Goal: Consume media (video, audio): Consume media (video, audio)

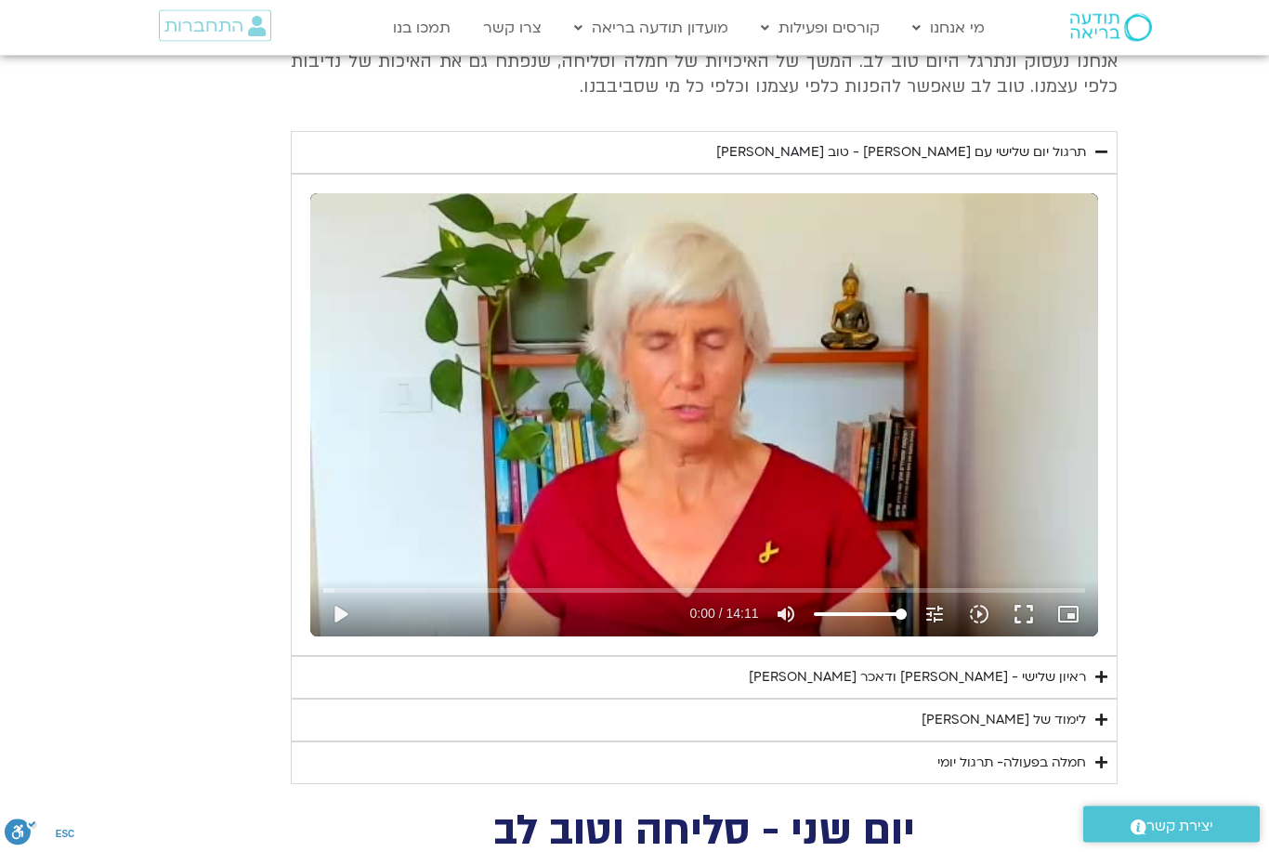
scroll to position [1447, 0]
click at [803, 763] on summary "חמלה בפעולה- תרגול יומי" at bounding box center [704, 763] width 827 height 43
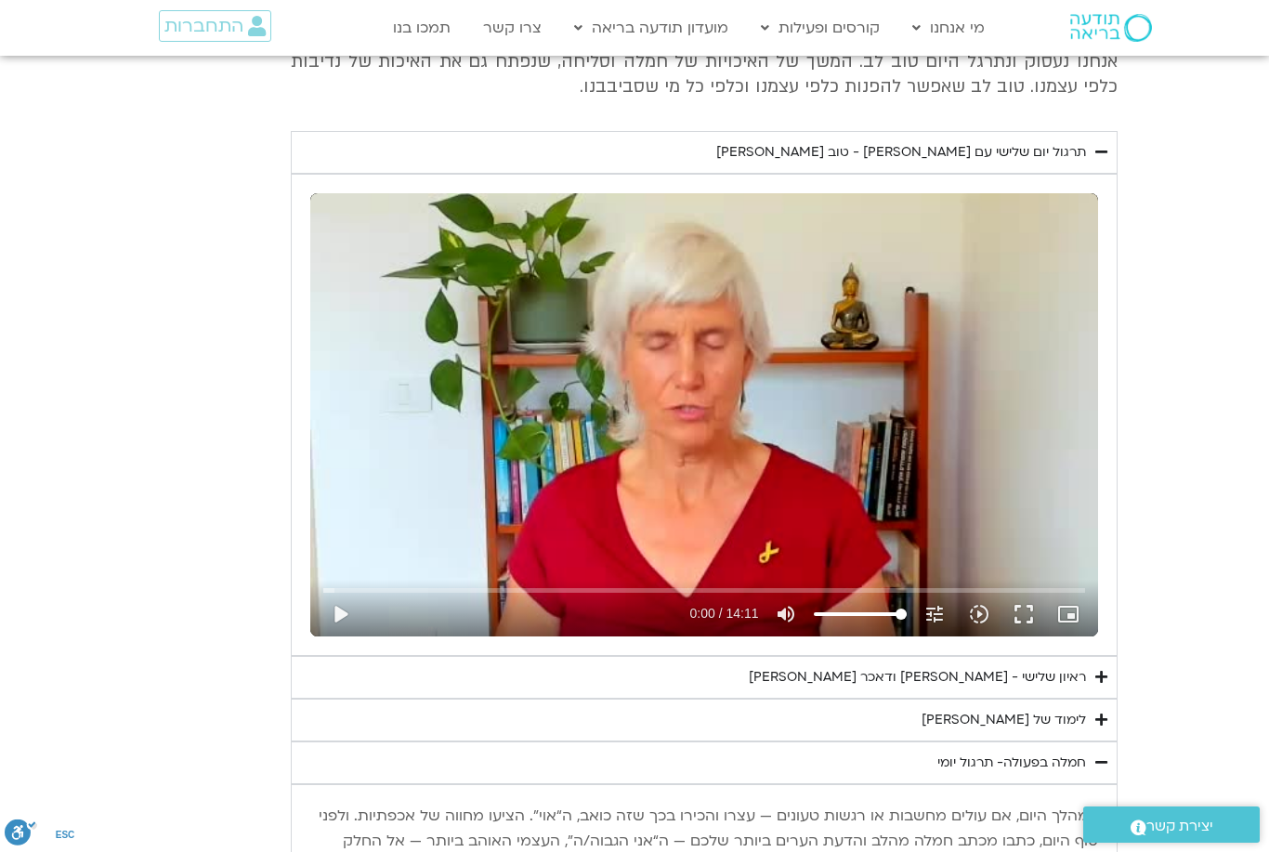
click at [789, 714] on summary "לימוד של [PERSON_NAME]" at bounding box center [704, 720] width 827 height 43
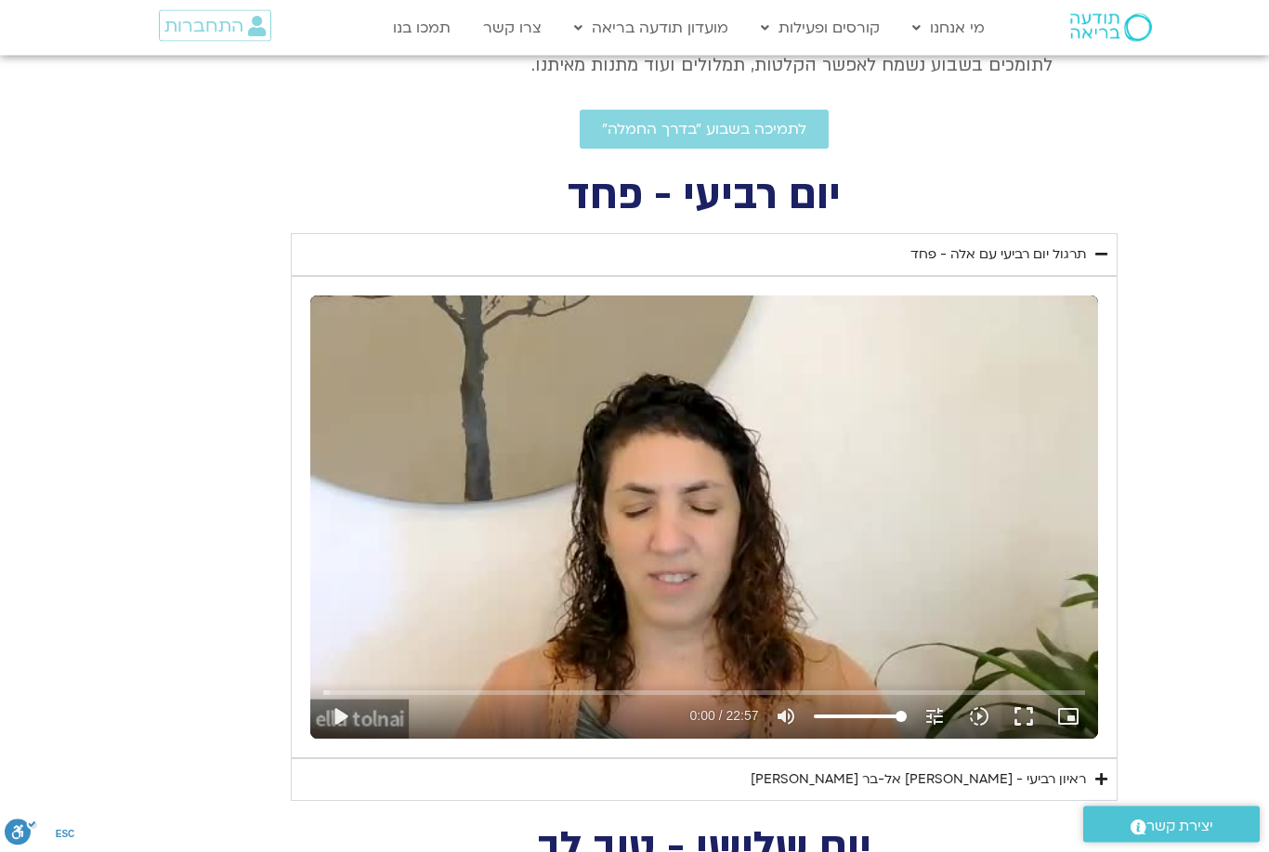
scroll to position [680, 0]
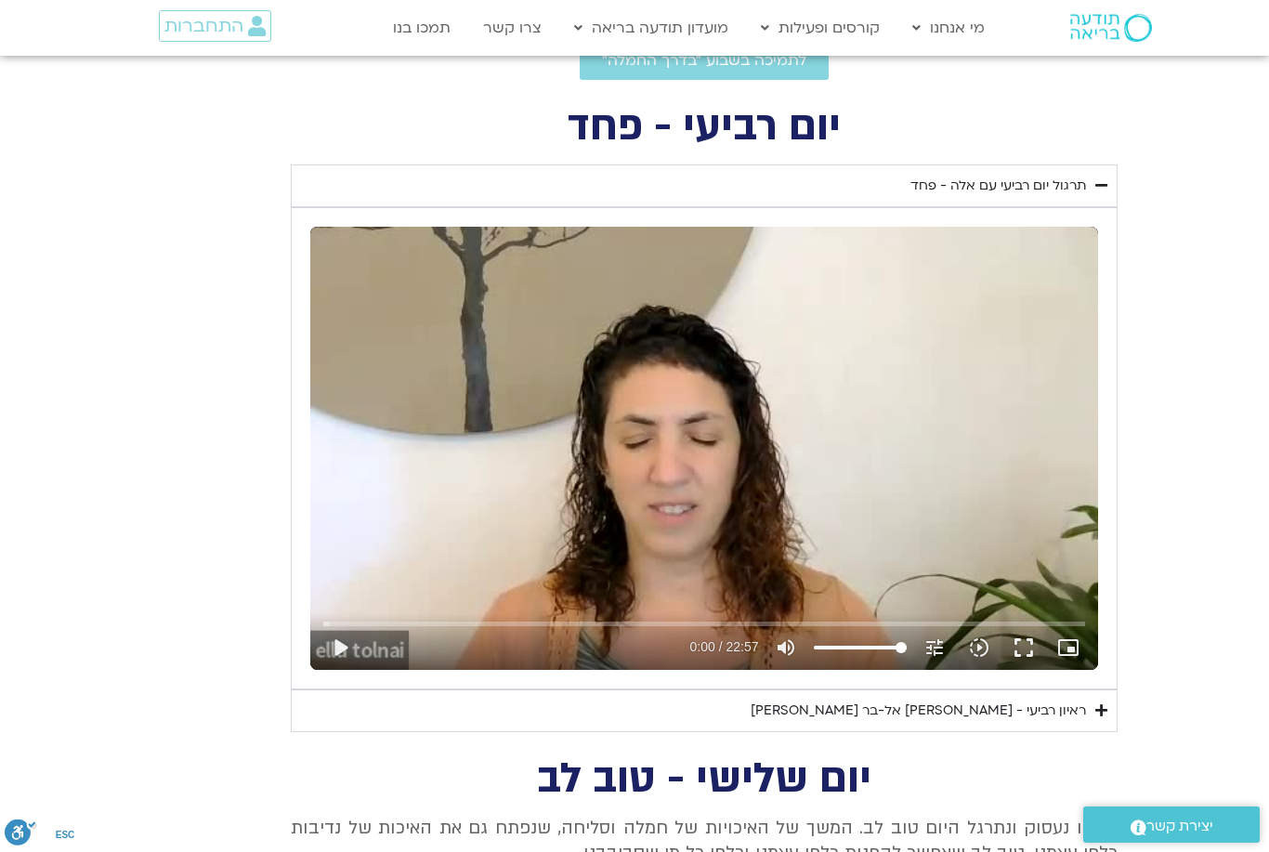
click at [864, 170] on summary "תרגול יום רביעי עם אלה - פחד" at bounding box center [704, 185] width 827 height 43
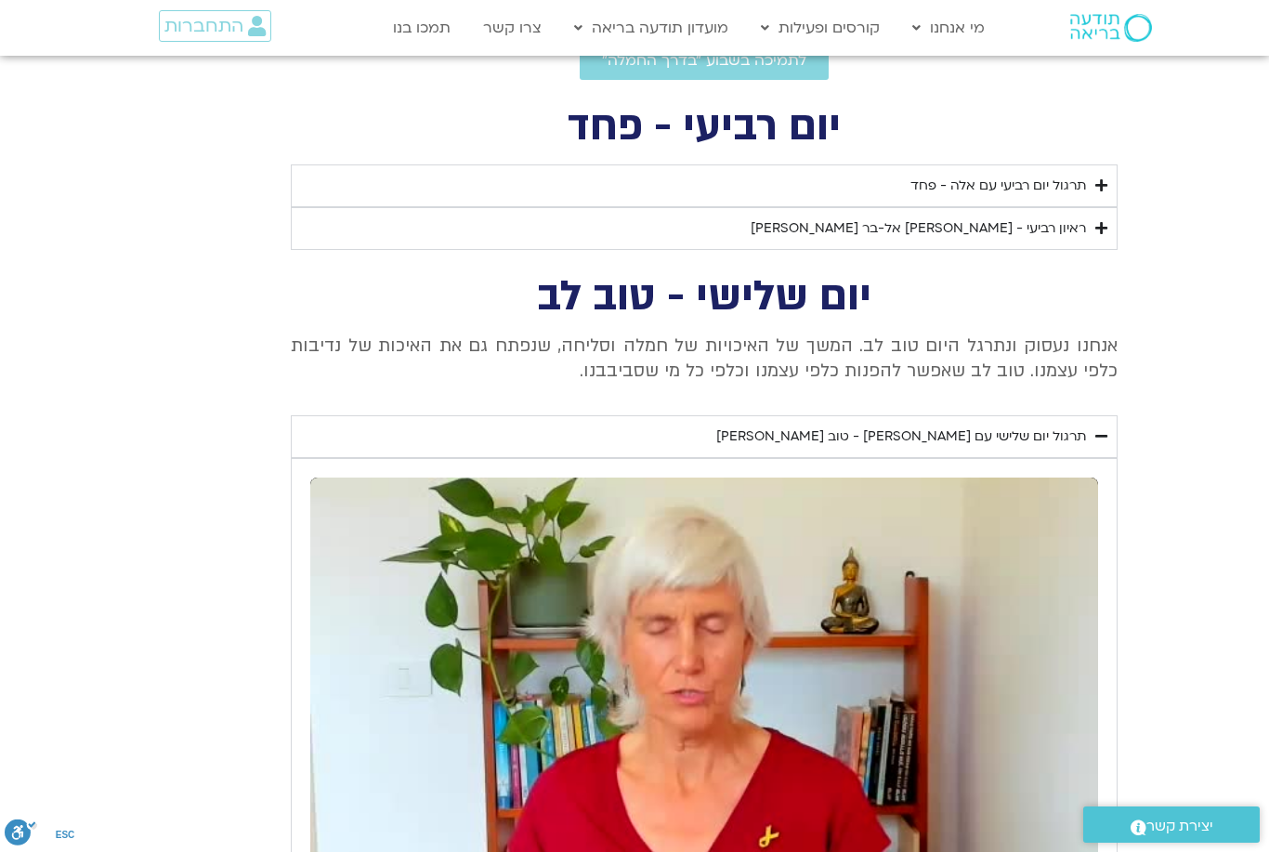
click at [810, 226] on summary "ראיון רביעי - אסף סטי אל-בר ודניאלה ספקטור" at bounding box center [704, 228] width 827 height 43
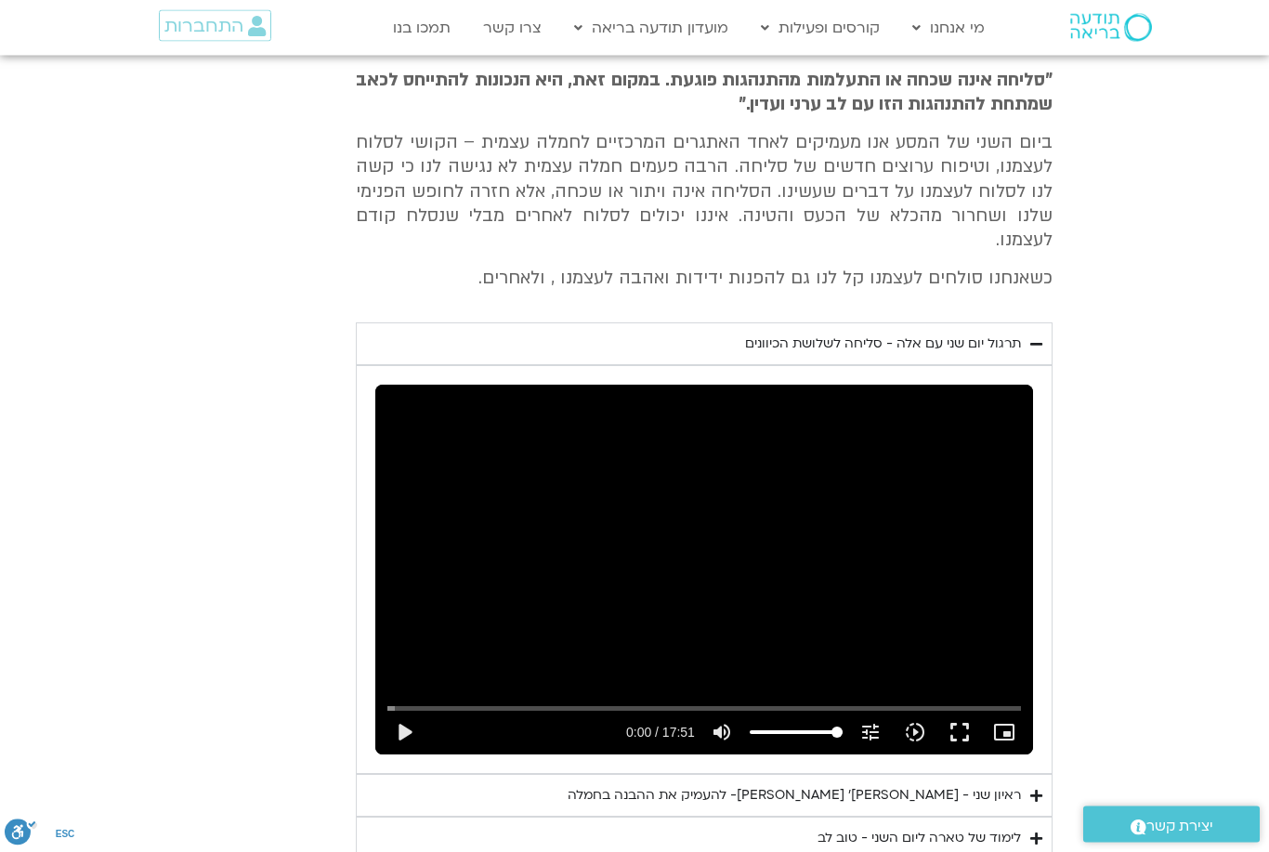
scroll to position [2940, 0]
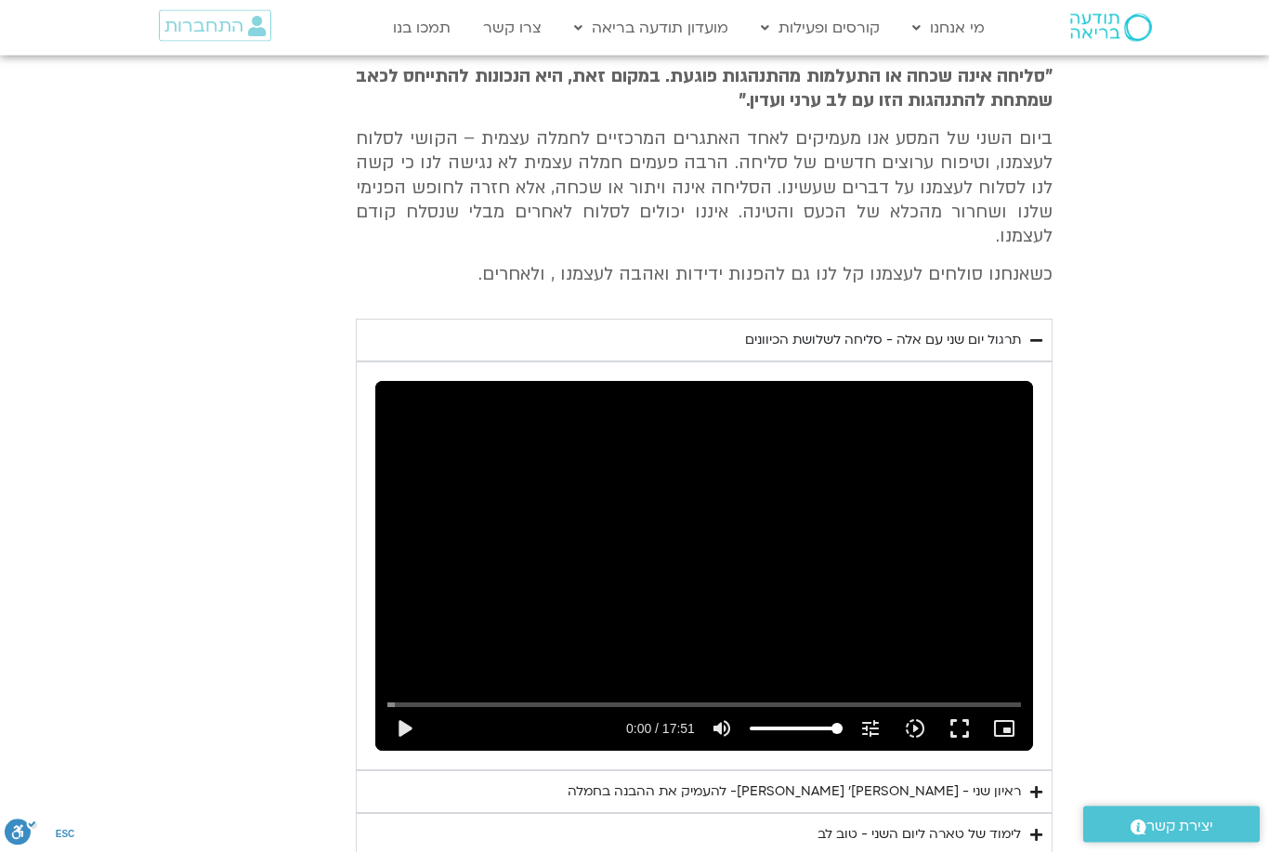
click at [834, 824] on div "לימוד של טארה ליום השני - טוב לב" at bounding box center [920, 835] width 204 height 22
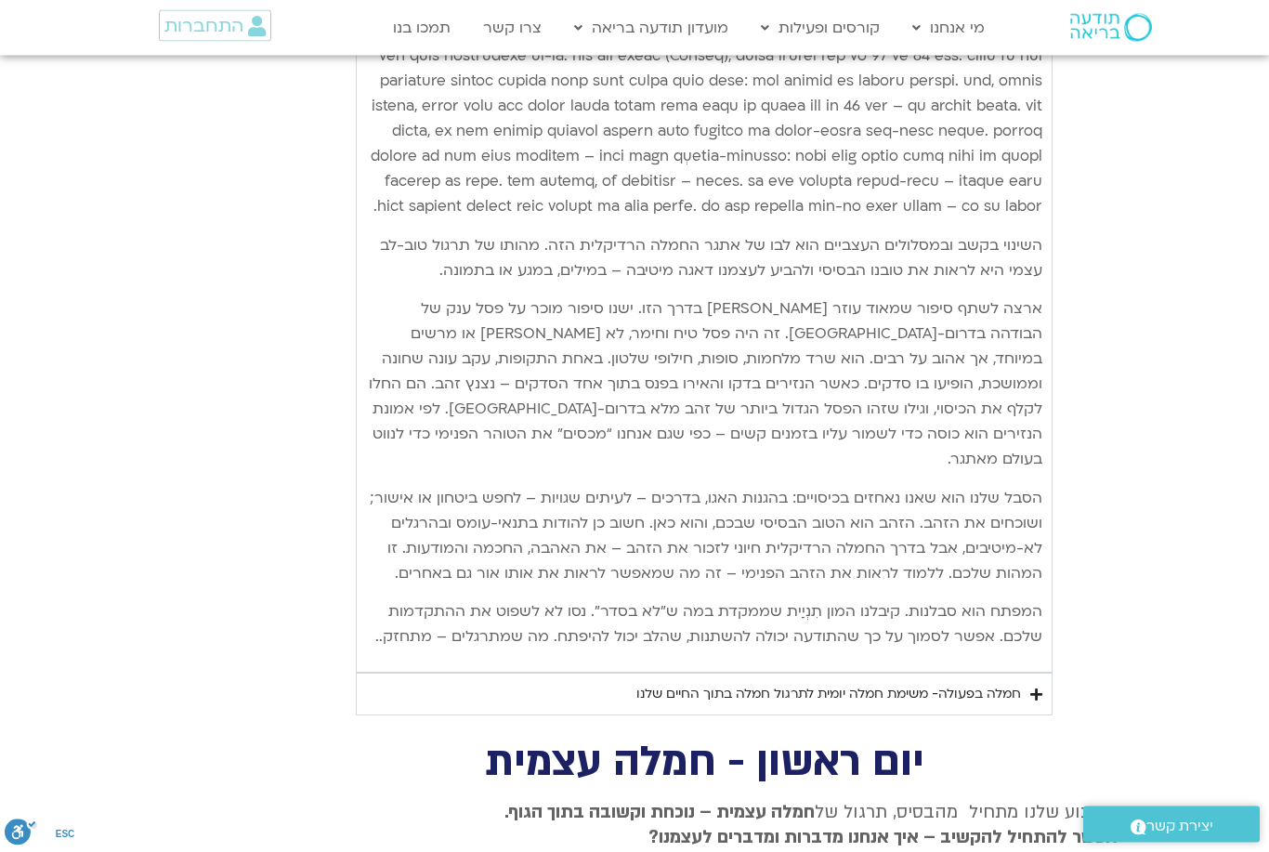
scroll to position [4064, 0]
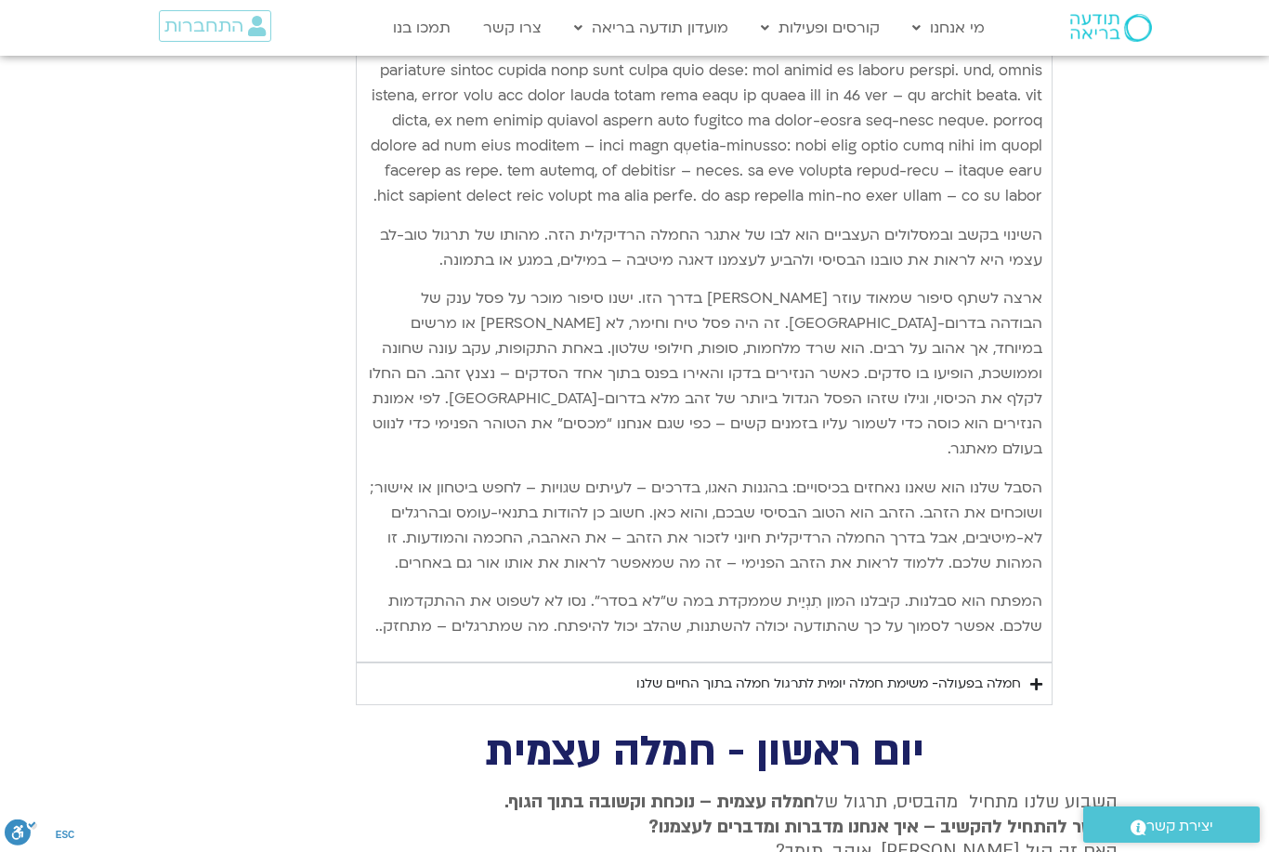
click at [825, 673] on div "חמלה בפעולה- משימת חמלה יומית לתרגול חמלה בתוך החיים שלנו" at bounding box center [829, 684] width 385 height 22
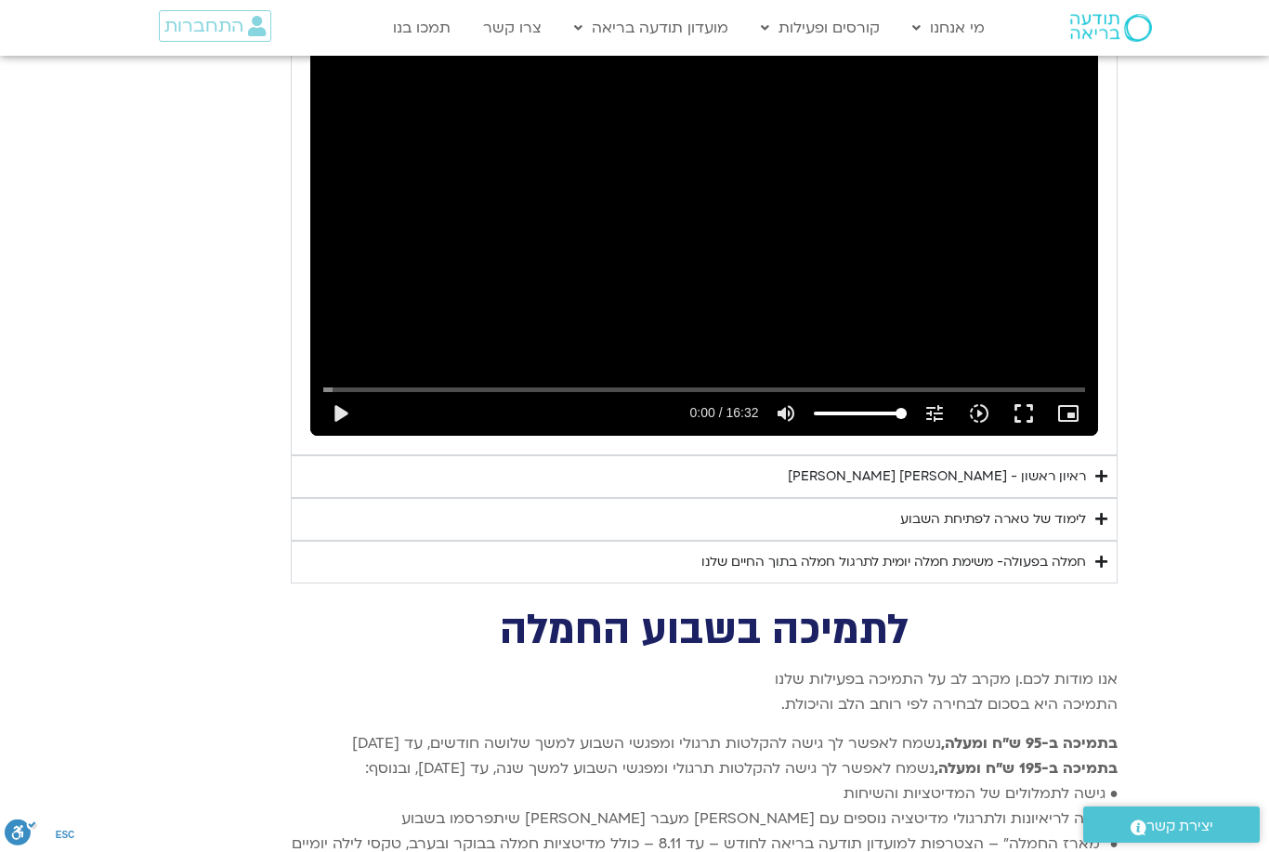
scroll to position [5424, 0]
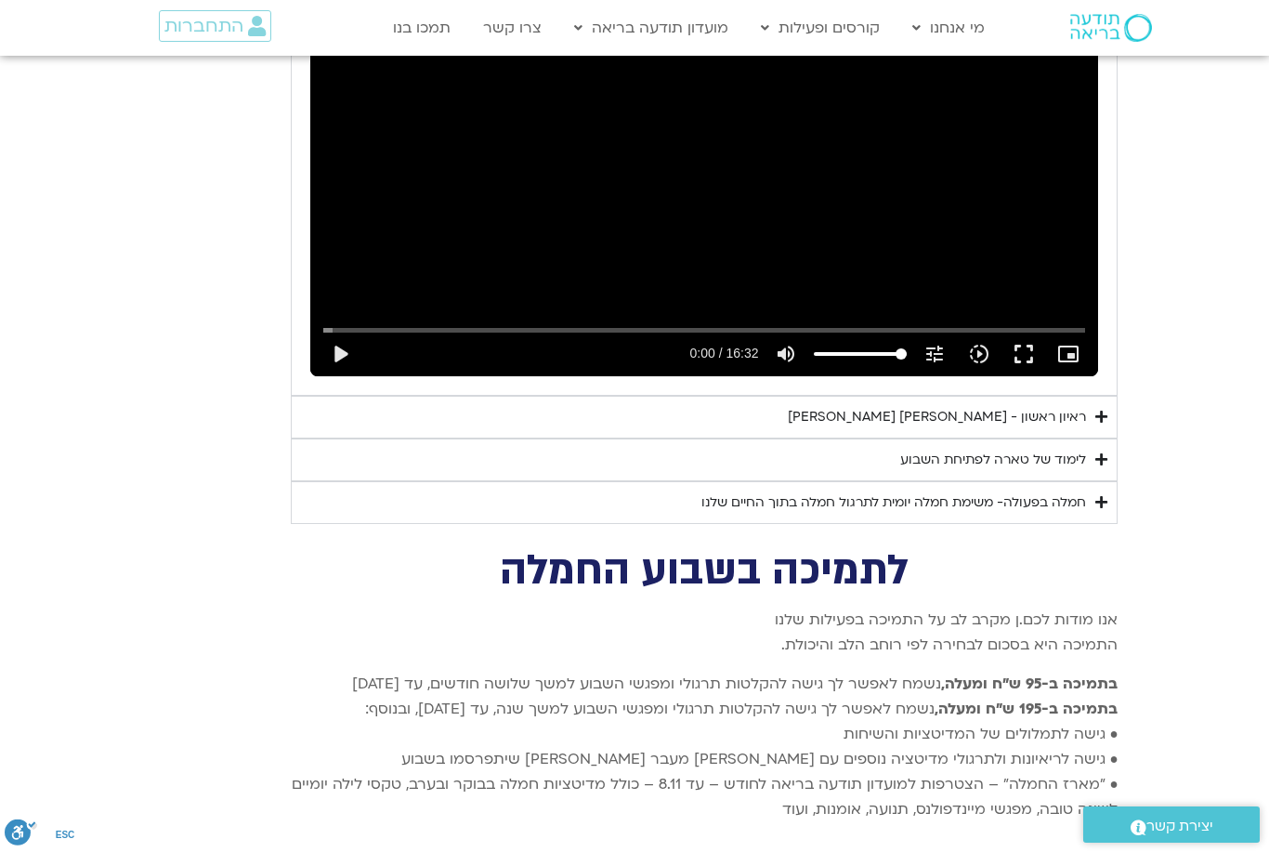
click at [973, 449] on div "לימוד של טארה לפתיחת השבוע" at bounding box center [994, 460] width 186 height 22
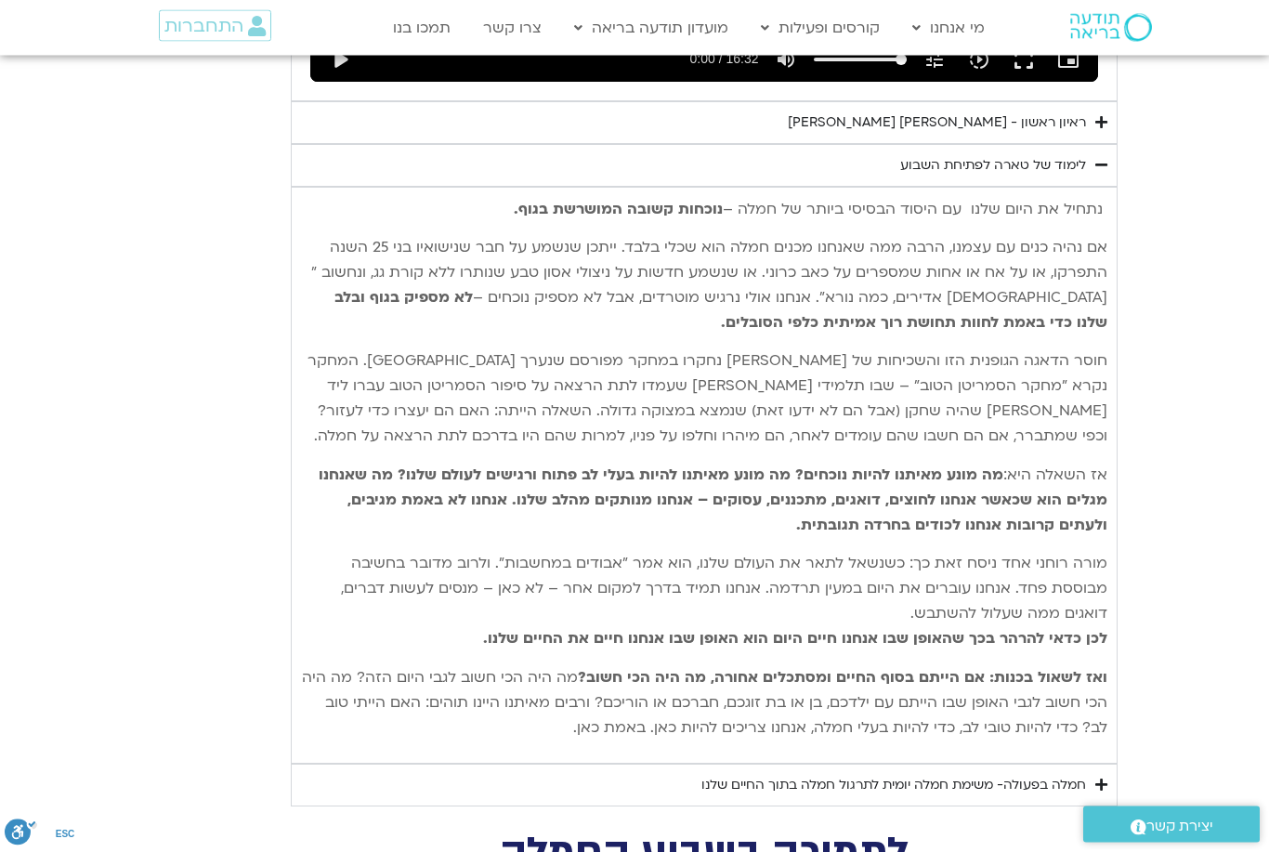
scroll to position [5719, 0]
click at [1040, 773] on div "חמלה בפעולה- משימת חמלה יומית לתרגול חמלה בתוך החיים שלנו" at bounding box center [894, 784] width 385 height 22
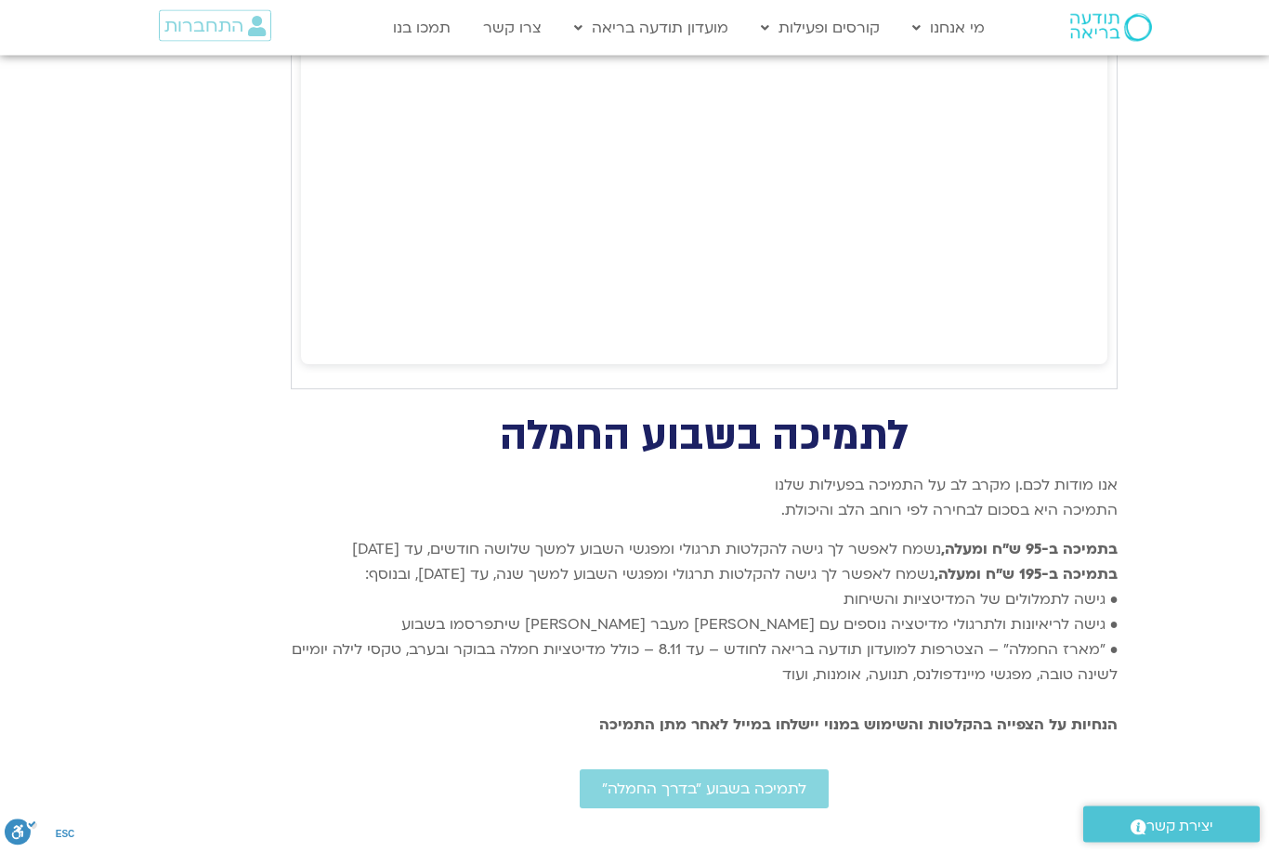
scroll to position [7339, 0]
click at [675, 781] on span "לתמיכה בשבוע ״בדרך החמלה״" at bounding box center [704, 789] width 204 height 17
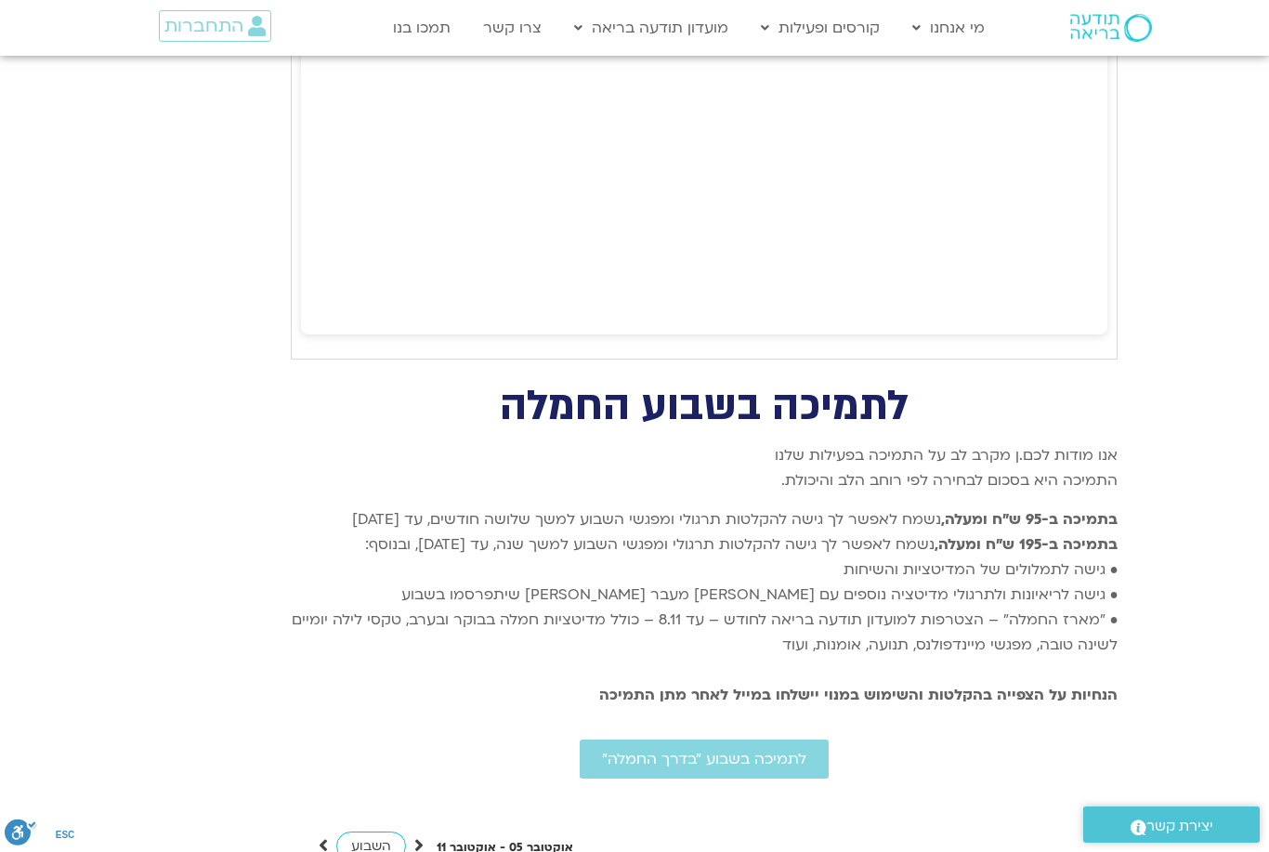
click at [818, 118] on link "קורסים" at bounding box center [854, 110] width 204 height 43
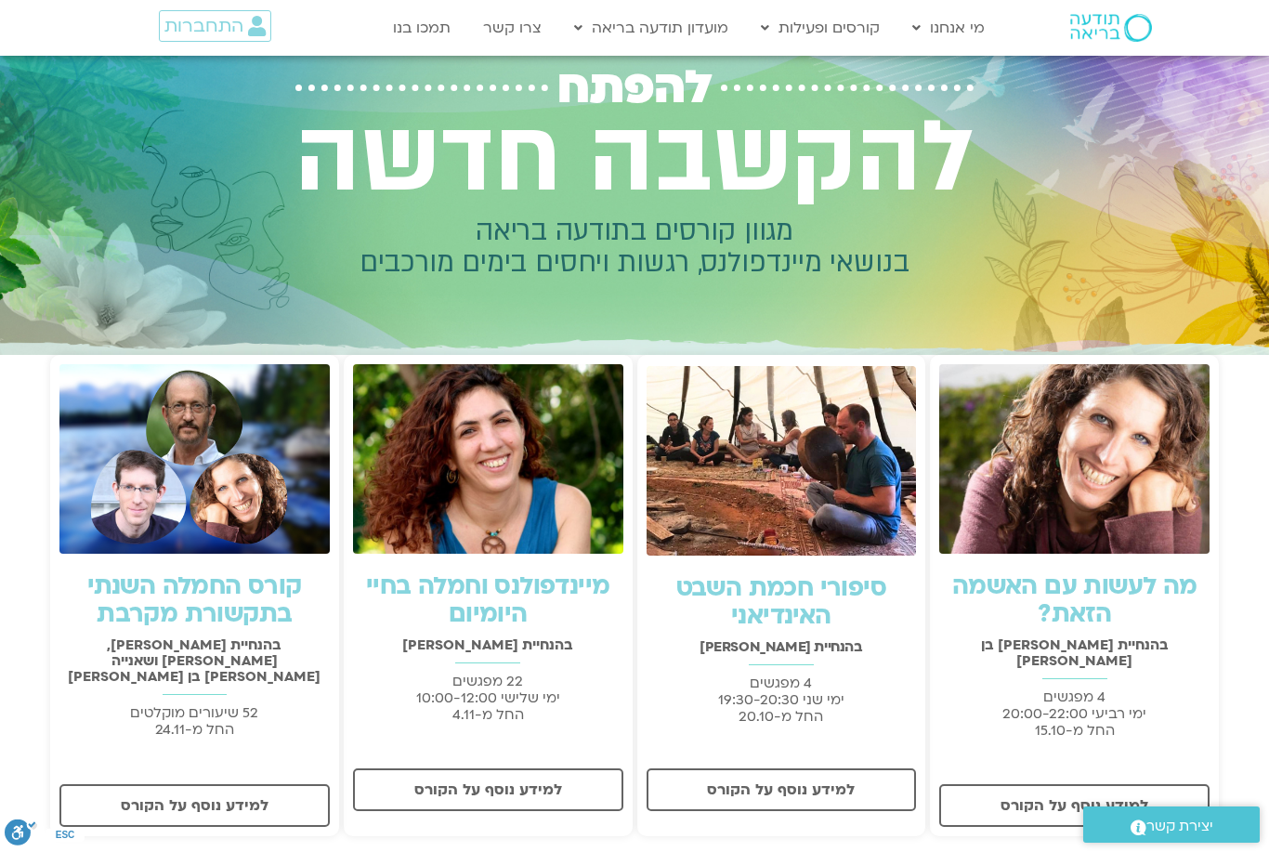
scroll to position [70, 0]
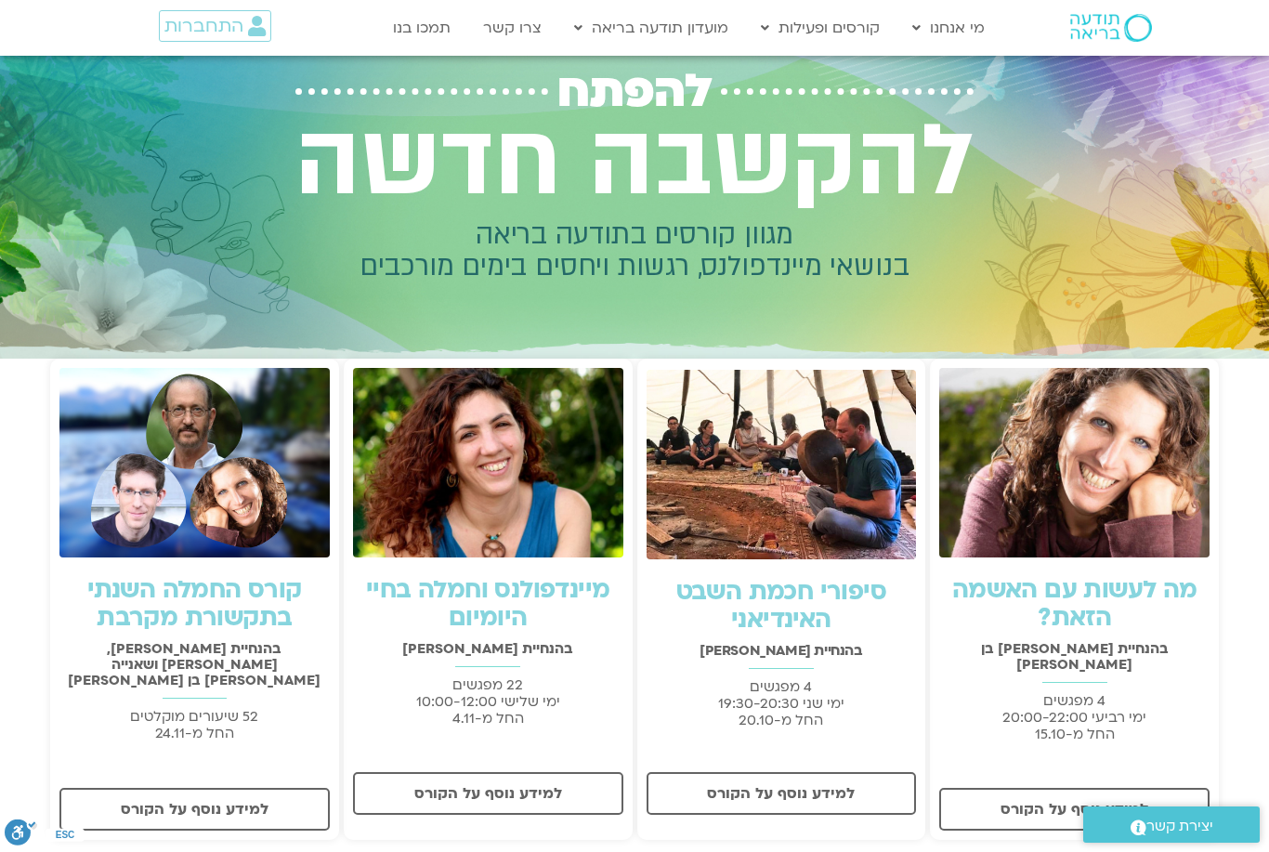
click at [858, 162] on link "תכניות מתמשכות" at bounding box center [854, 154] width 204 height 43
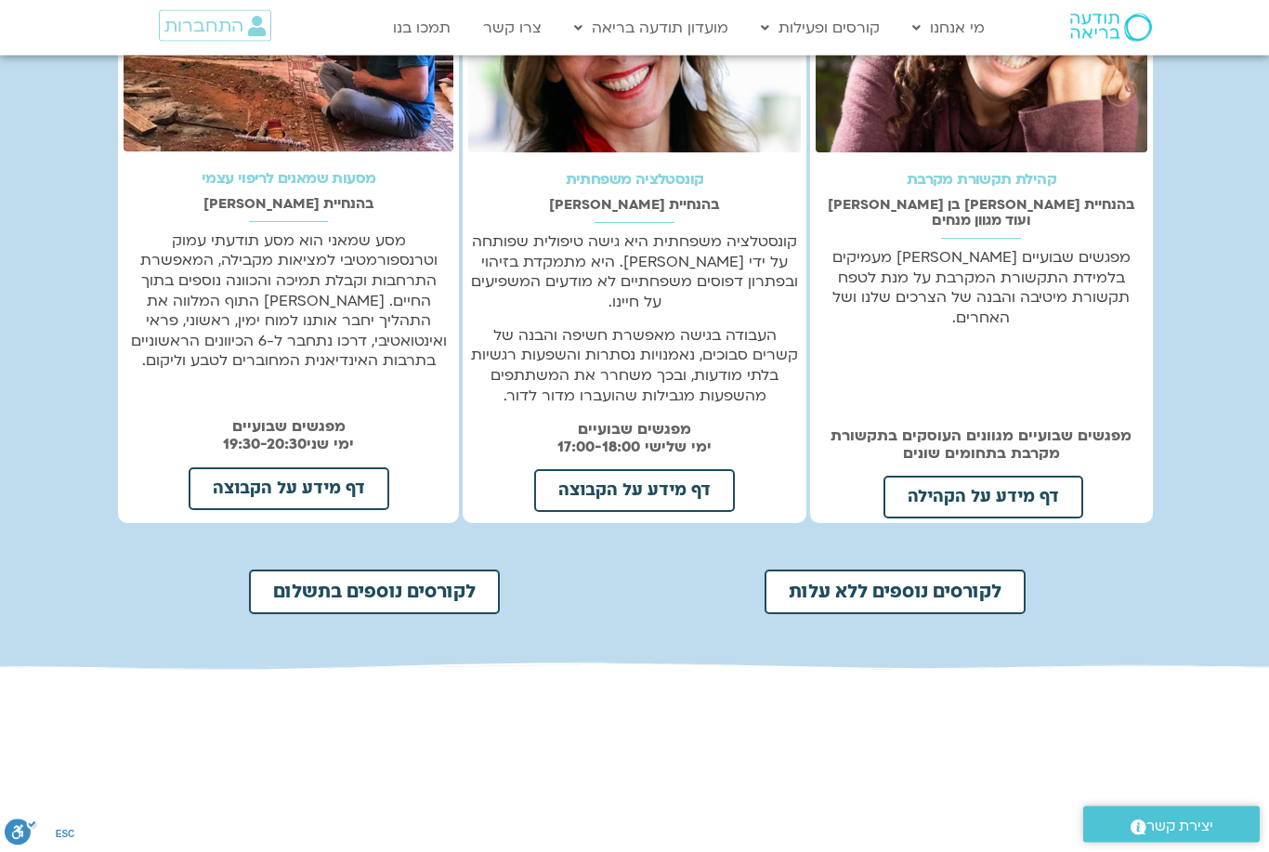
scroll to position [542, 0]
click at [637, 482] on span "דף מידע על הקבוצה" at bounding box center [635, 490] width 152 height 17
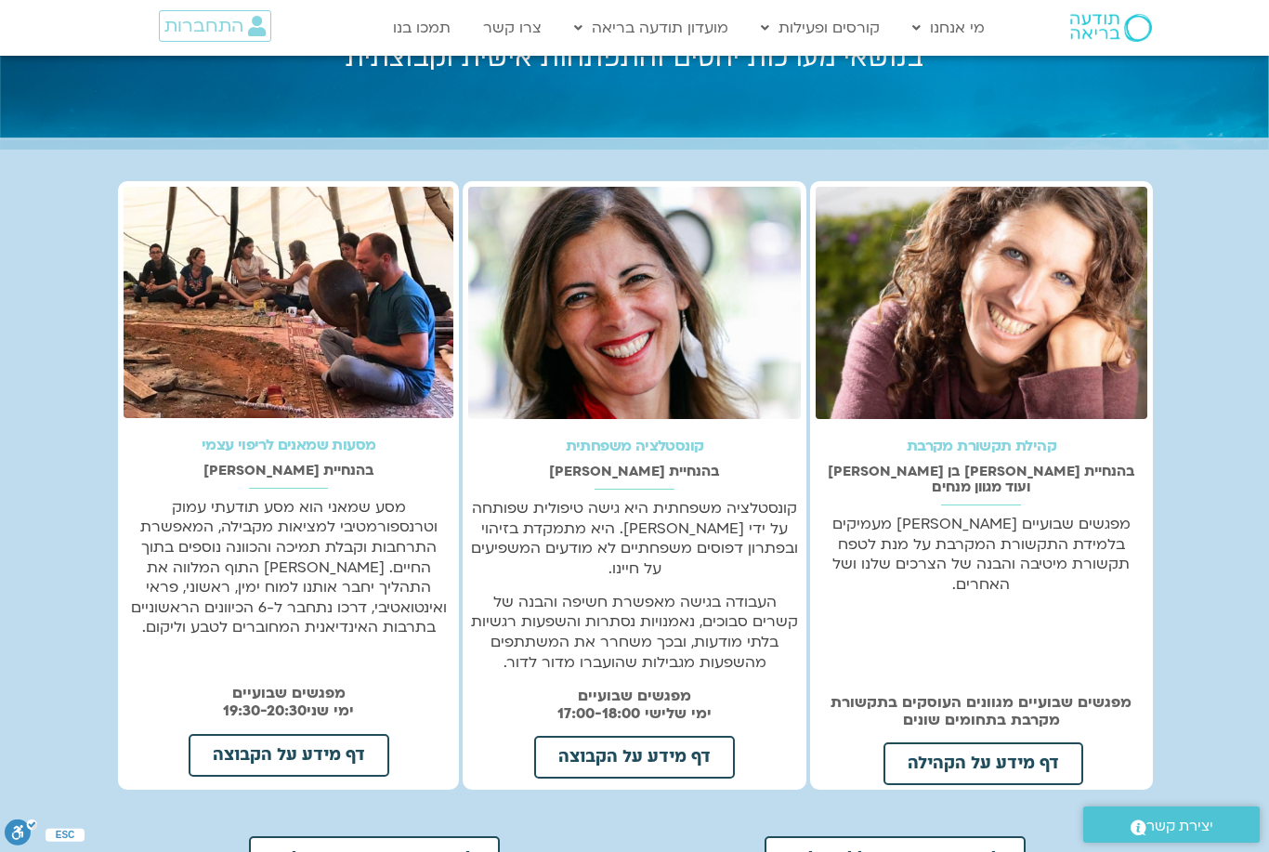
scroll to position [0, 0]
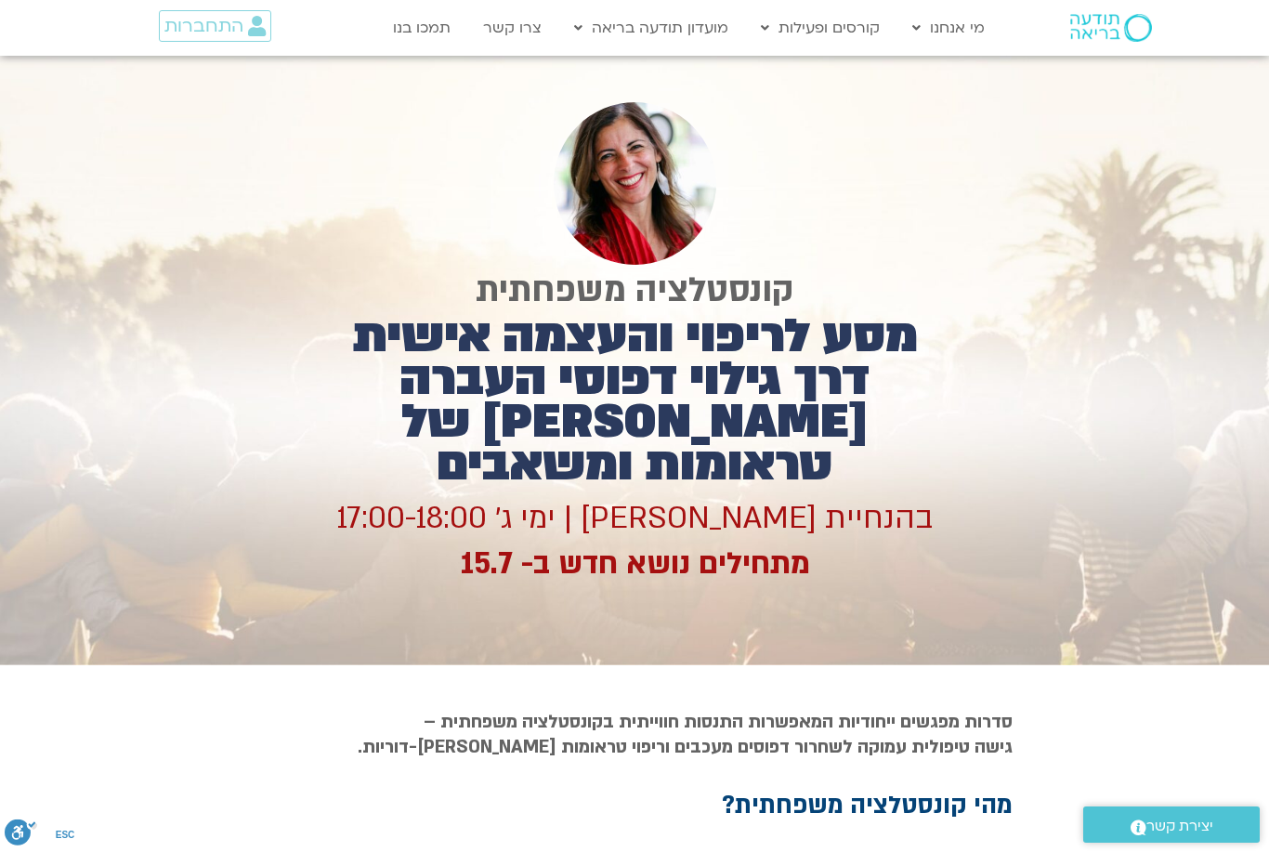
click at [934, 188] on div at bounding box center [634, 183] width 617 height 163
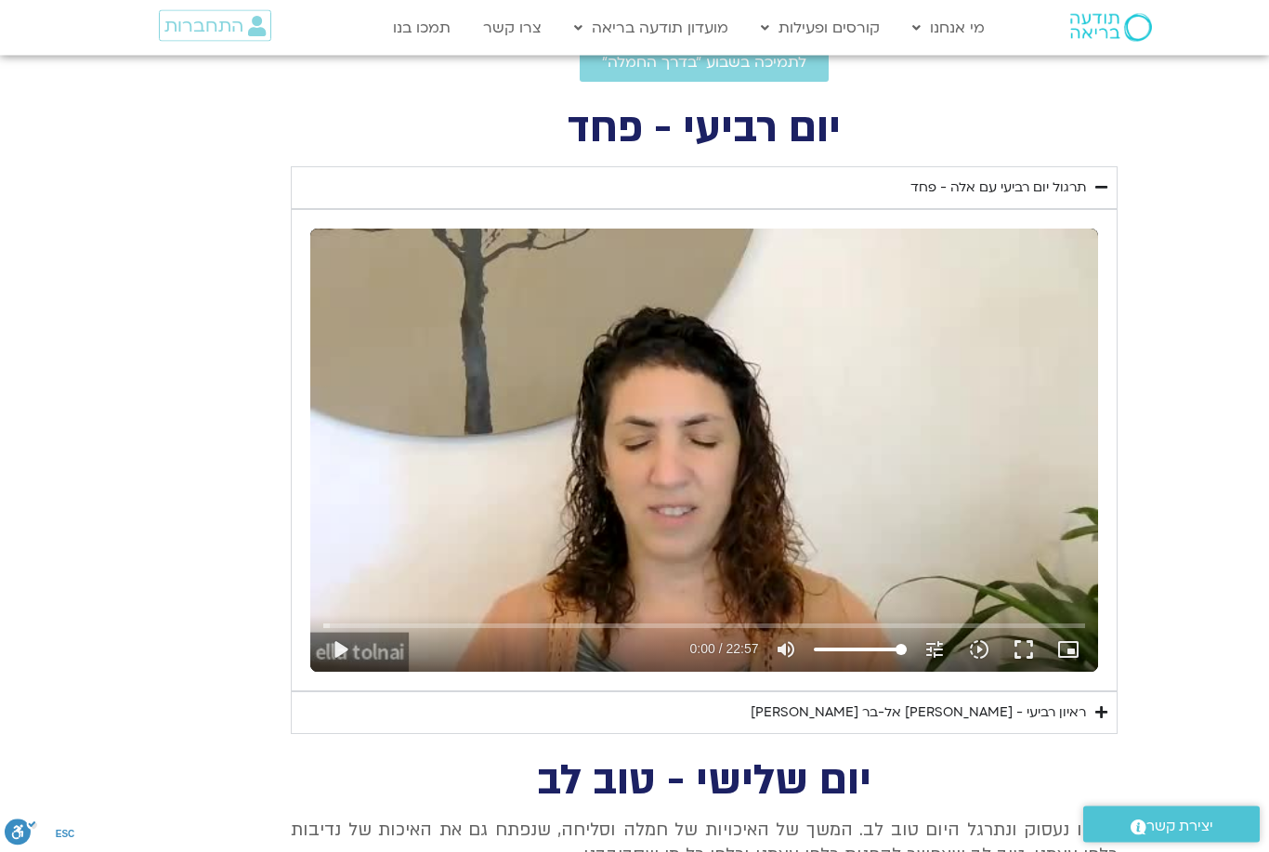
scroll to position [678, 0]
click at [334, 645] on button "play_arrow" at bounding box center [340, 649] width 45 height 45
click at [1023, 652] on button "fullscreen" at bounding box center [1024, 649] width 45 height 45
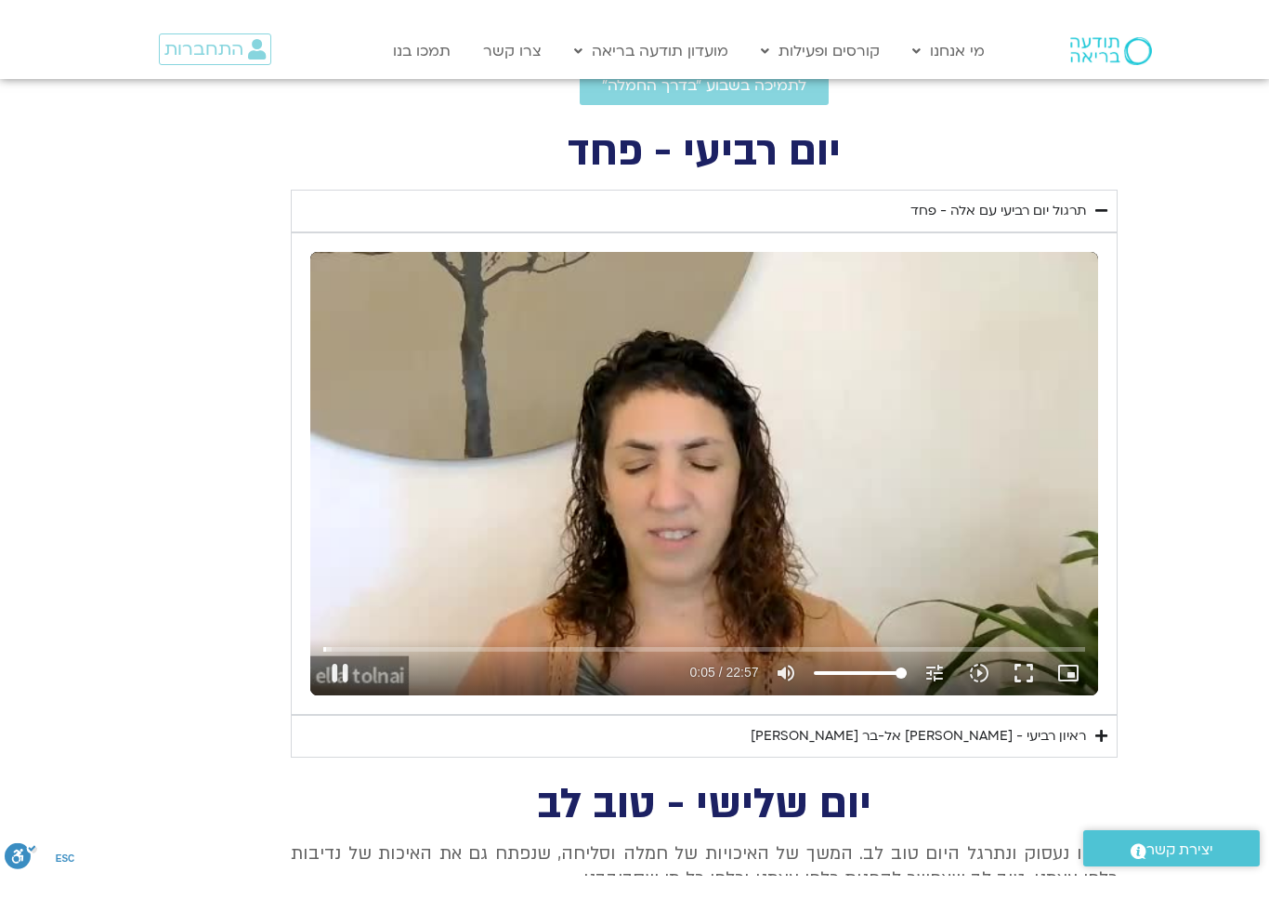
scroll to position [22, 0]
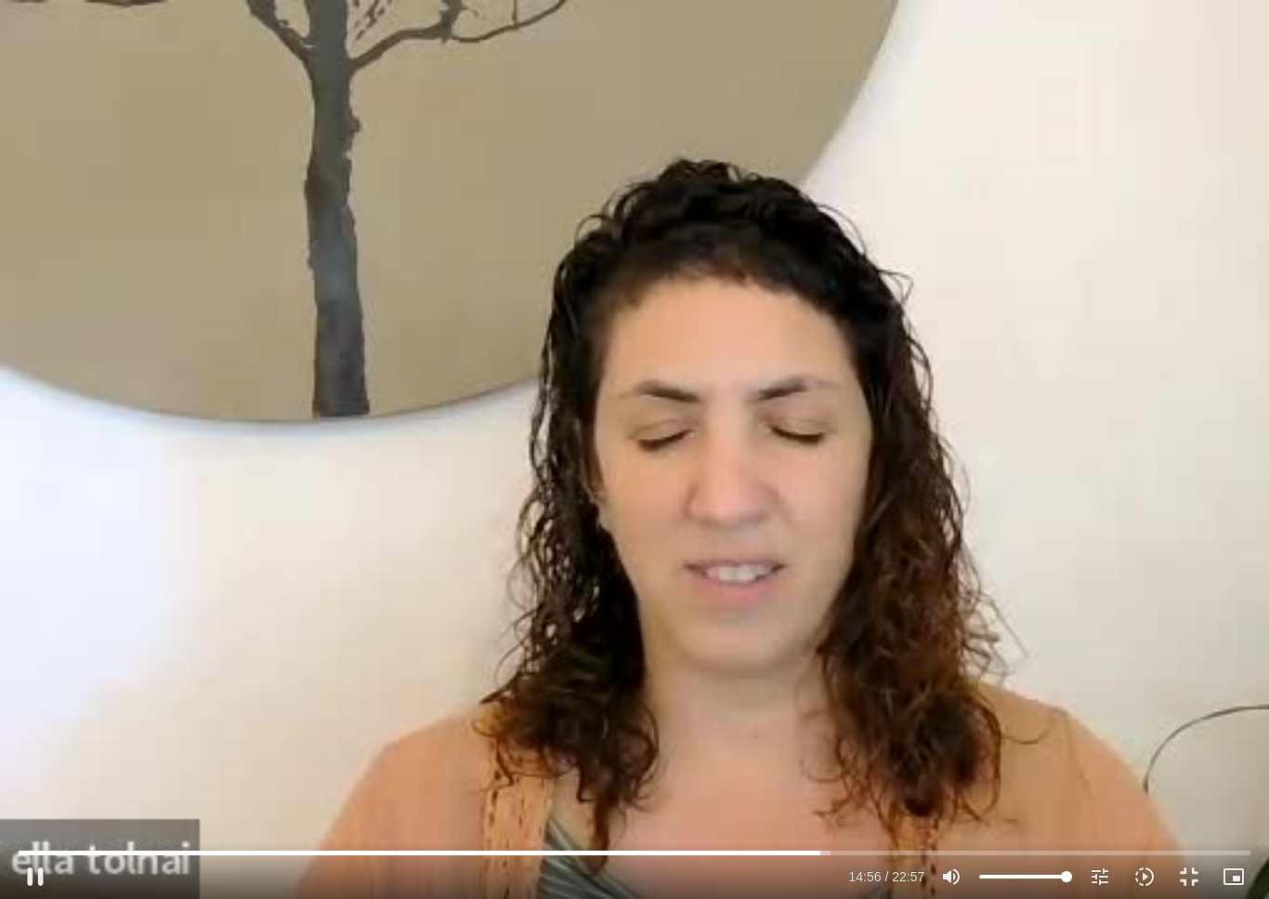
click at [50, 851] on button "pause" at bounding box center [35, 876] width 45 height 45
click at [41, 851] on button "play_arrow" at bounding box center [35, 876] width 45 height 45
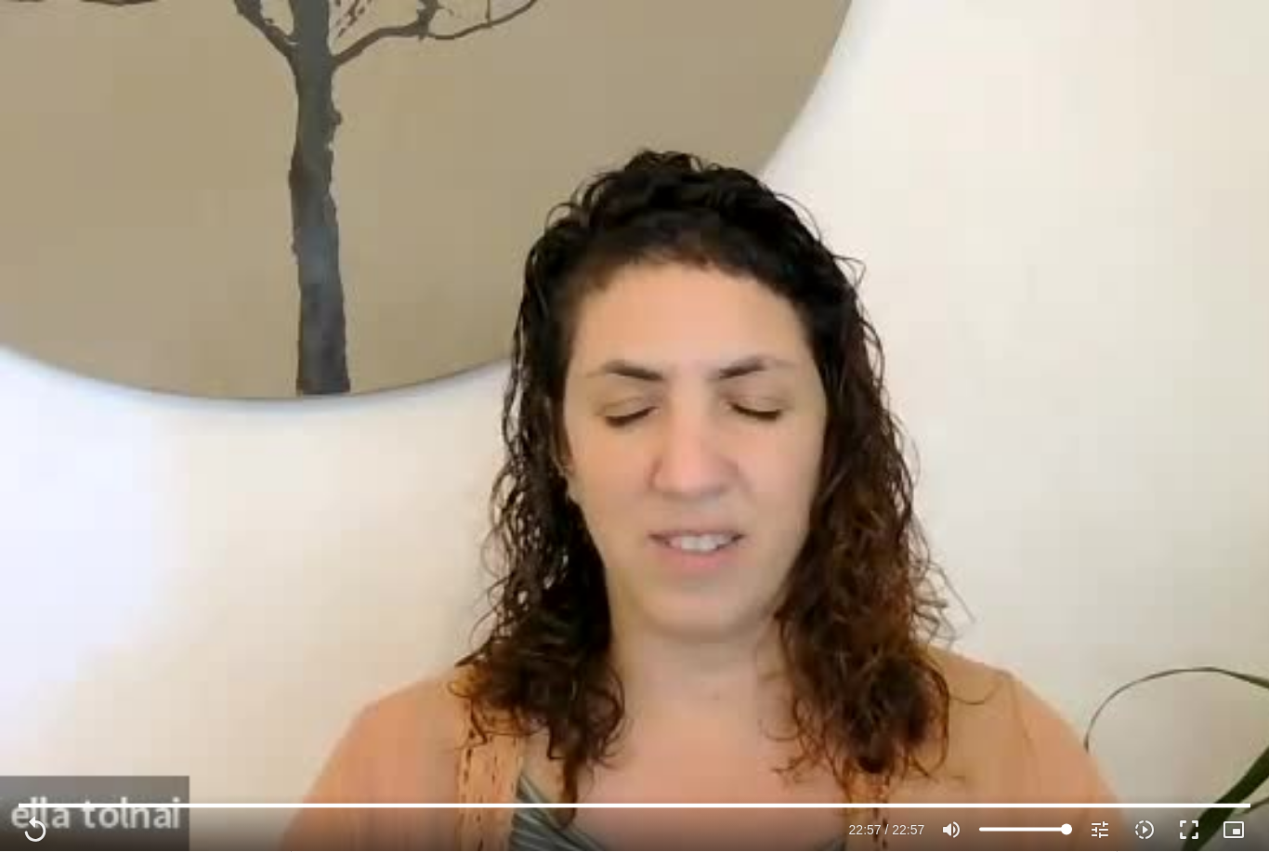
scroll to position [698, 0]
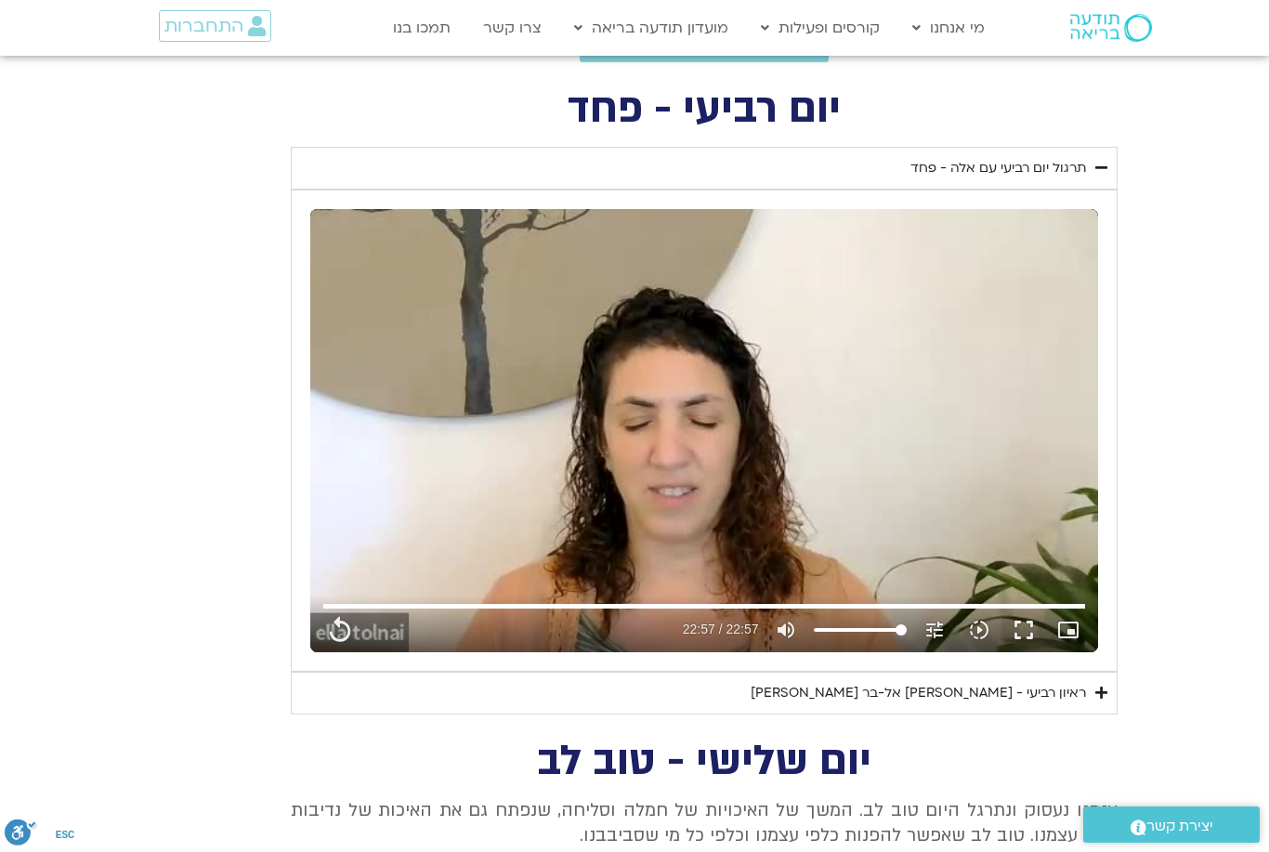
click at [1069, 691] on div "ראיון רביעי - אסף סטי אל-בר ודניאלה ספקטור" at bounding box center [918, 693] width 335 height 22
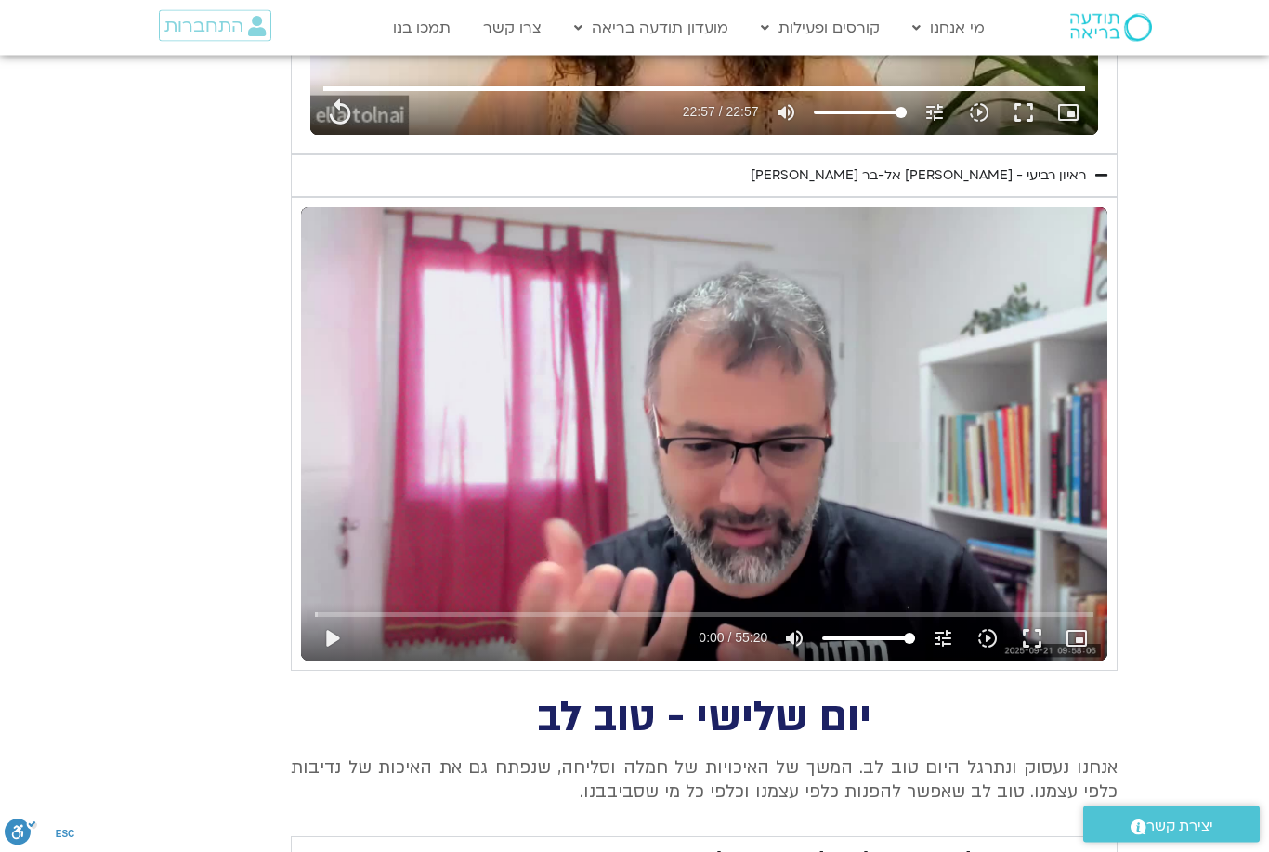
scroll to position [1216, 0]
click at [344, 623] on button "play_arrow" at bounding box center [331, 638] width 45 height 45
type input "1377.76"
type input "0.0518798749981215"
type input "1377.76"
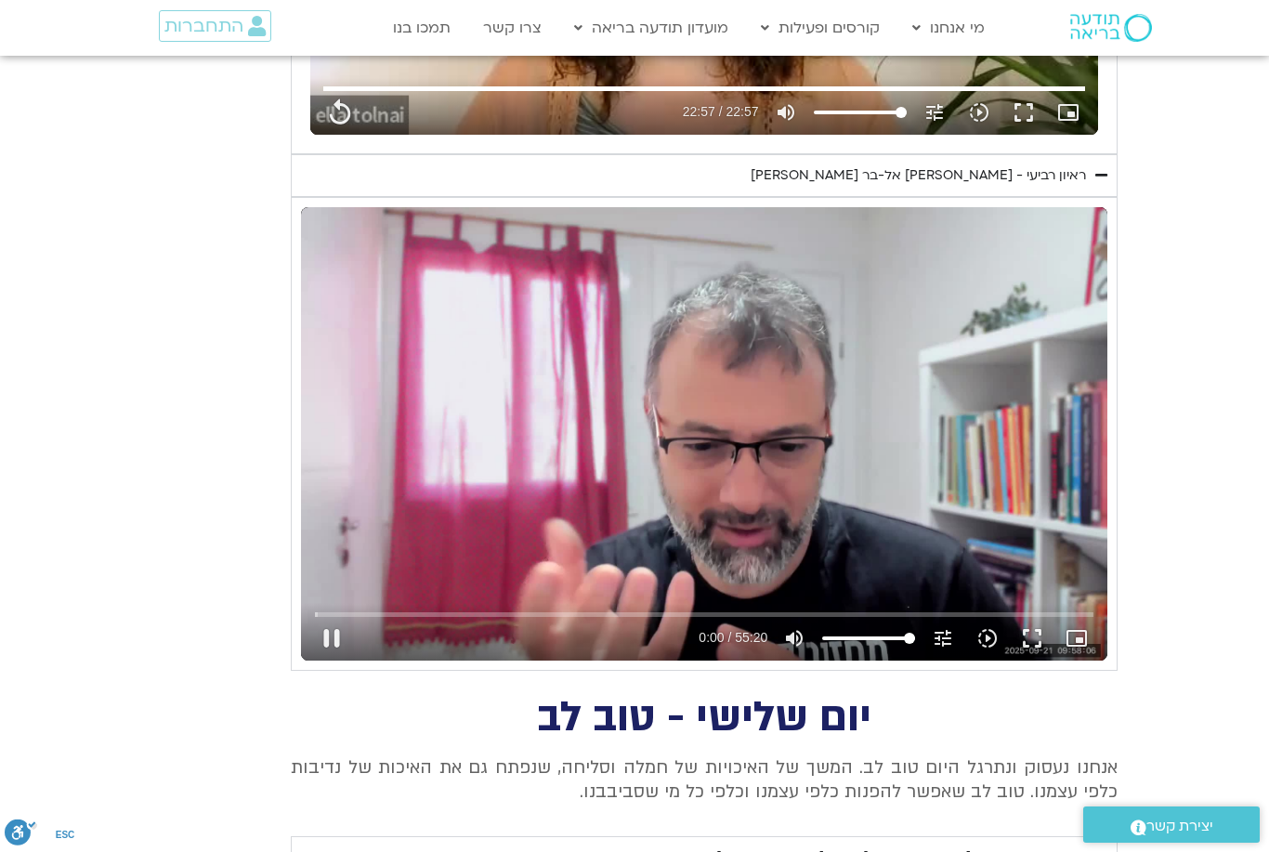
type input "0.178426208331075"
type input "1377.76"
type input "0.21456799966618"
type input "1377.76"
type input "0.342009041993381"
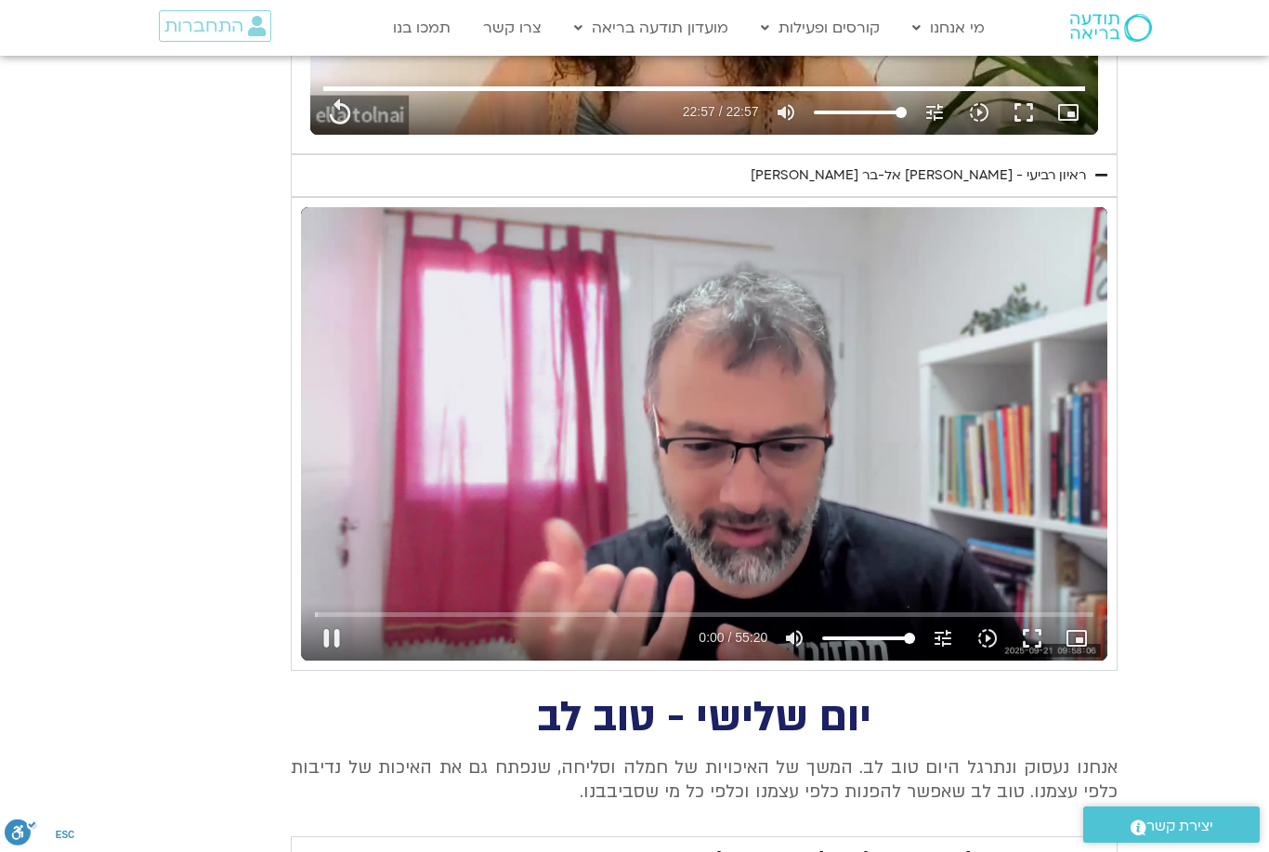
type input "1377.76"
type input "0.467137791995274"
type input "1377.76"
type input "0.592484541327405"
type input "1377.76"
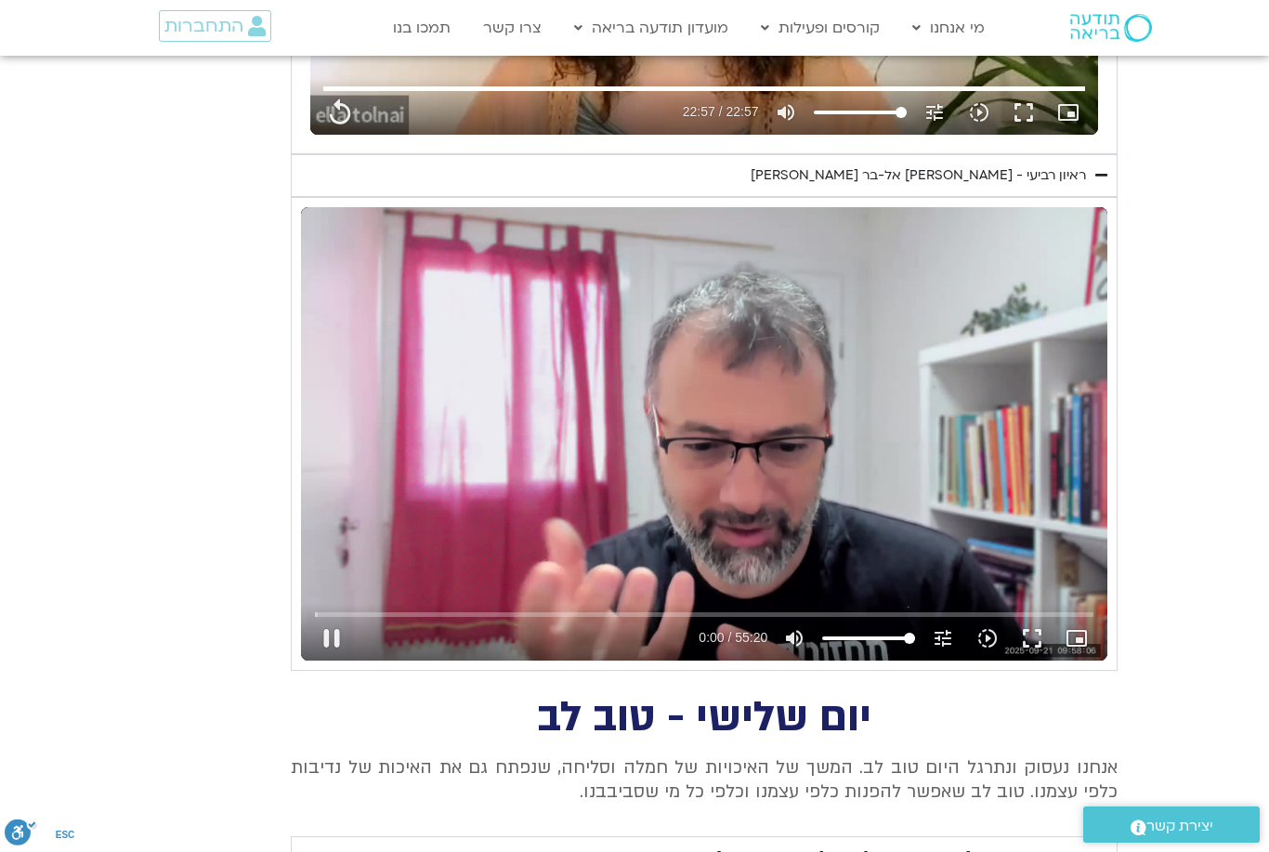
type input "0.717606542004455"
type input "1377.76"
type input "0.842937250334805"
type input "1377.76"
type input "0.919156407"
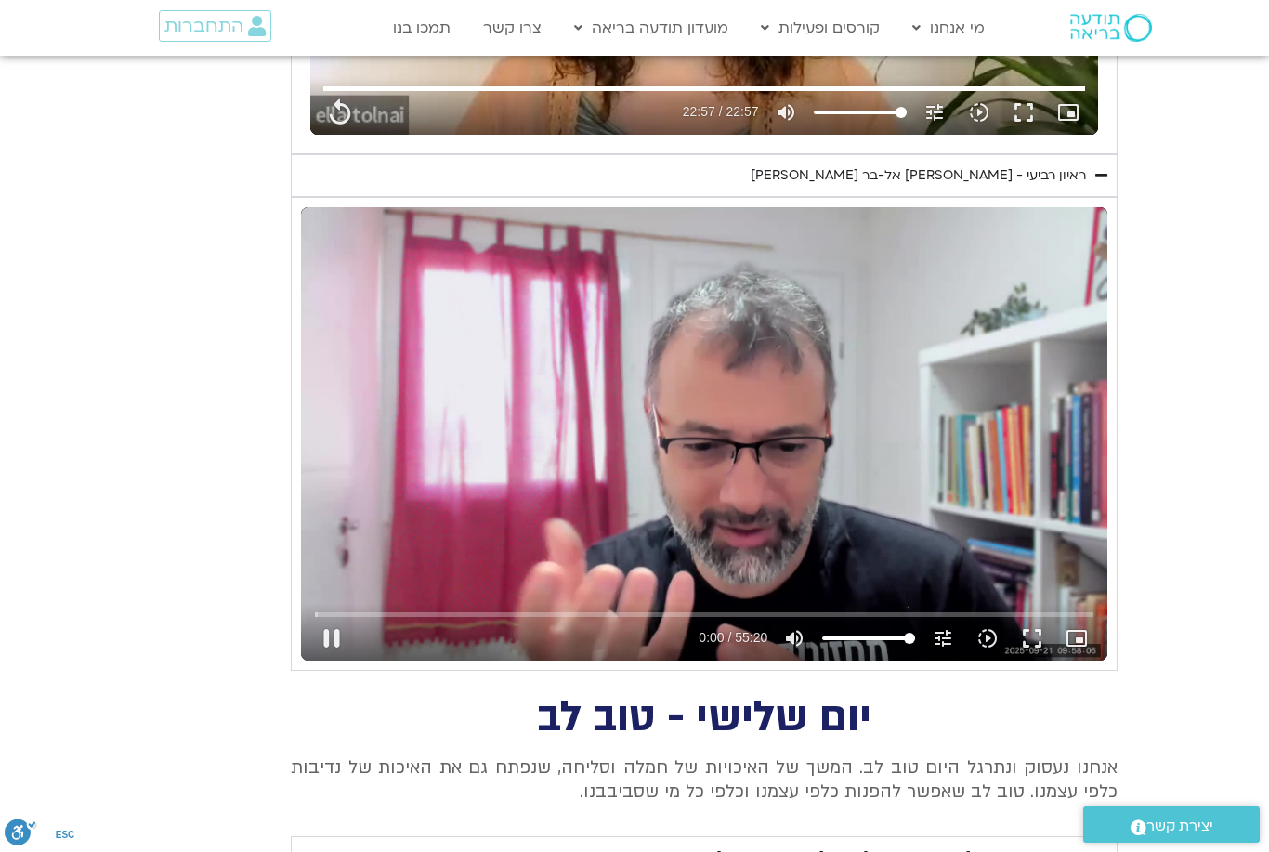
type input "1377.76"
type input "1.09327212833494"
type input "1377.76"
type input "1.21924393700468"
type input "1377.76"
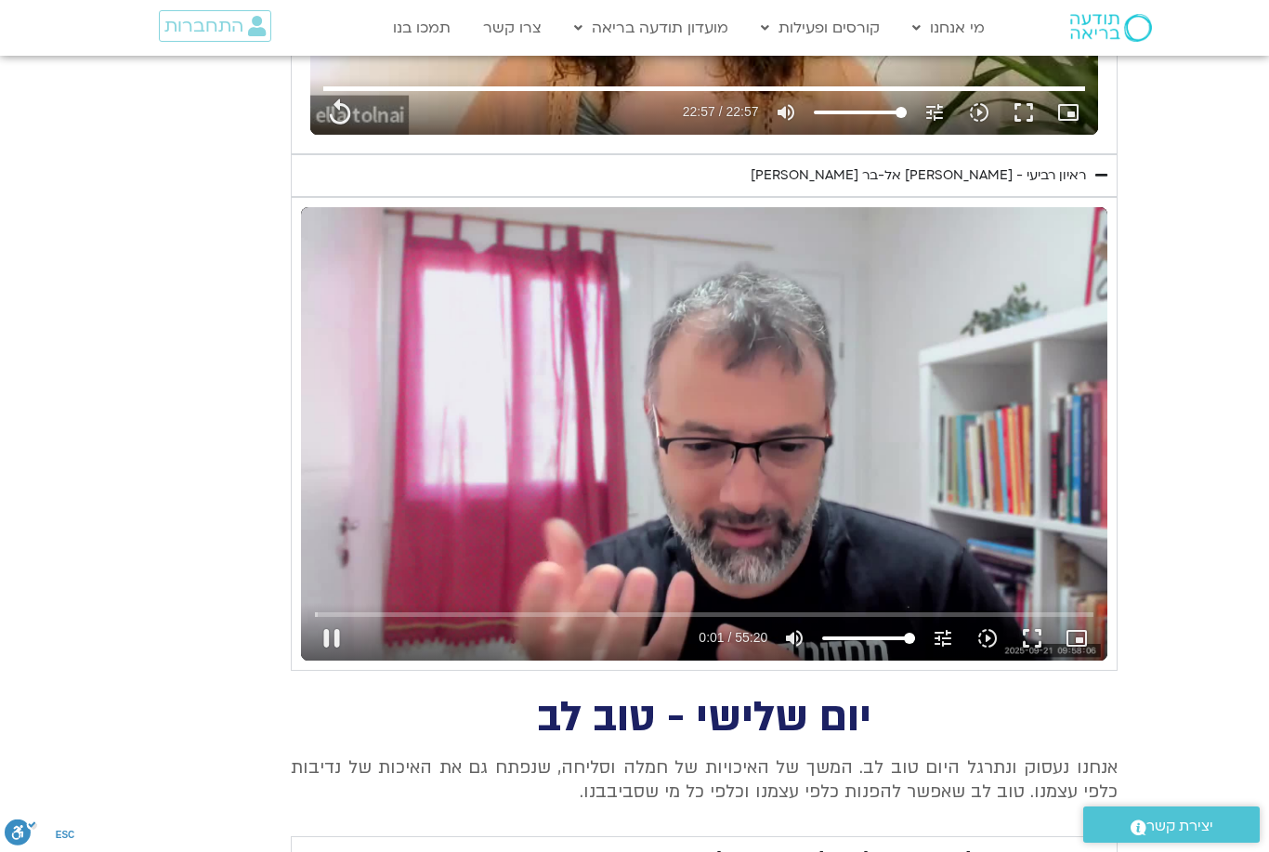
type input "1.34441242500312"
type input "1377.76"
type input "1.47096624700417"
type input "1377.76"
type input "1.5961320273317"
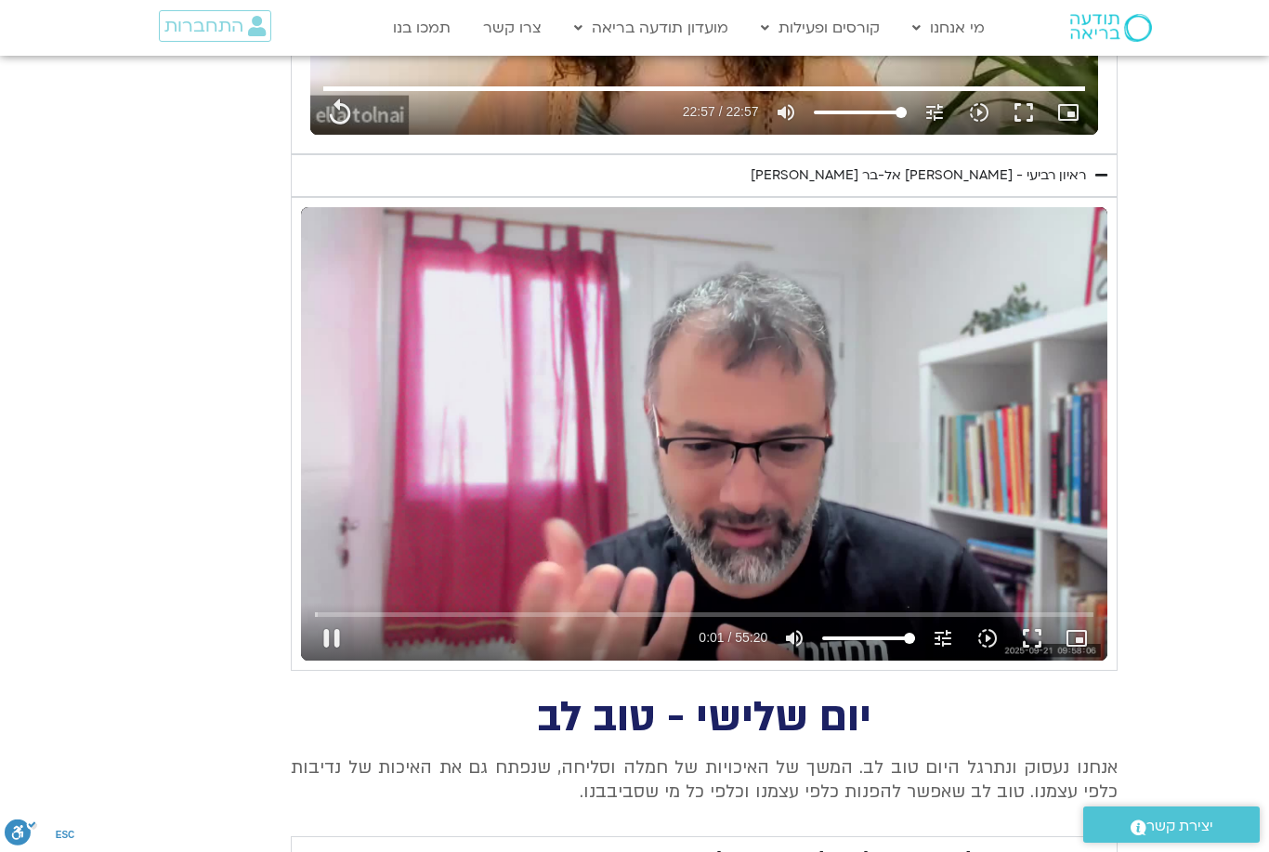
type input "1377.76"
type input "1.72254658699664"
type input "1377.76"
type input "1.84788582566827"
type input "1377.76"
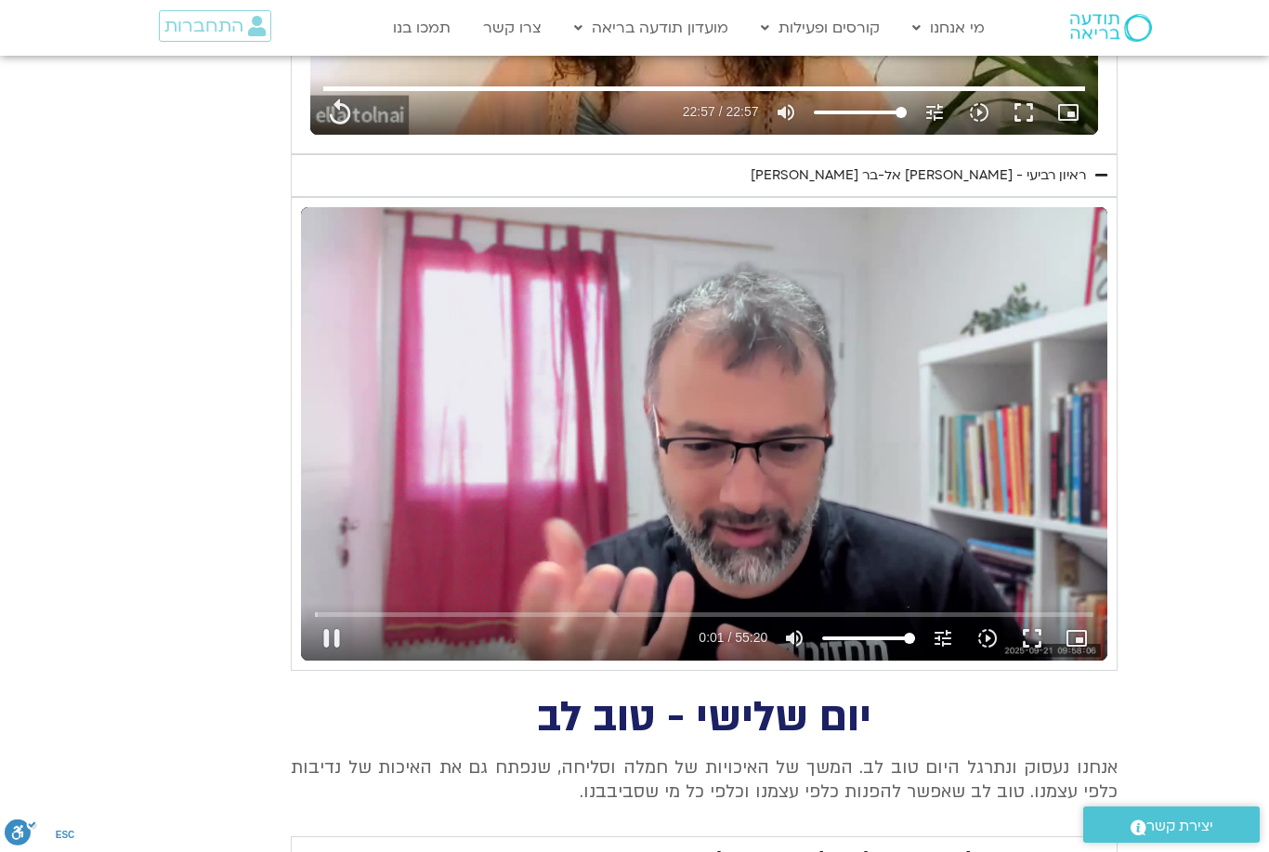
type input "1.914999218"
click at [1031, 630] on button "fullscreen" at bounding box center [1032, 638] width 45 height 45
type input "1377.76"
type input "2.10996238933209"
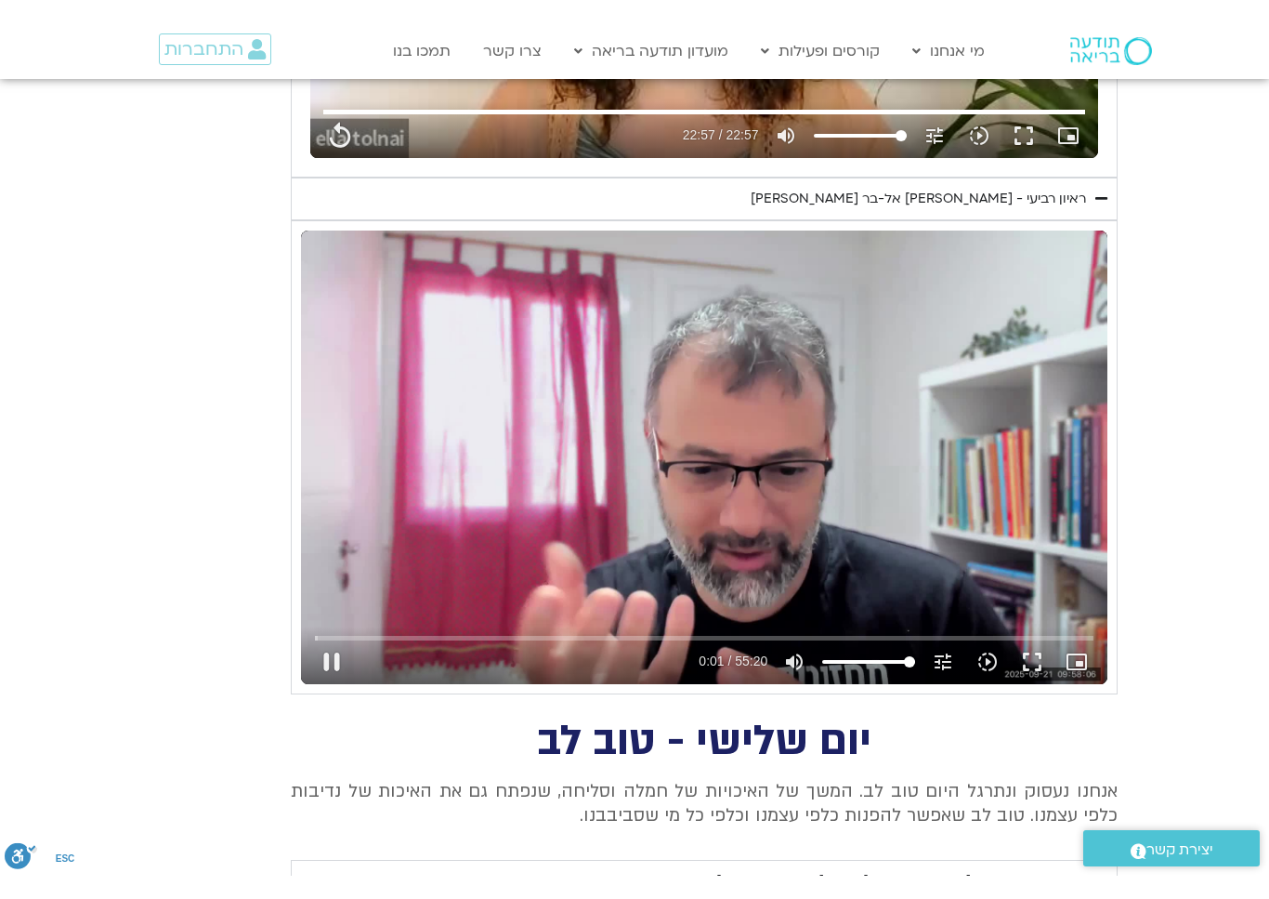
scroll to position [22, 0]
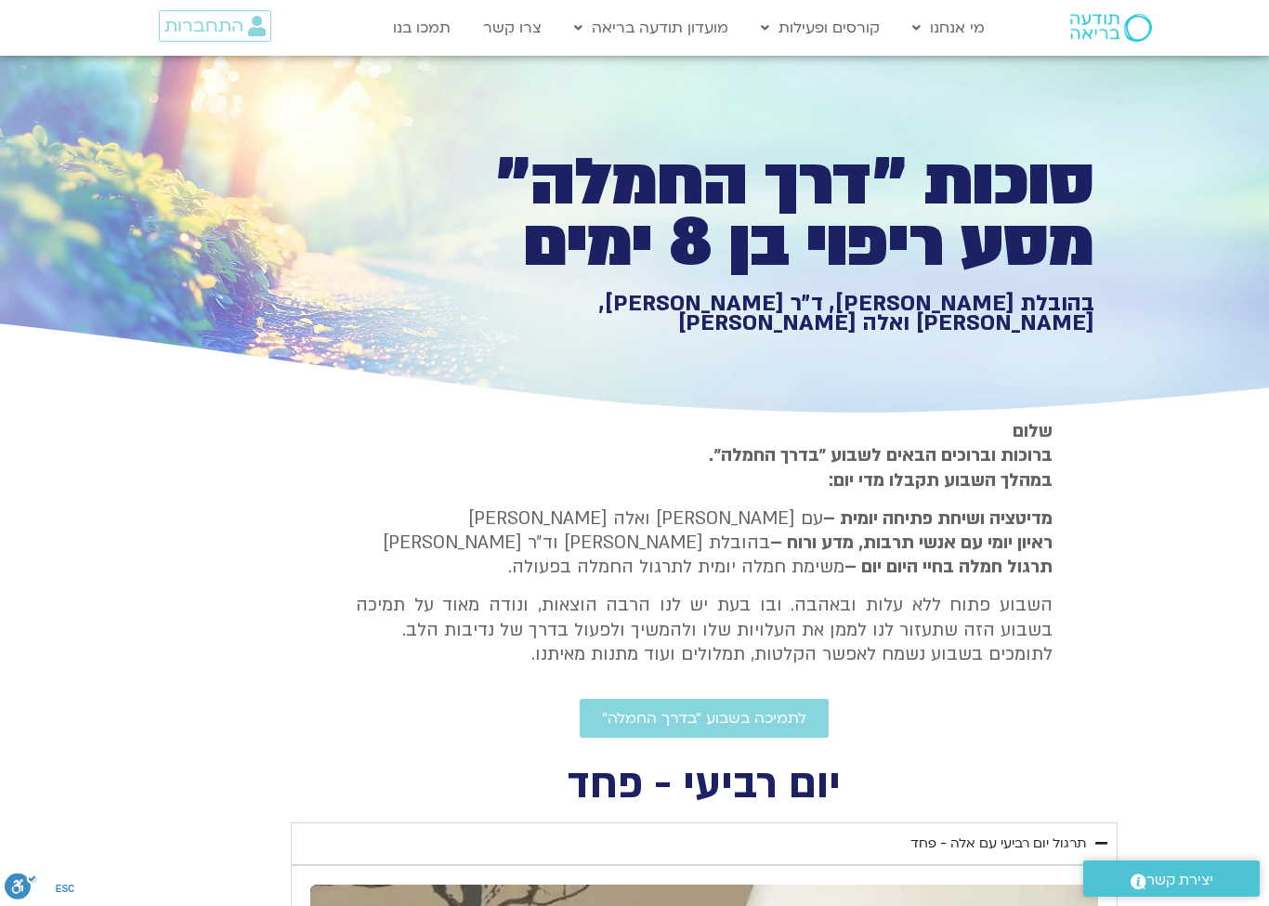
type input "1377.76"
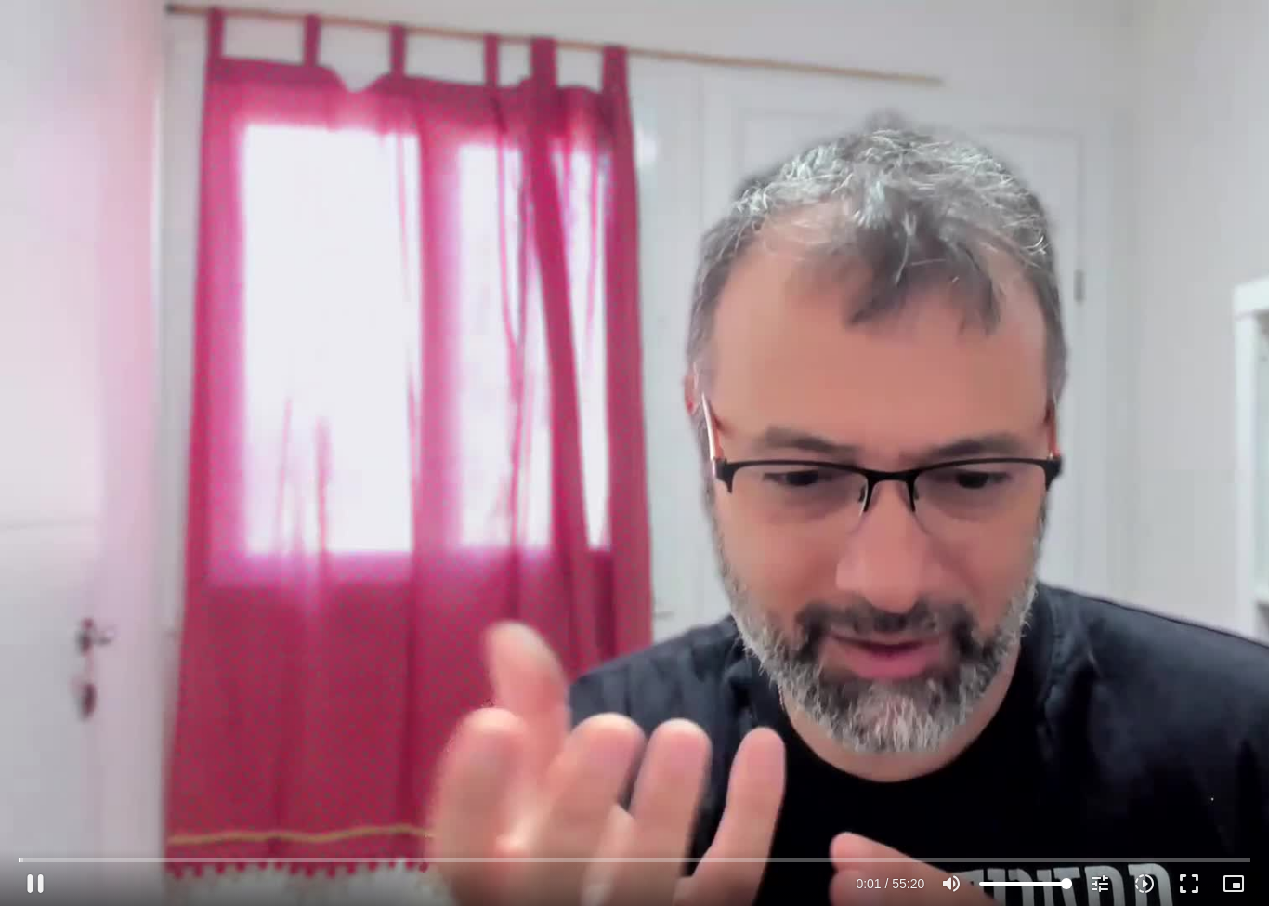
type input "2.2608060059959"
type input "1377.76"
type input "2.38607612333854"
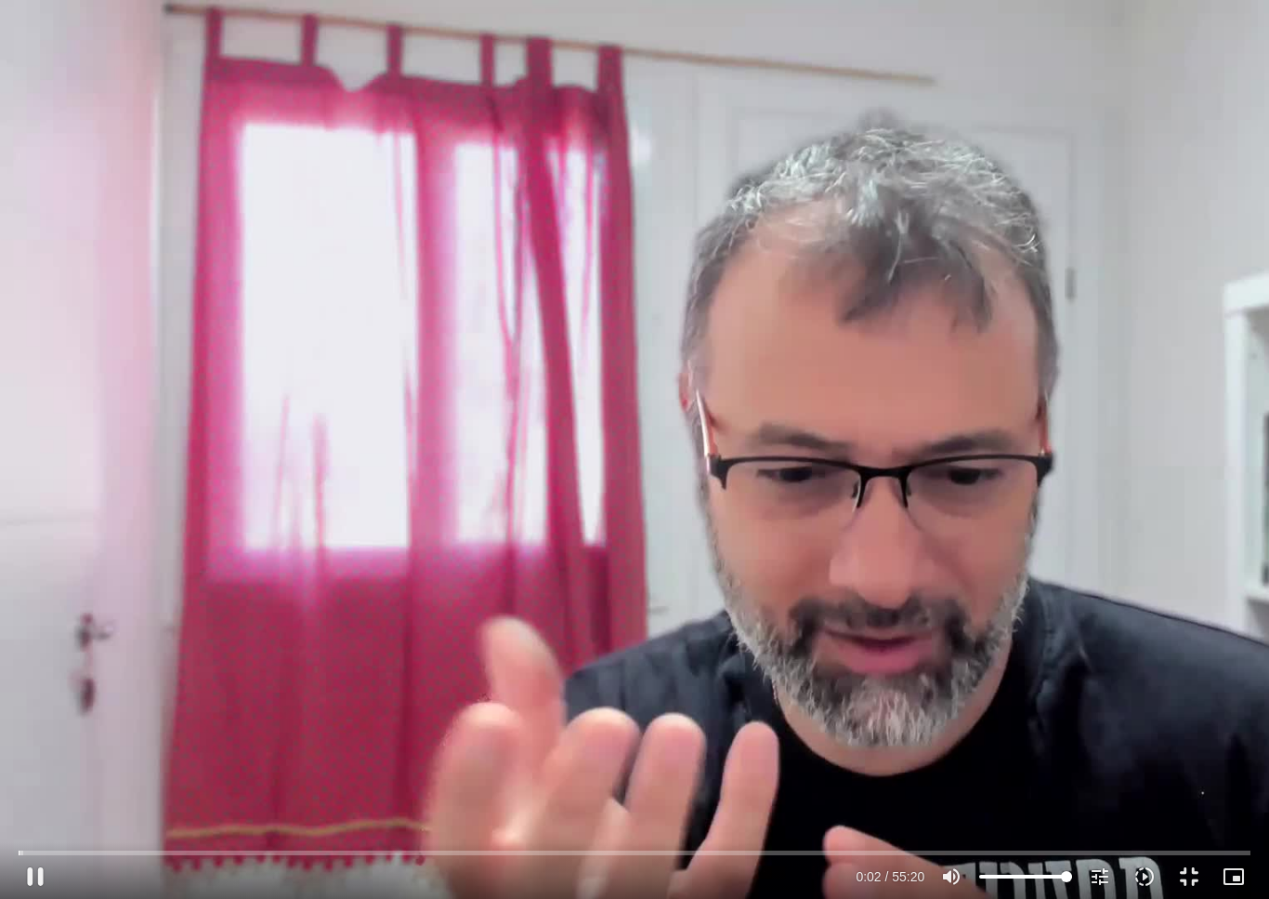
type input "1377.76"
type input "2.51892218866761"
type input "1377.76"
type input "2.644448847664"
type input "1377.76"
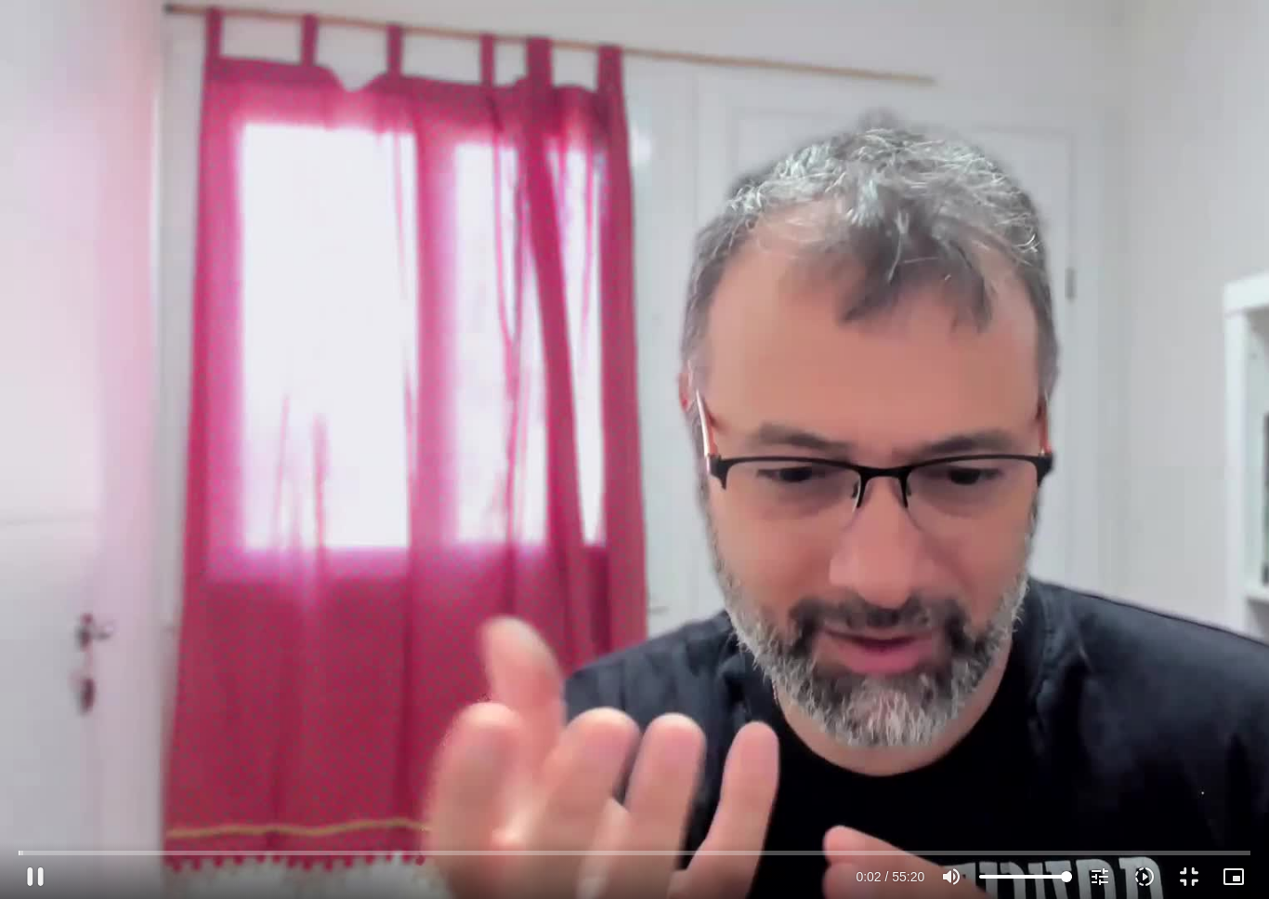
type input "2.76971883833766"
type input "1377.76"
type input "2.89503987199705"
type input "1377.76"
type input "3.0208814293304"
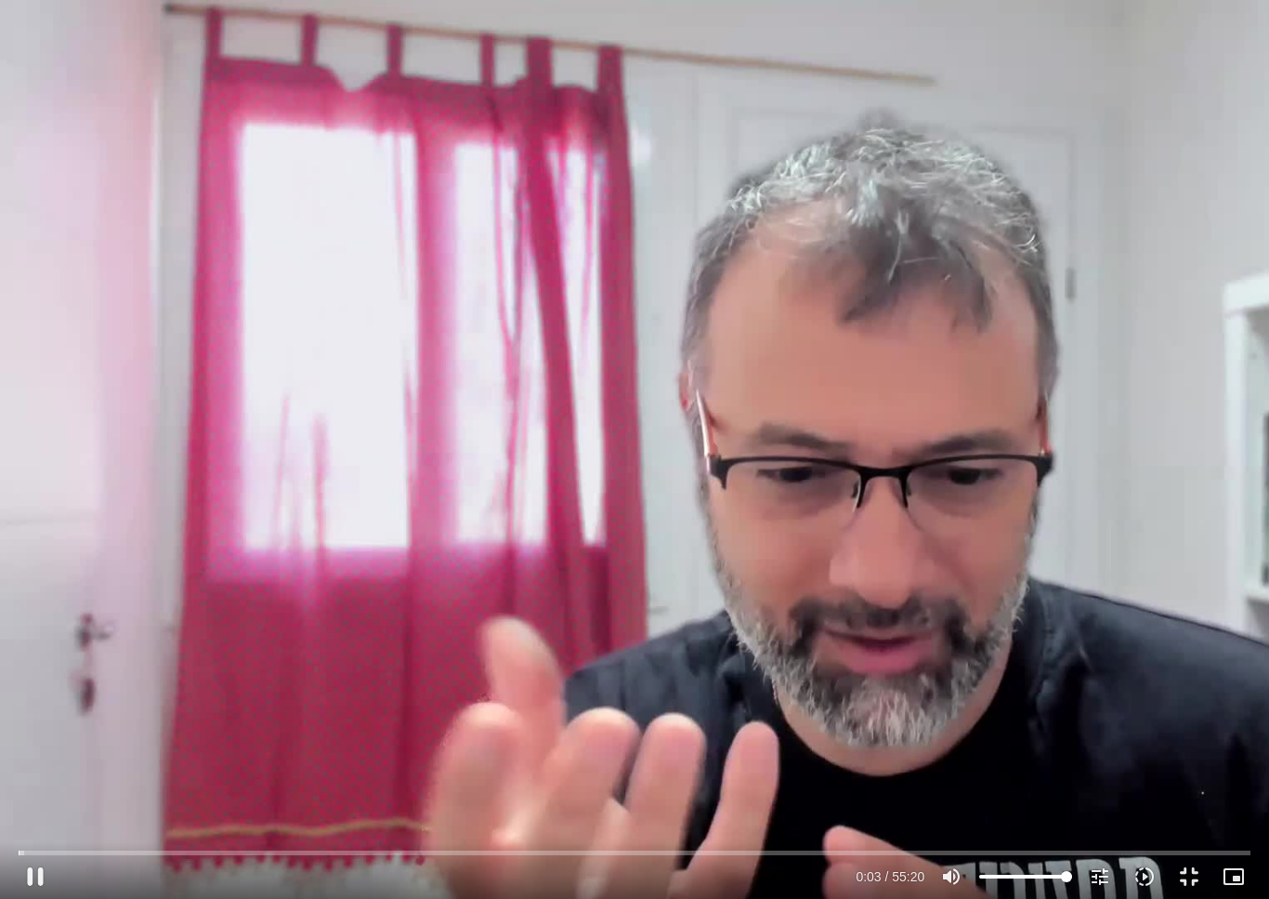
type input "1377.76"
type input "3.14597297800186"
type input "1377.76"
type input "3.27131219233212"
type input "1377.76"
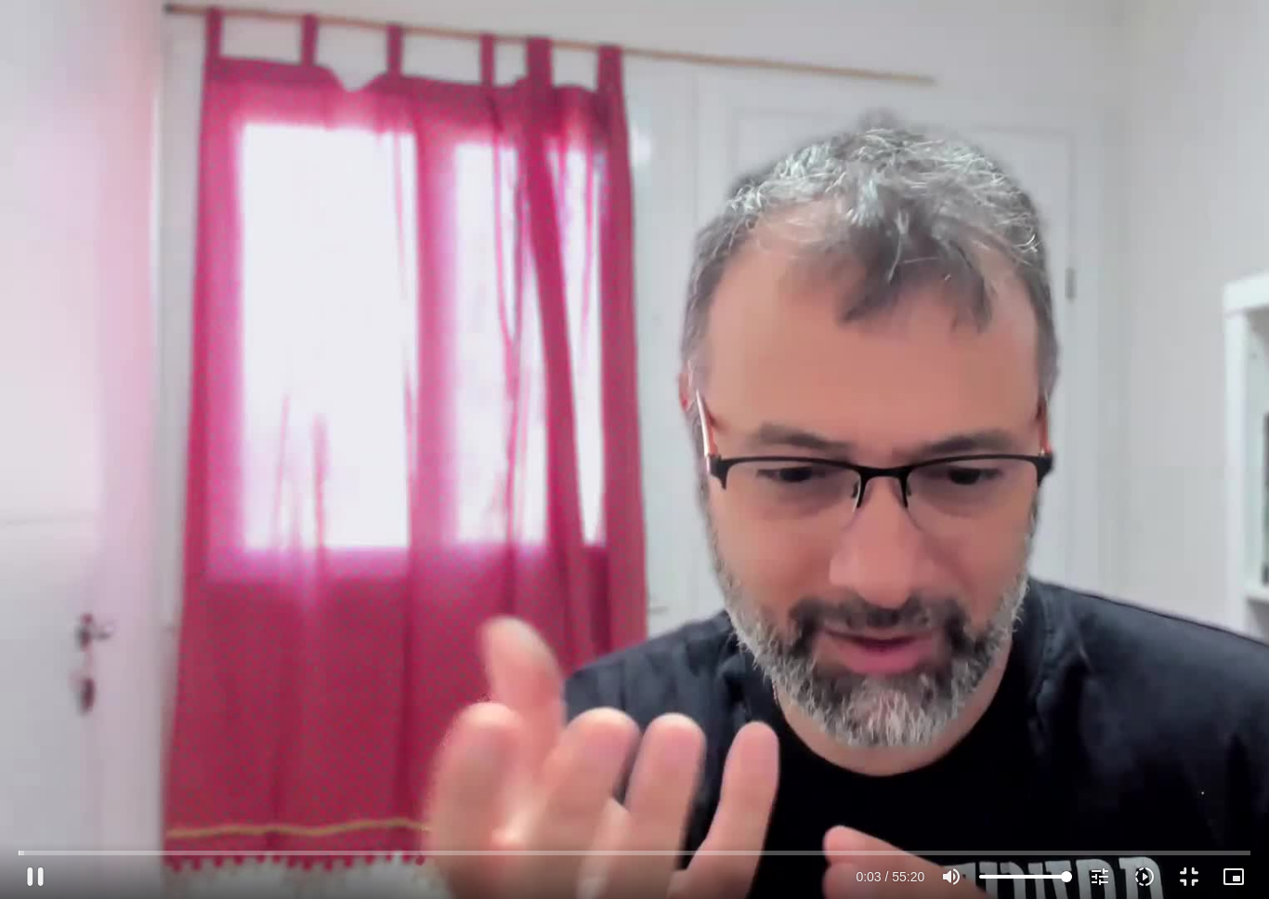
type input "3.39655699066908"
type input "1377.76"
type input "3.52296692066303"
type input "1377.76"
type input "3.64808705233633"
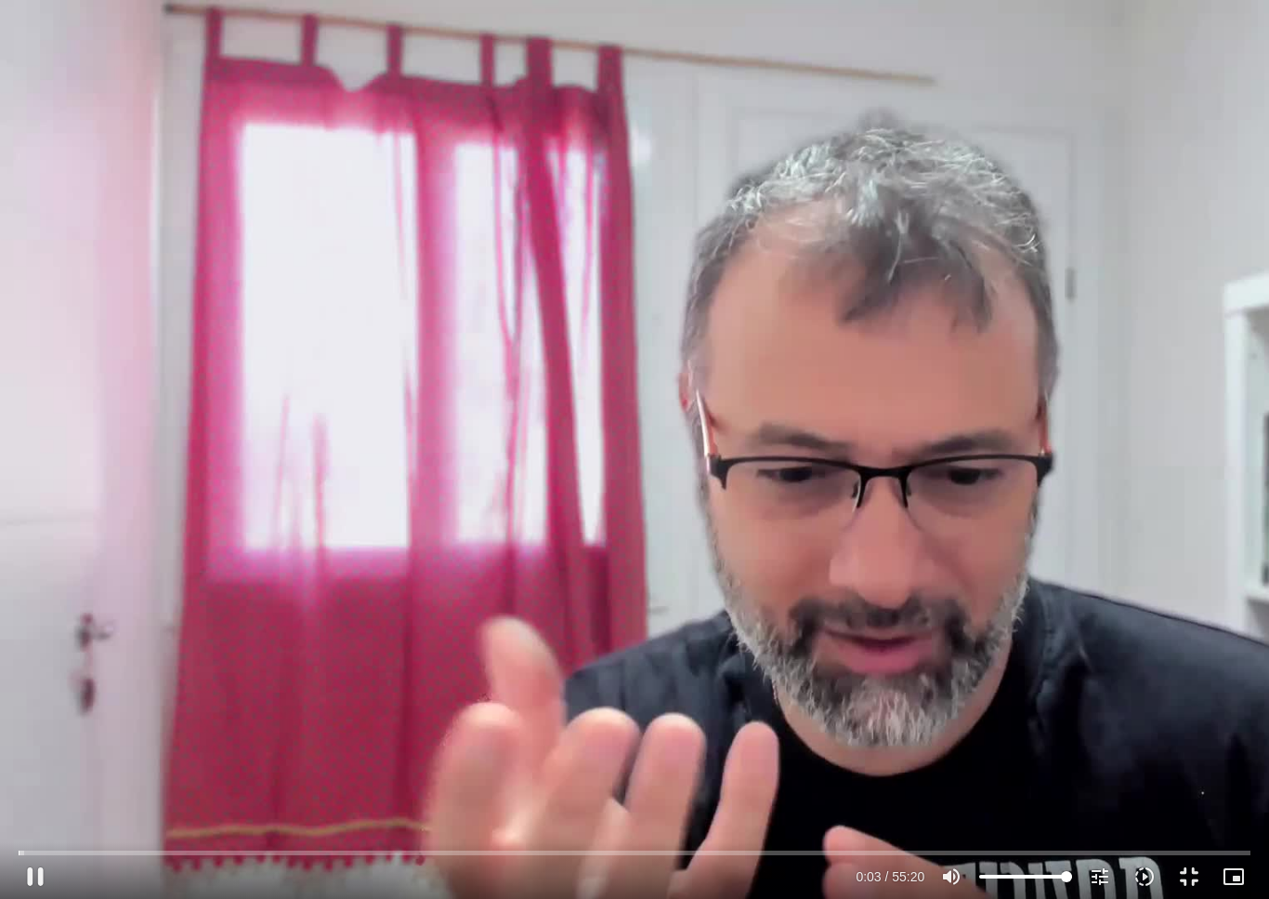
type input "1377.76"
type input "3.77440330900004"
type input "1377.76"
type input "3.89947894067046"
type input "1377.76"
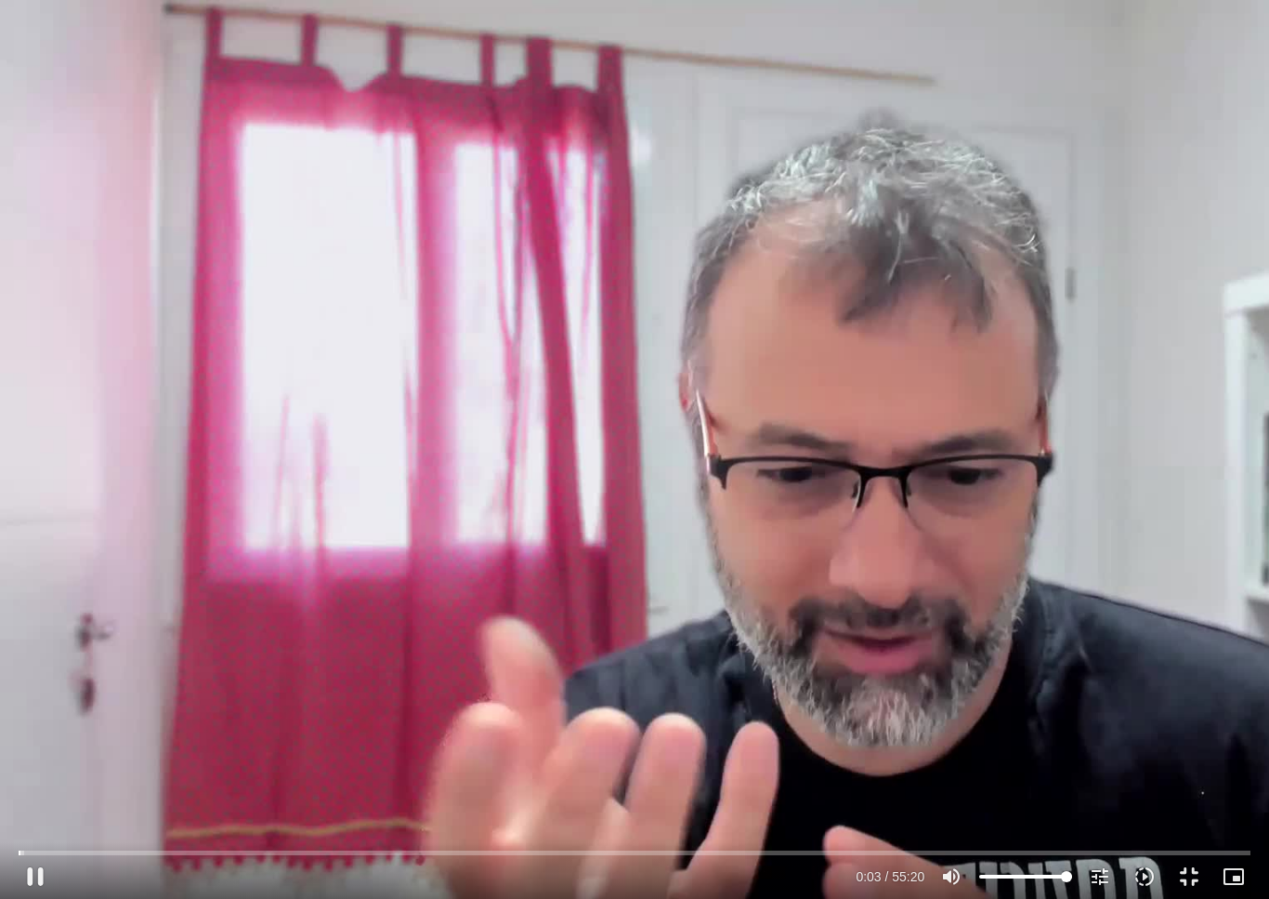
type input "4.02636431267133"
type input "1377.76"
type input "4.15151877266599"
type input "1377.76"
type input "4.27667615066785"
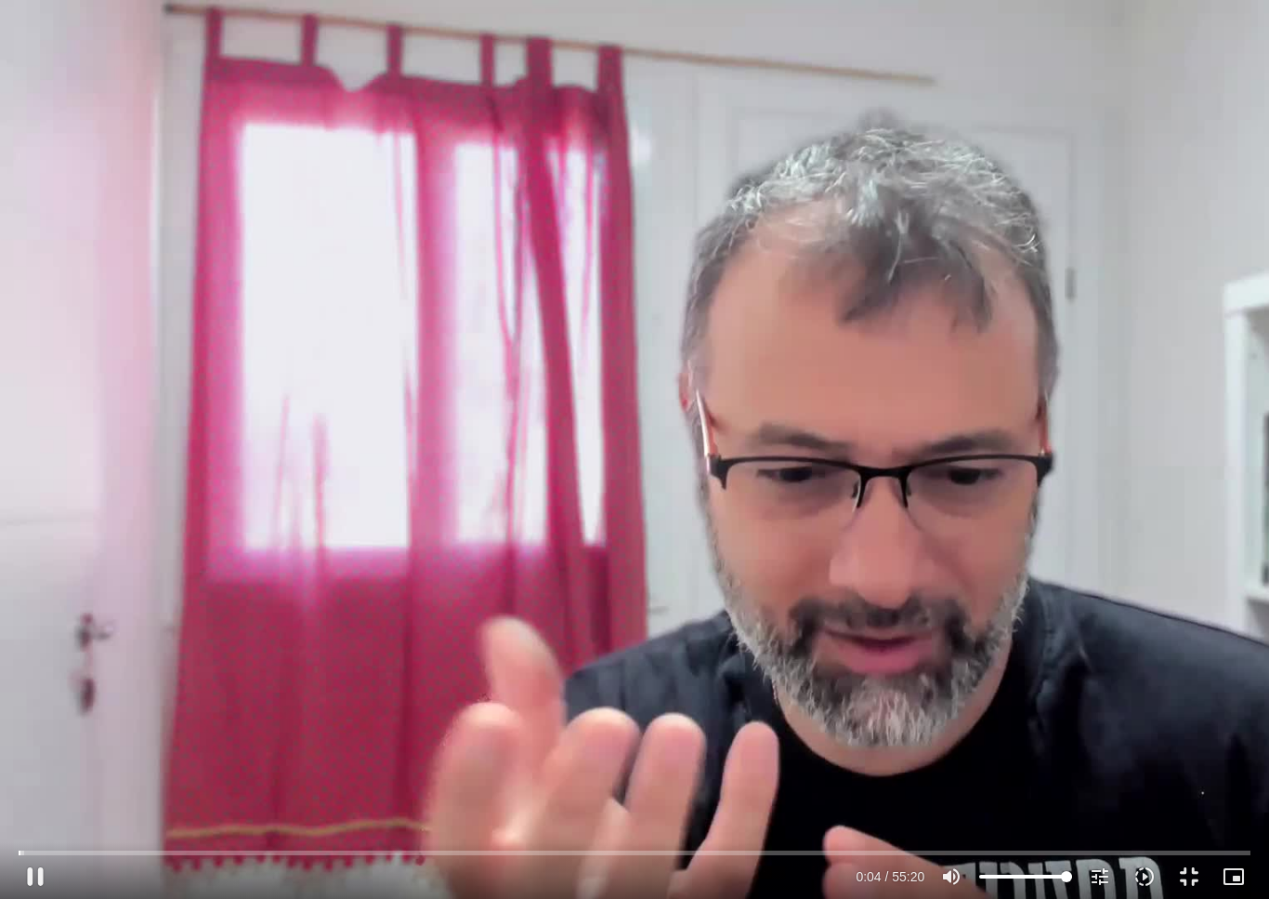
type input "1377.76"
type input "4.40296294733171"
type input "1377.76"
type input "4.52799478366754"
type input "1377.76"
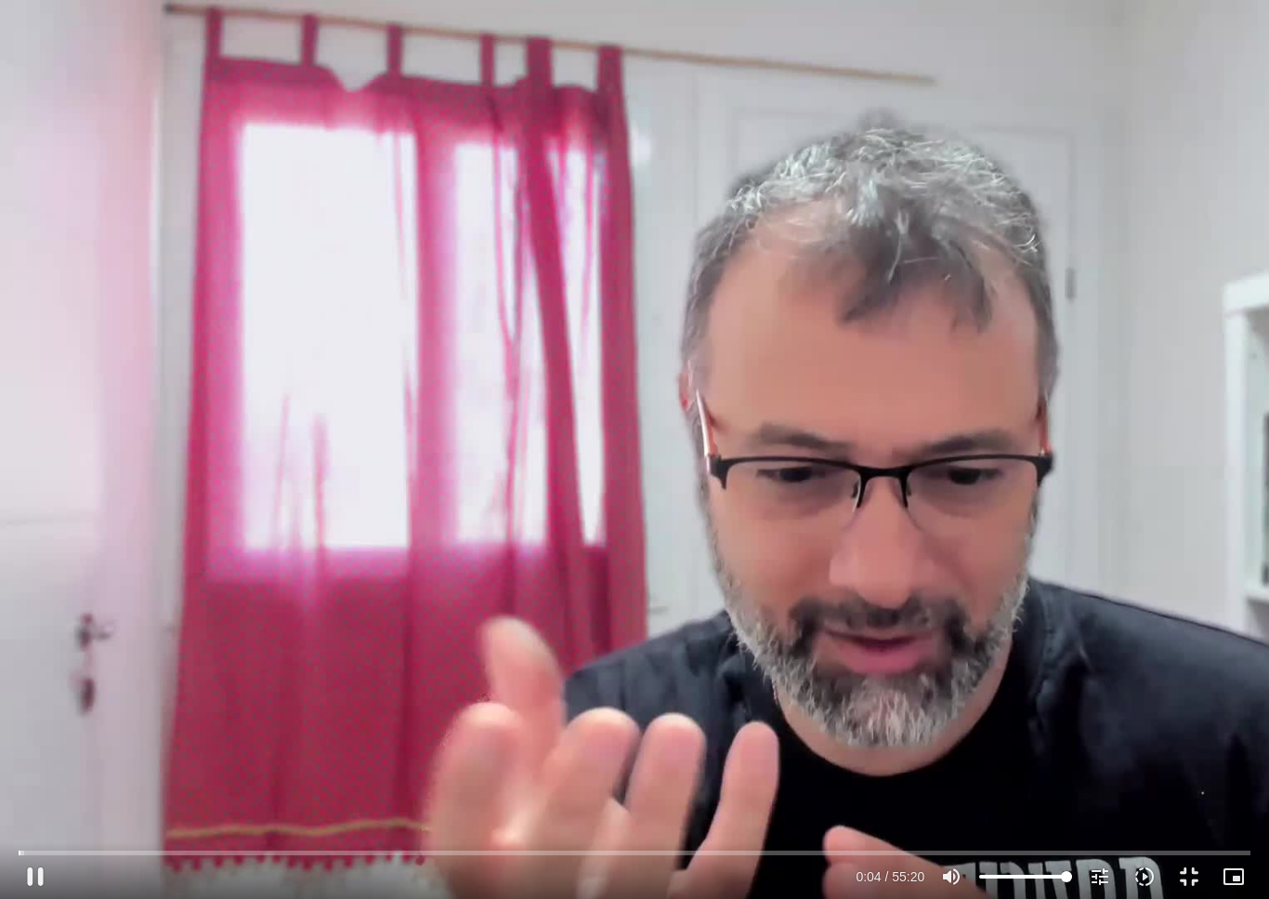
type input "4.65457574466479"
type input "1377.76"
type input "4.78082437333368"
type input "1377.76"
type input "4.90730171132666"
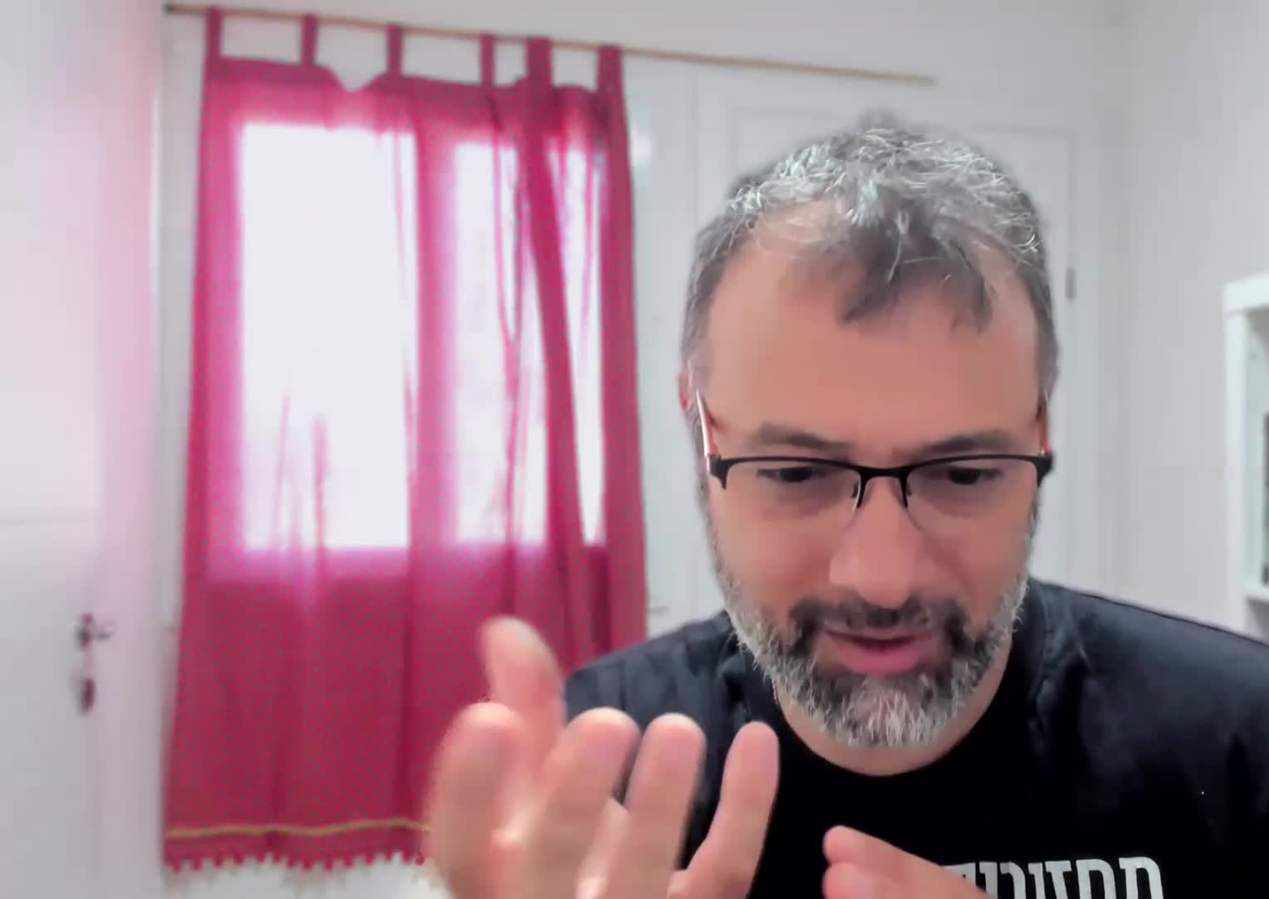
type input "1377.76"
type input "448.575200333336"
type input "1377.76"
type input "448.63205714733"
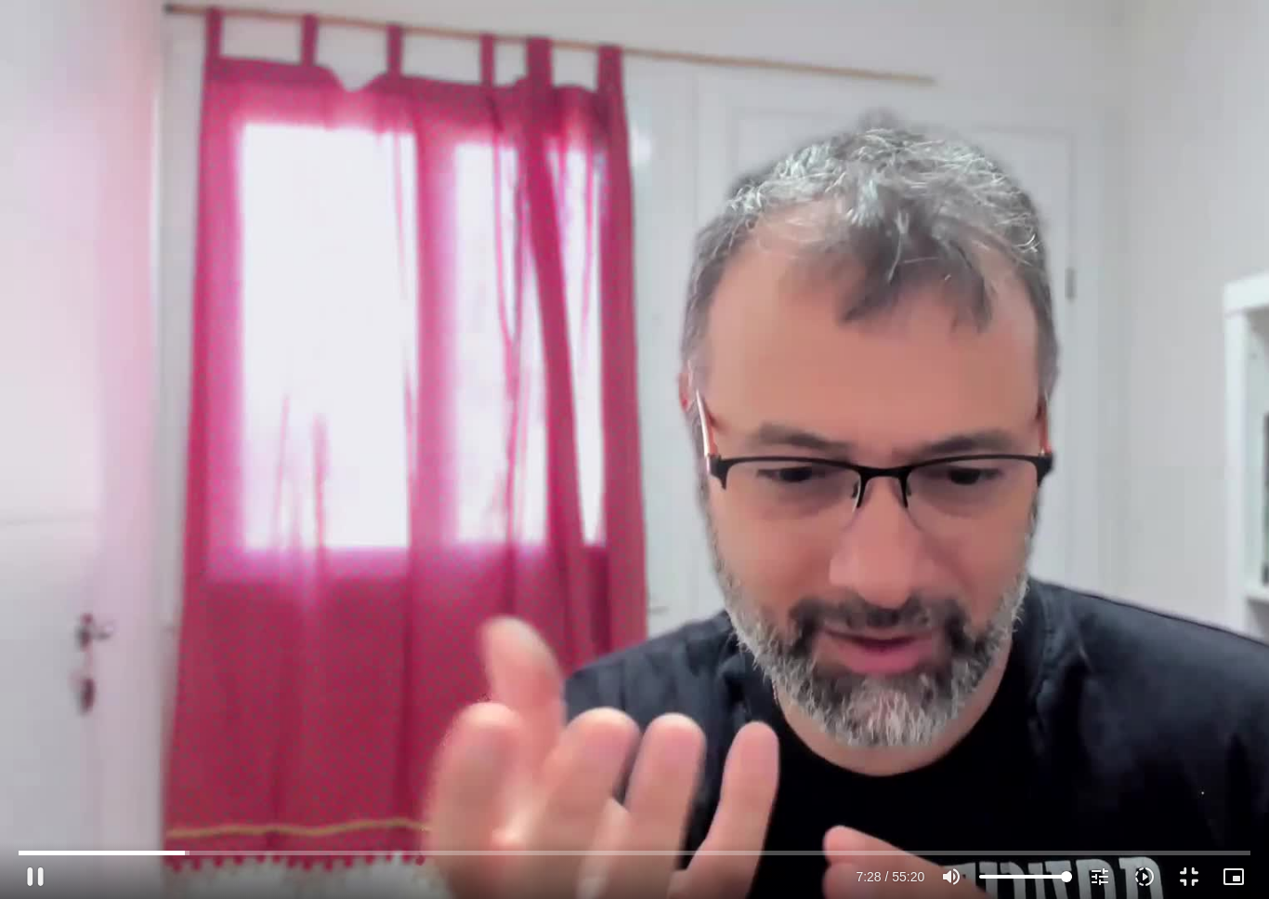
type input "1377.76"
type input "448.757635671667"
type input "1377.76"
type input "448.883819903334"
type input "1377.76"
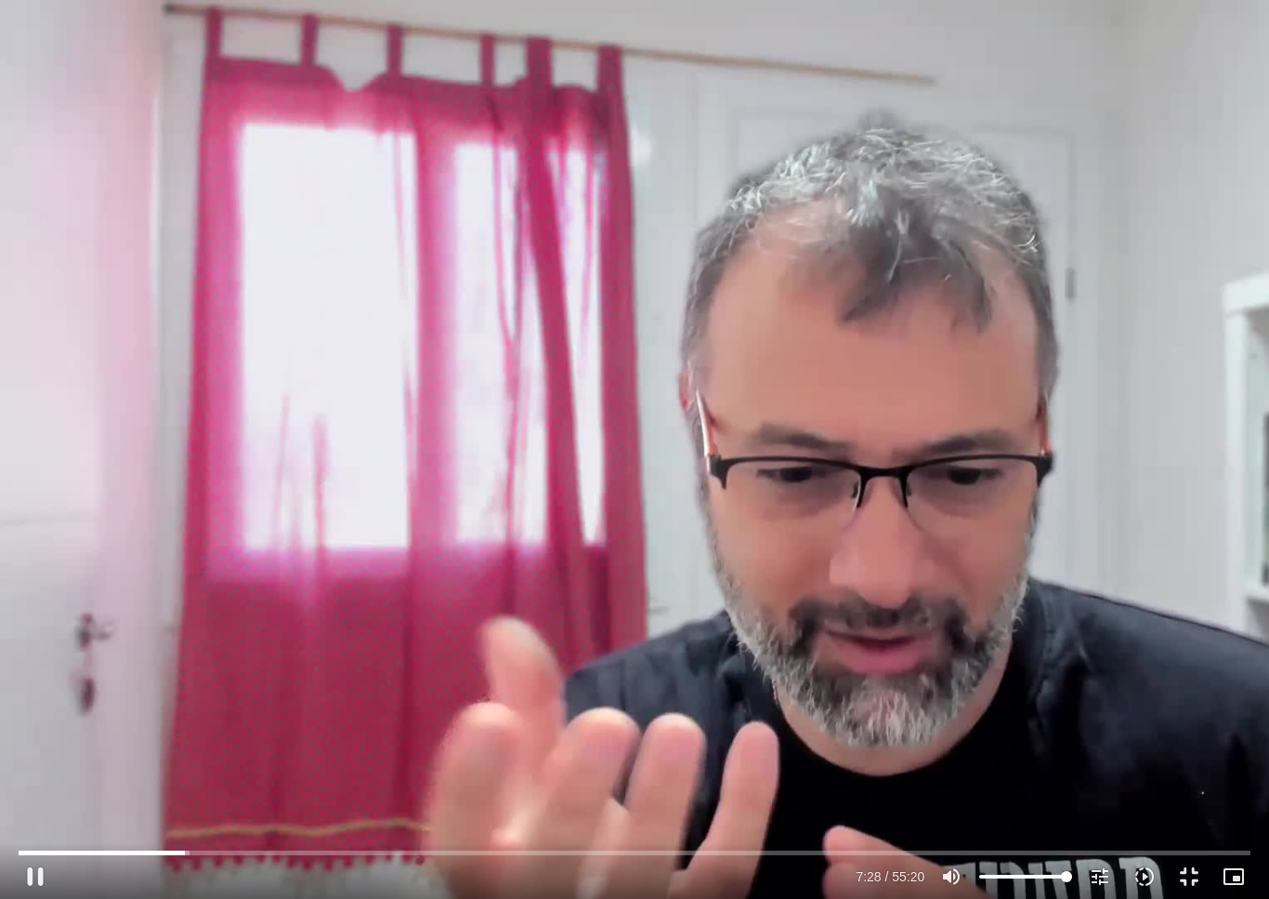
type input "449.009596201669"
type input "1377.76"
type input "449.135573092004"
type input "1377.76"
type input "449.260716981335"
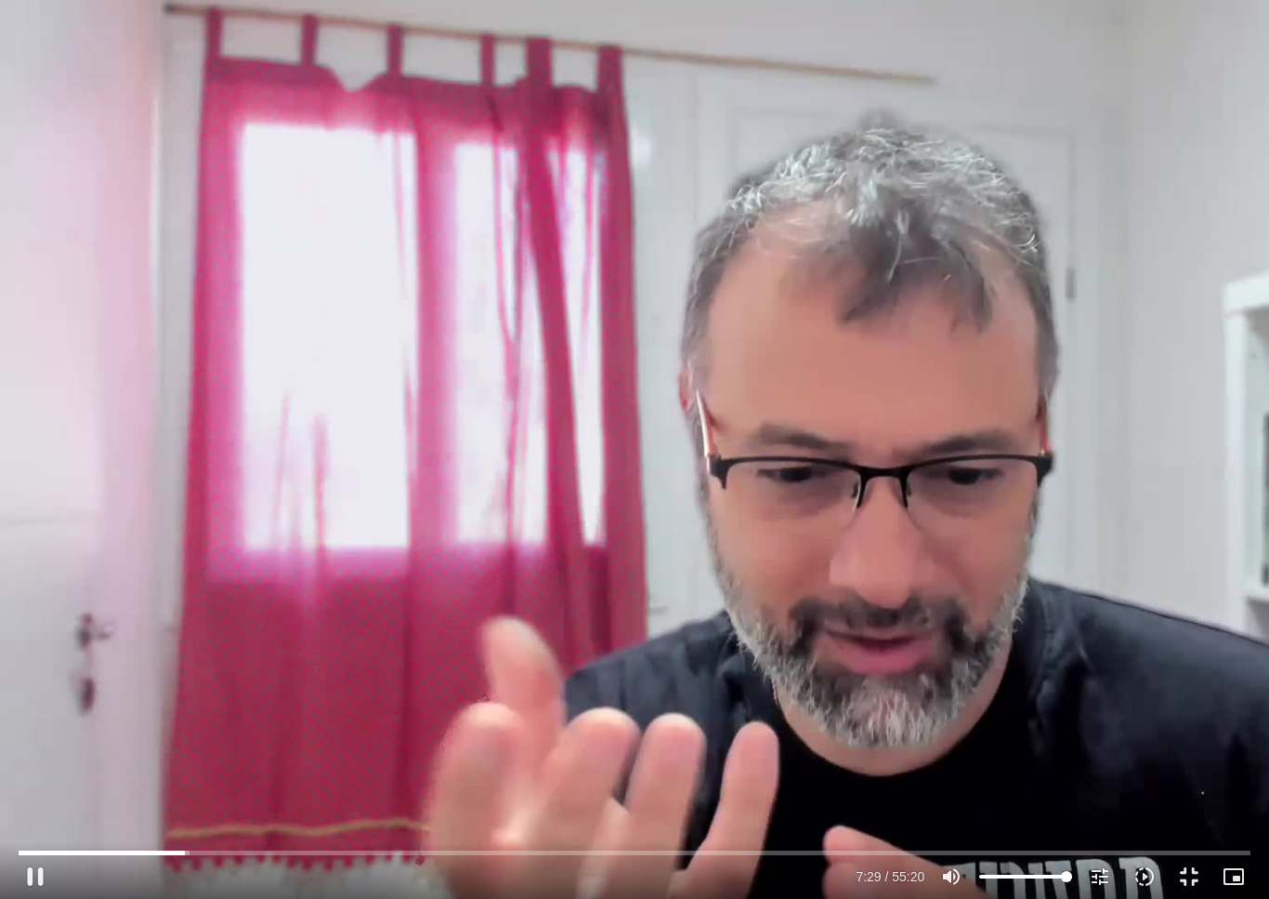
type input "1377.76"
type input "449.393129038001"
type input "1377.76"
type input "449.519253067671"
type input "1377.76"
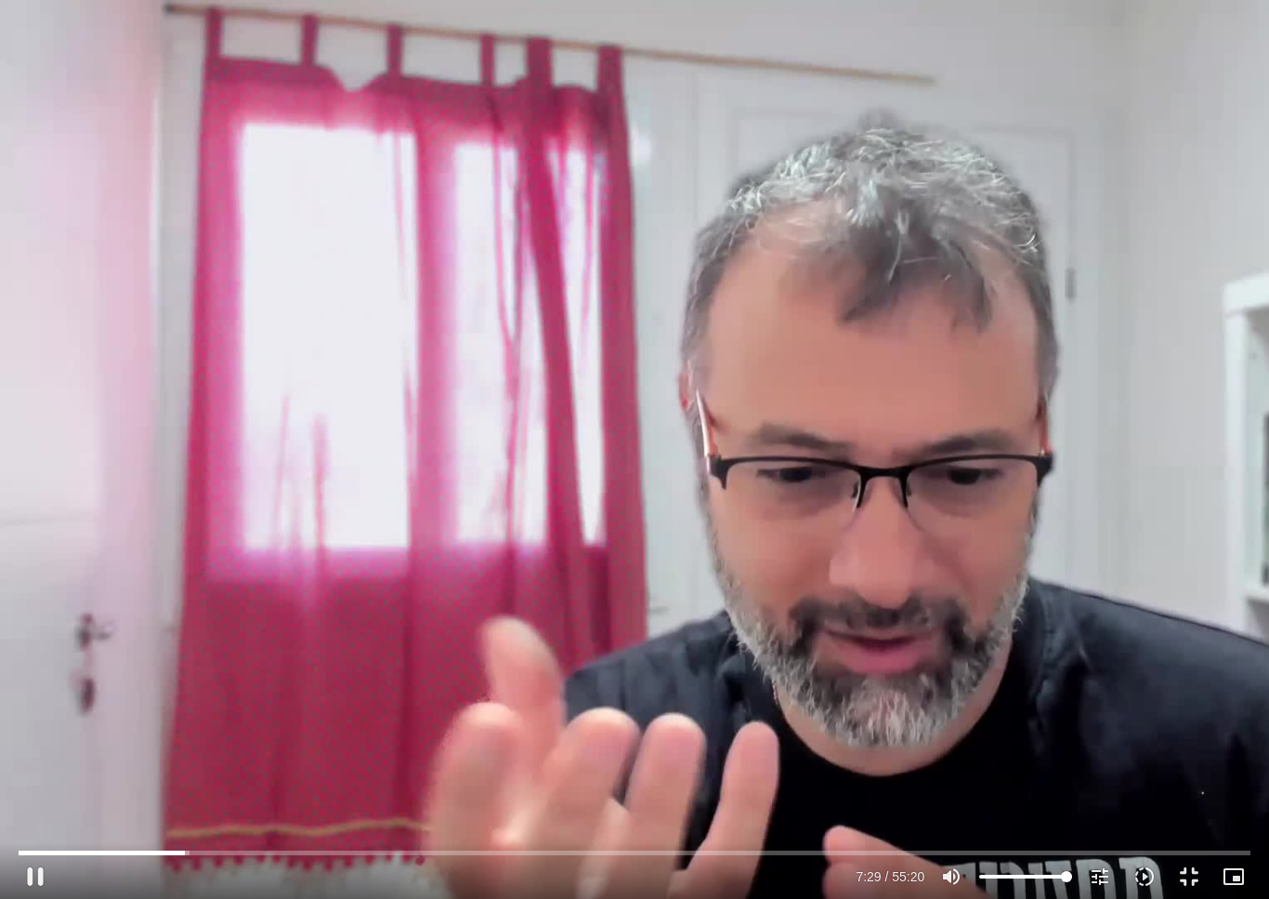
type input "449.646182791001"
type input "1377.76"
type input "449.771360764667"
type input "1377.76"
type input "449.896813279337"
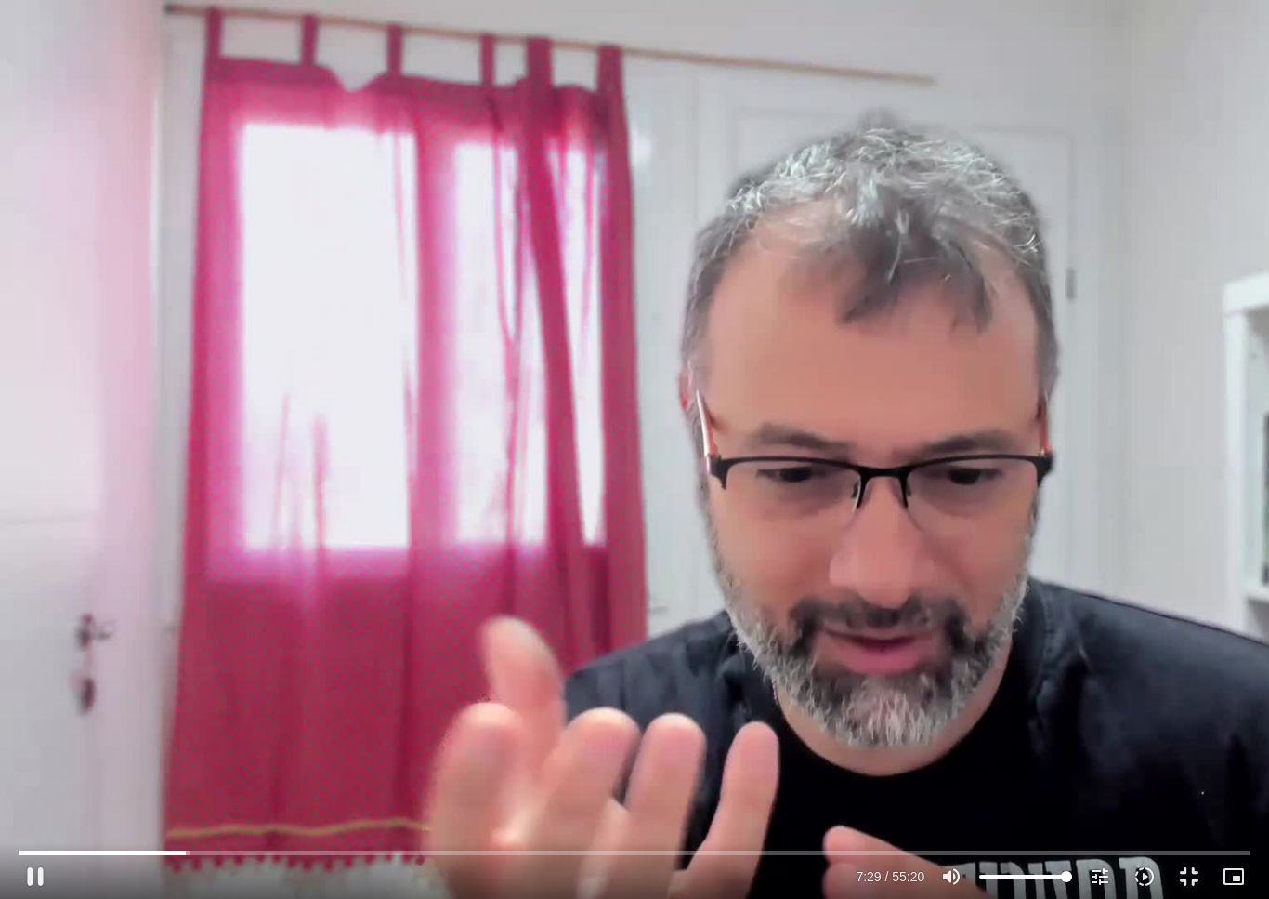
type input "1377.76"
type input "450.022106995335"
type input "1377.76"
click at [30, 851] on button "pause" at bounding box center [35, 876] width 45 height 45
type input "450.167632600331"
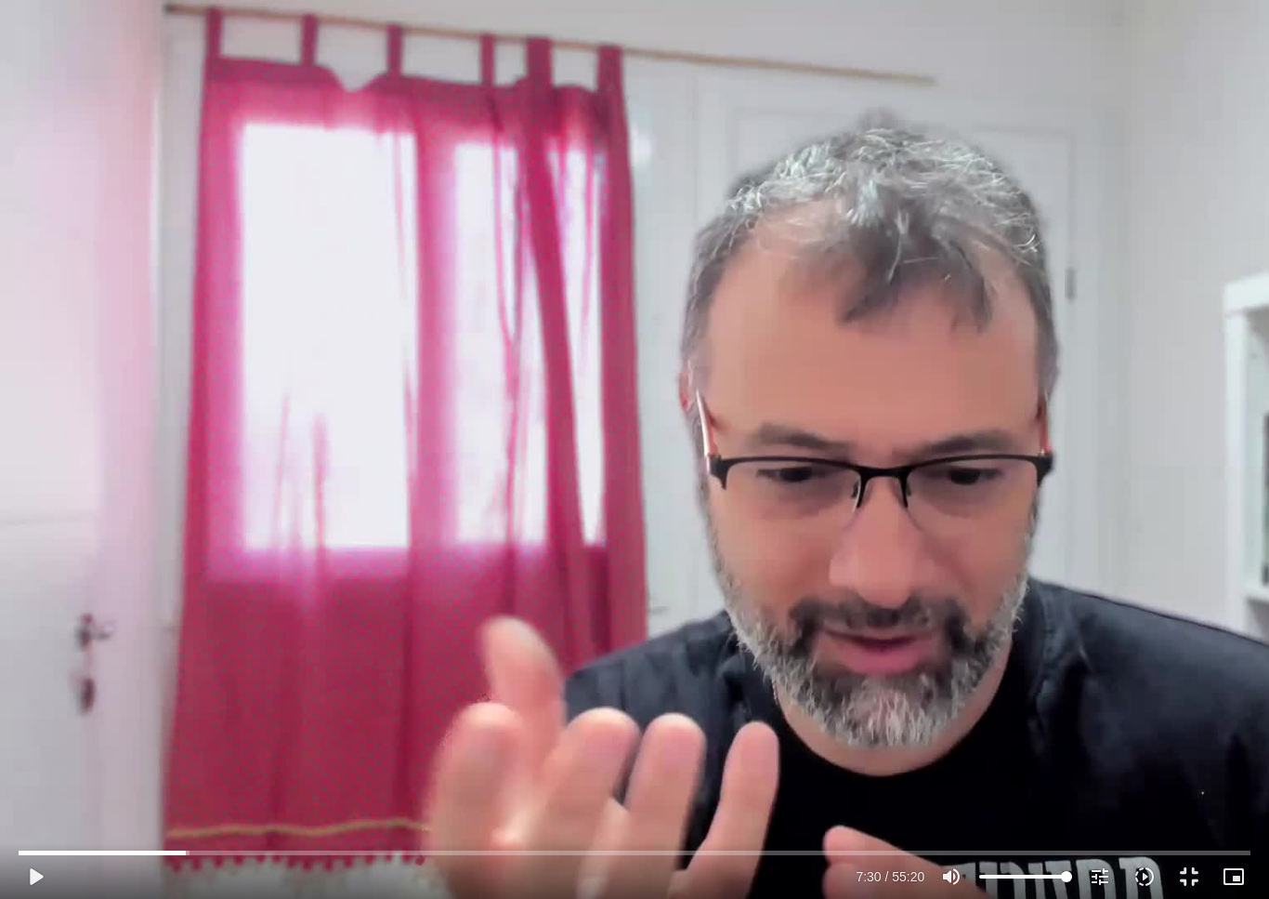
type input "1377.76"
type input "450.167632600331"
type input "1377.76"
type input "450.167632600331"
type input "1377.76"
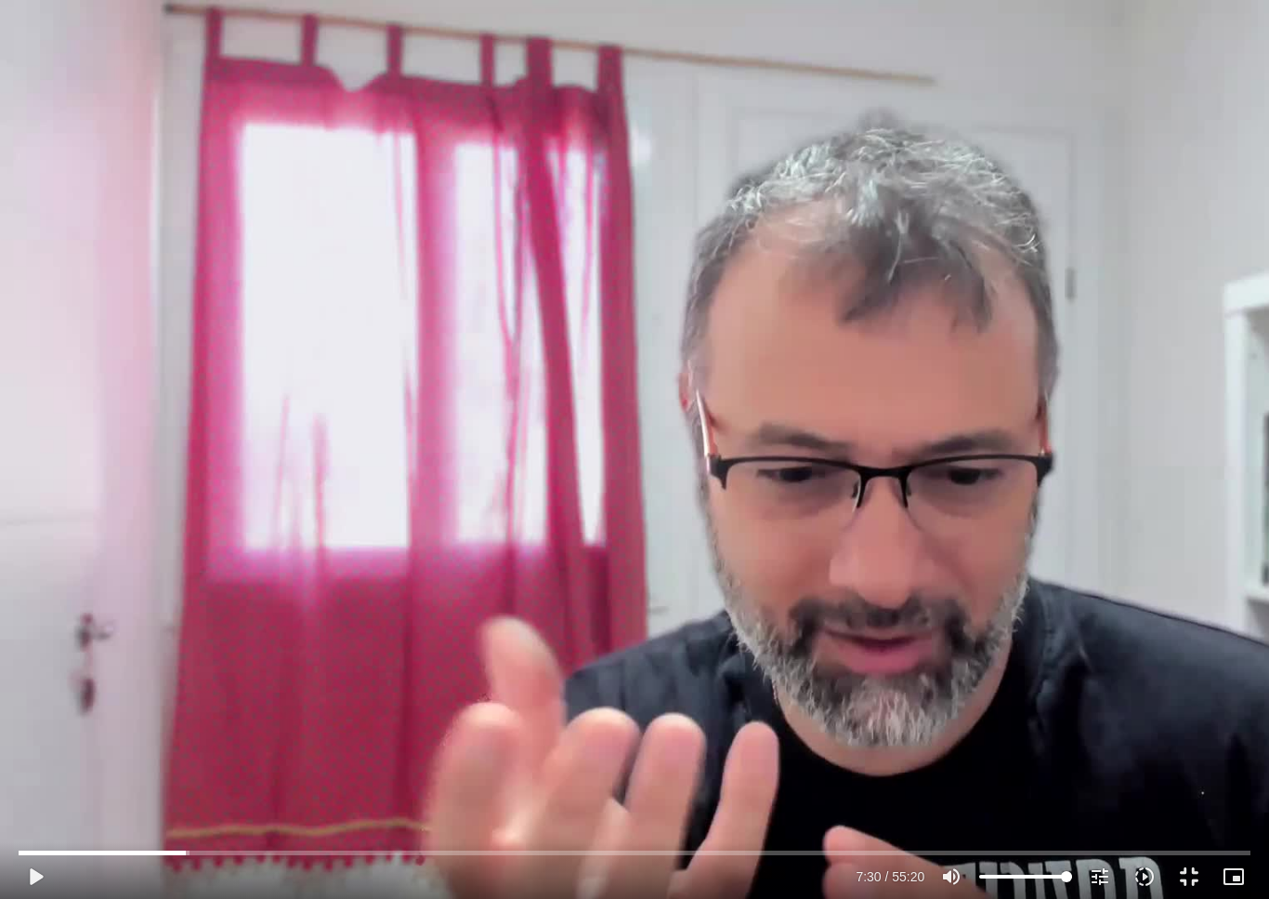
type input "450.167632600331"
type input "1377.76"
type input "450.167632600331"
type input "1377.76"
type input "450.167632600331"
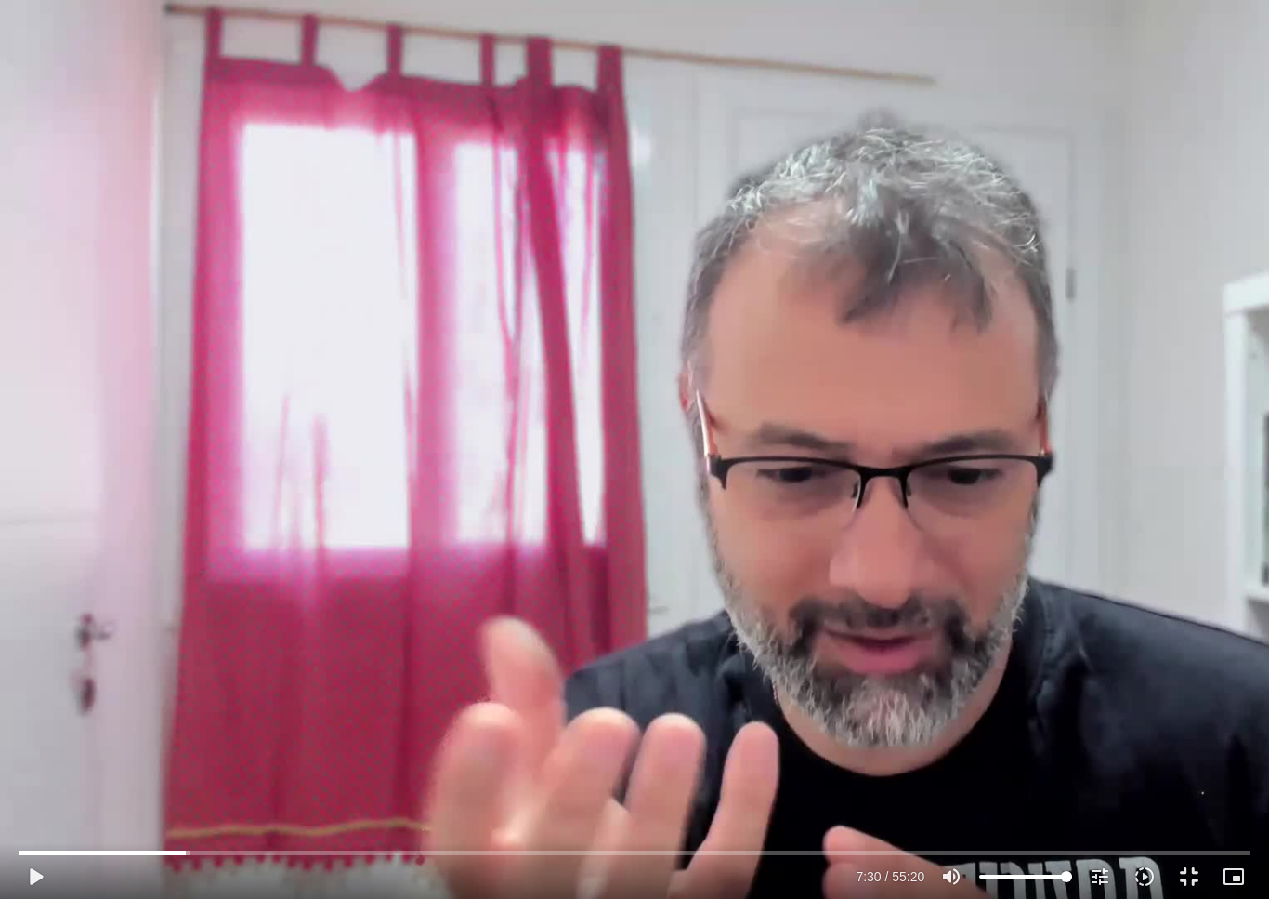
type input "1377.76"
type input "450.167632600331"
type input "1377.76"
type input "450.167632600331"
type input "1377.76"
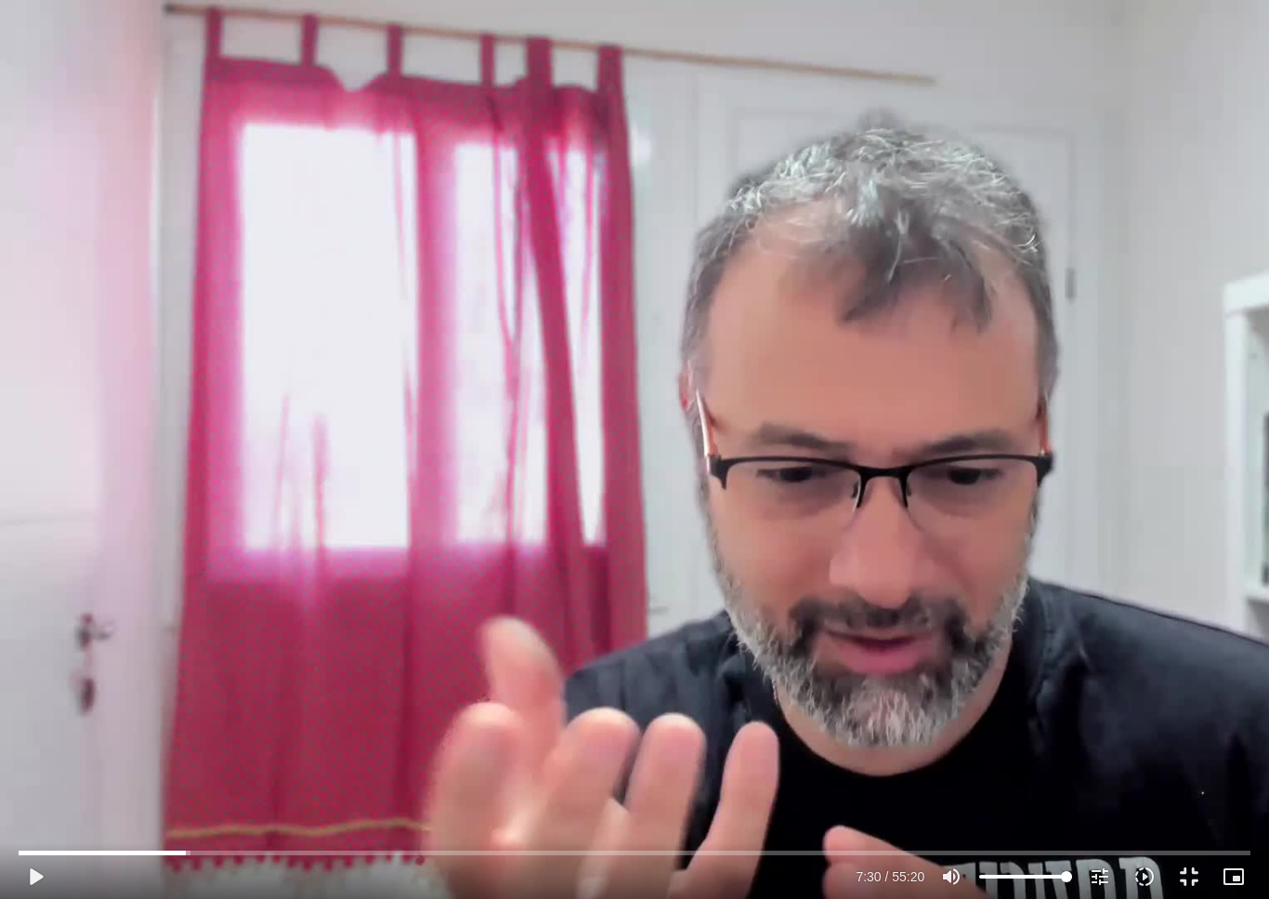
type input "450.167632600331"
type input "1377.76"
type input "450.167632600331"
type input "1377.76"
type input "450.167632600331"
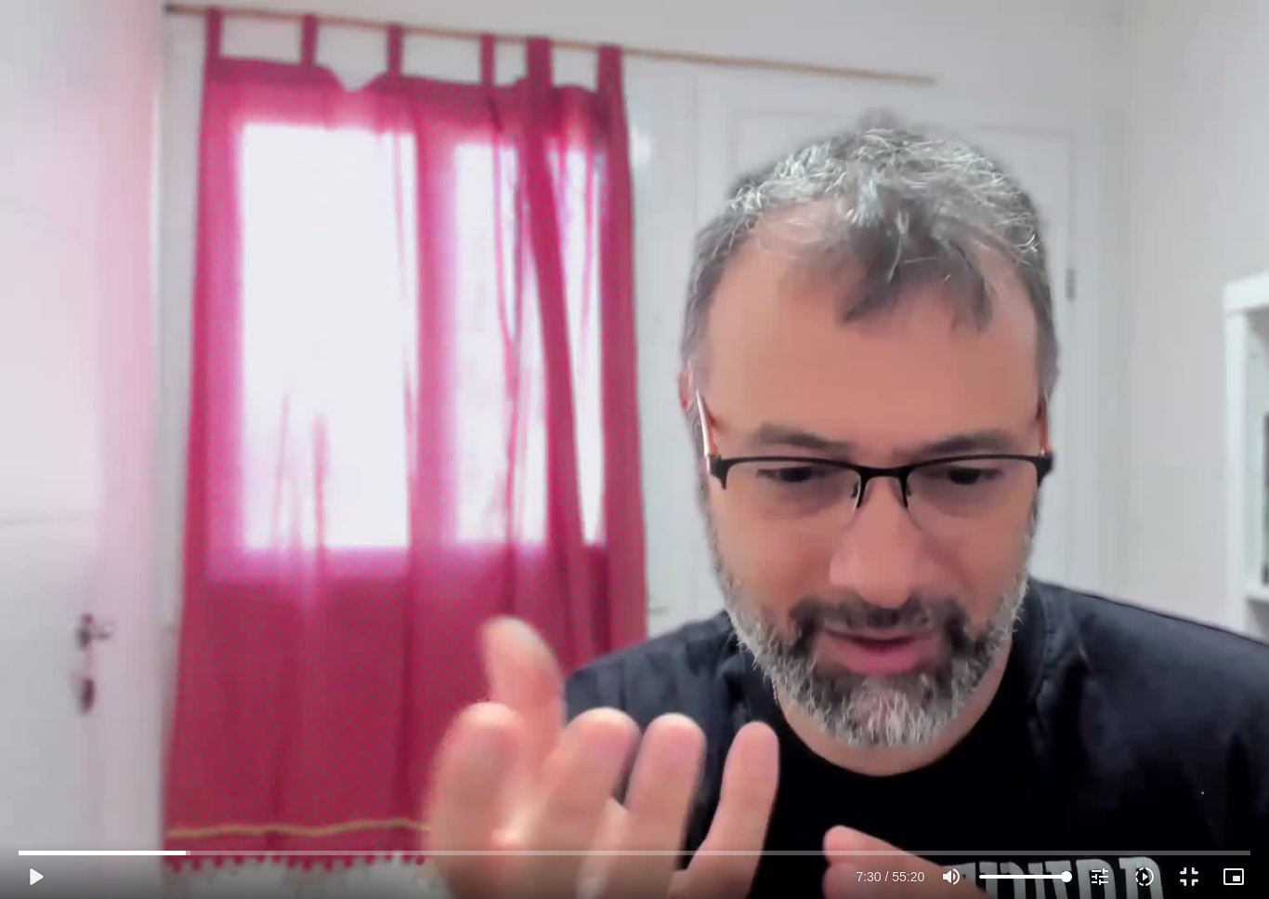
type input "1377.76"
type input "450.167632600331"
type input "1377.76"
type input "450.167632600331"
type input "1377.76"
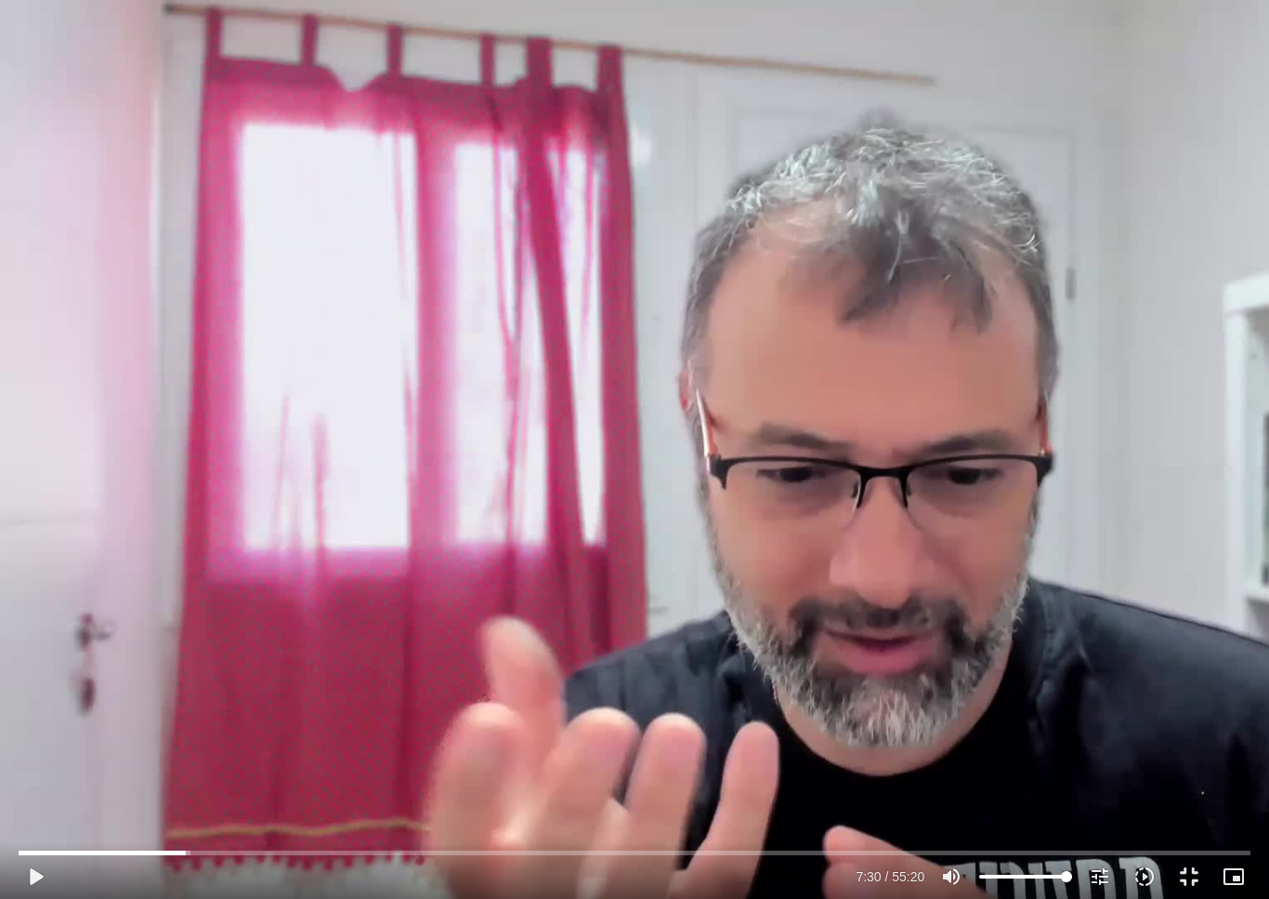
type input "450.167632600331"
type input "1377.76"
type input "450.167632600331"
type input "1377.76"
type input "450.167632600331"
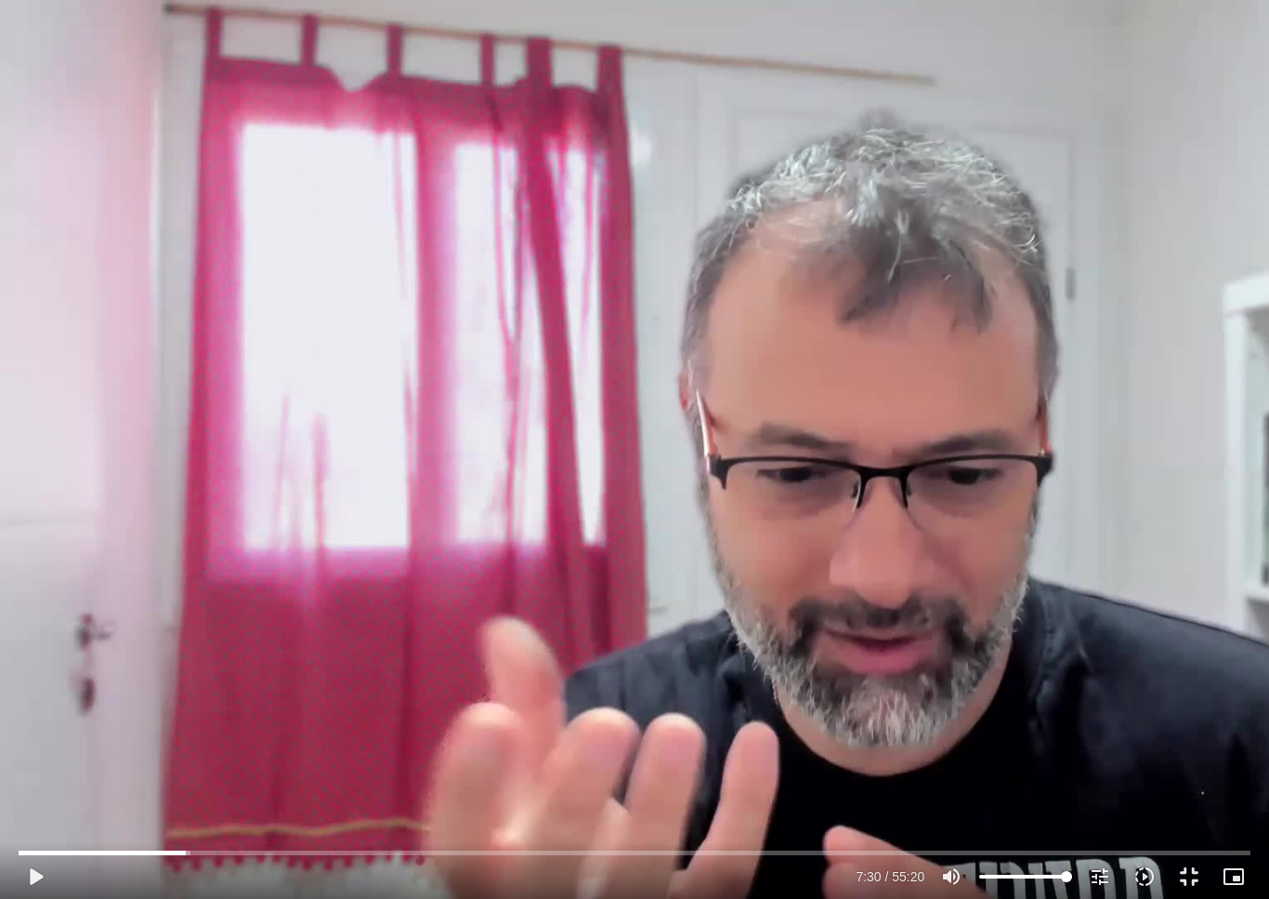
type input "1377.76"
type input "450.167632600331"
type input "1377.76"
type input "450.167632600331"
type input "1377.76"
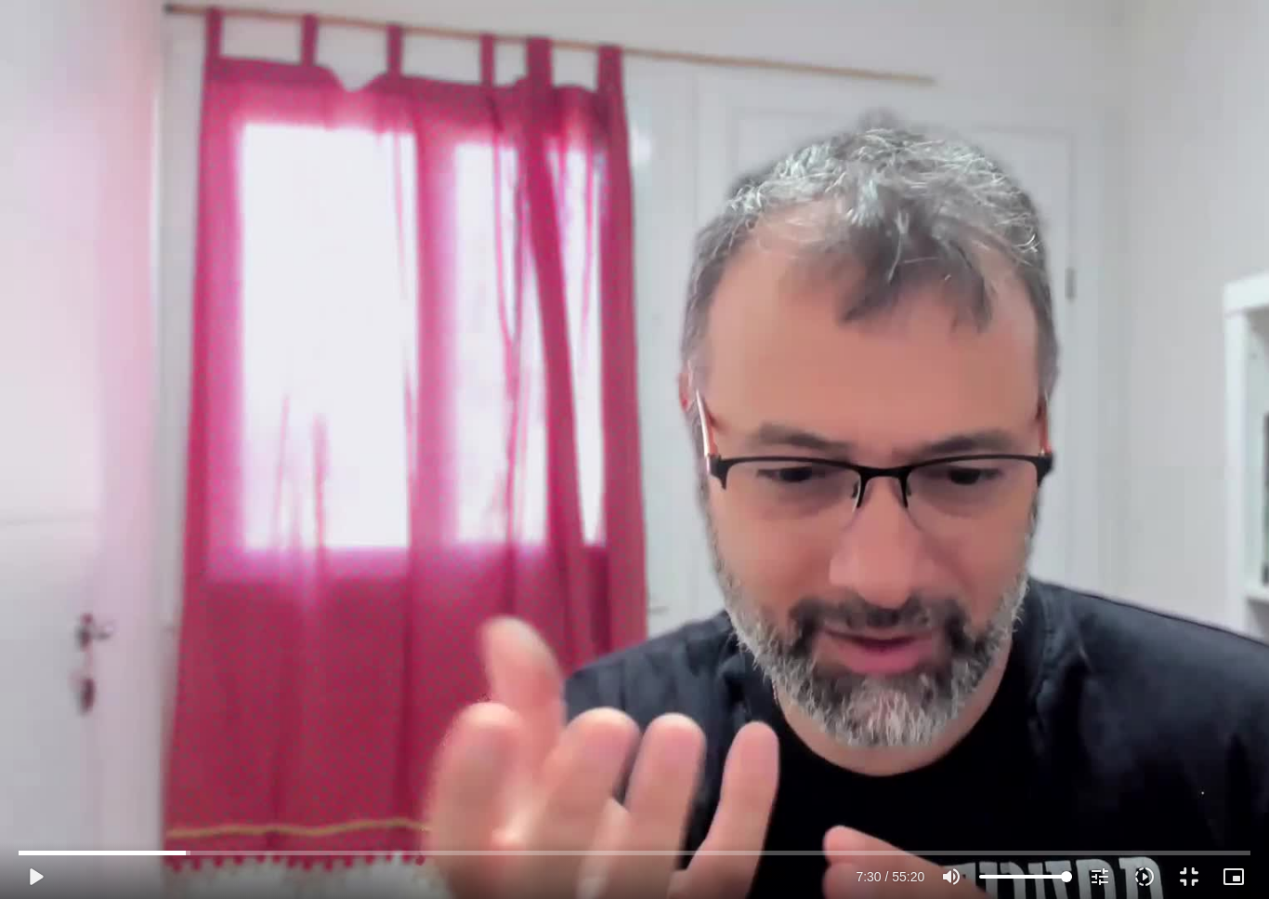
type input "450.167632600331"
type input "1377.76"
type input "450.167632600331"
type input "1377.76"
type input "450.167632600331"
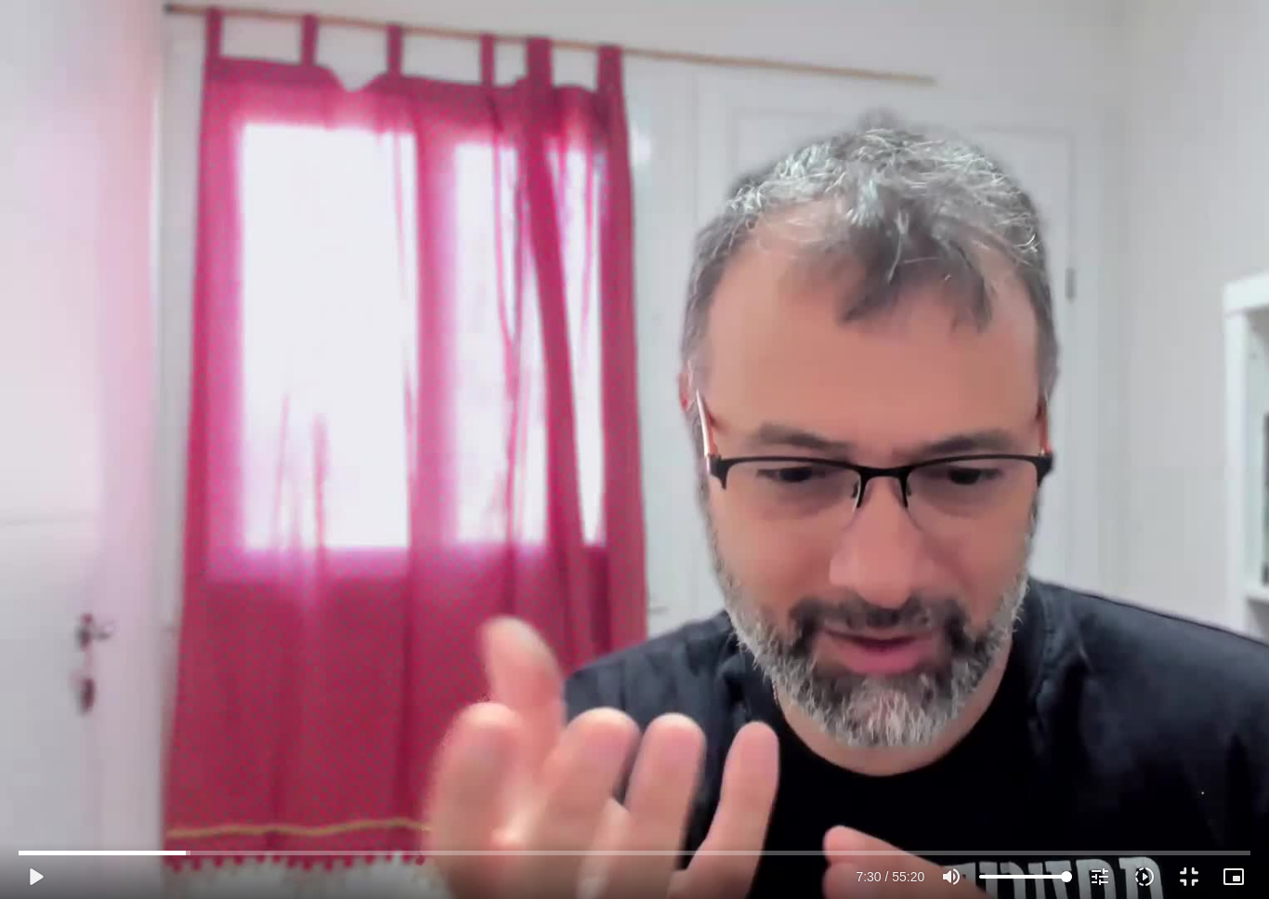
type input "1377.76"
type input "450.167632600331"
type input "1377.76"
type input "450.167632600331"
type input "1377.76"
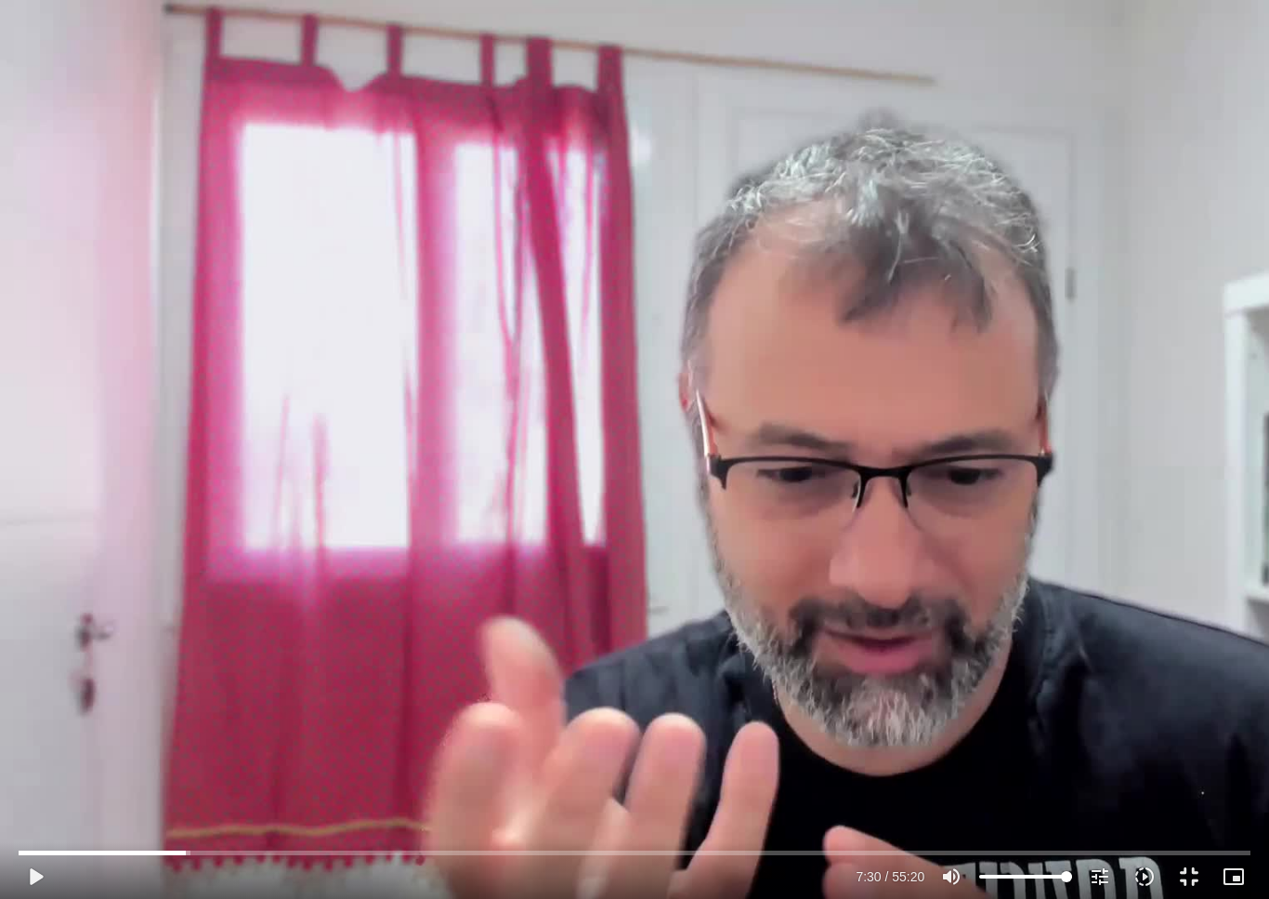
type input "450.167632600331"
type input "1377.76"
type input "450.167632600331"
type input "1377.76"
type input "450.167632600331"
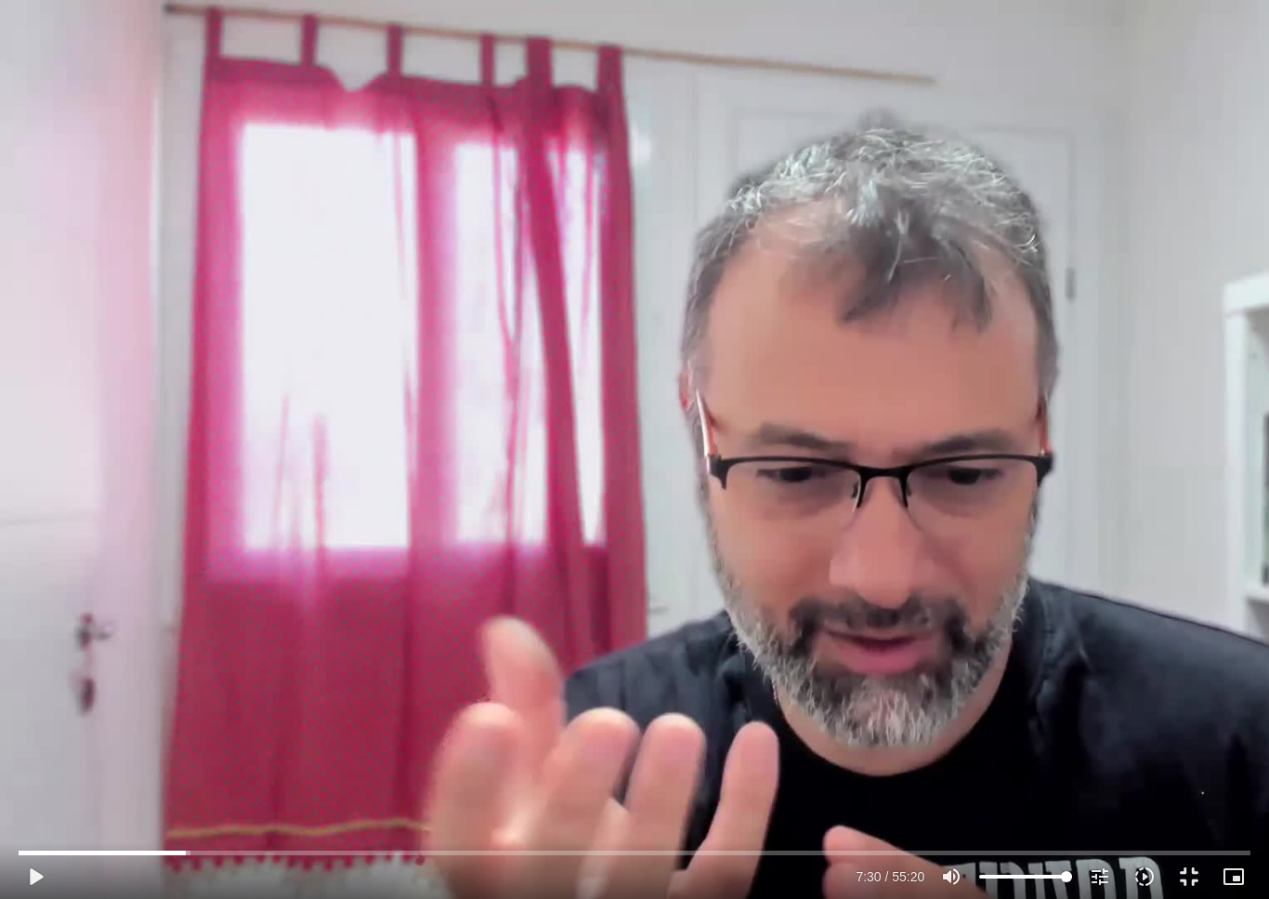
type input "1377.76"
type input "450.167632600331"
type input "1377.76"
type input "450.167632600331"
type input "1377.76"
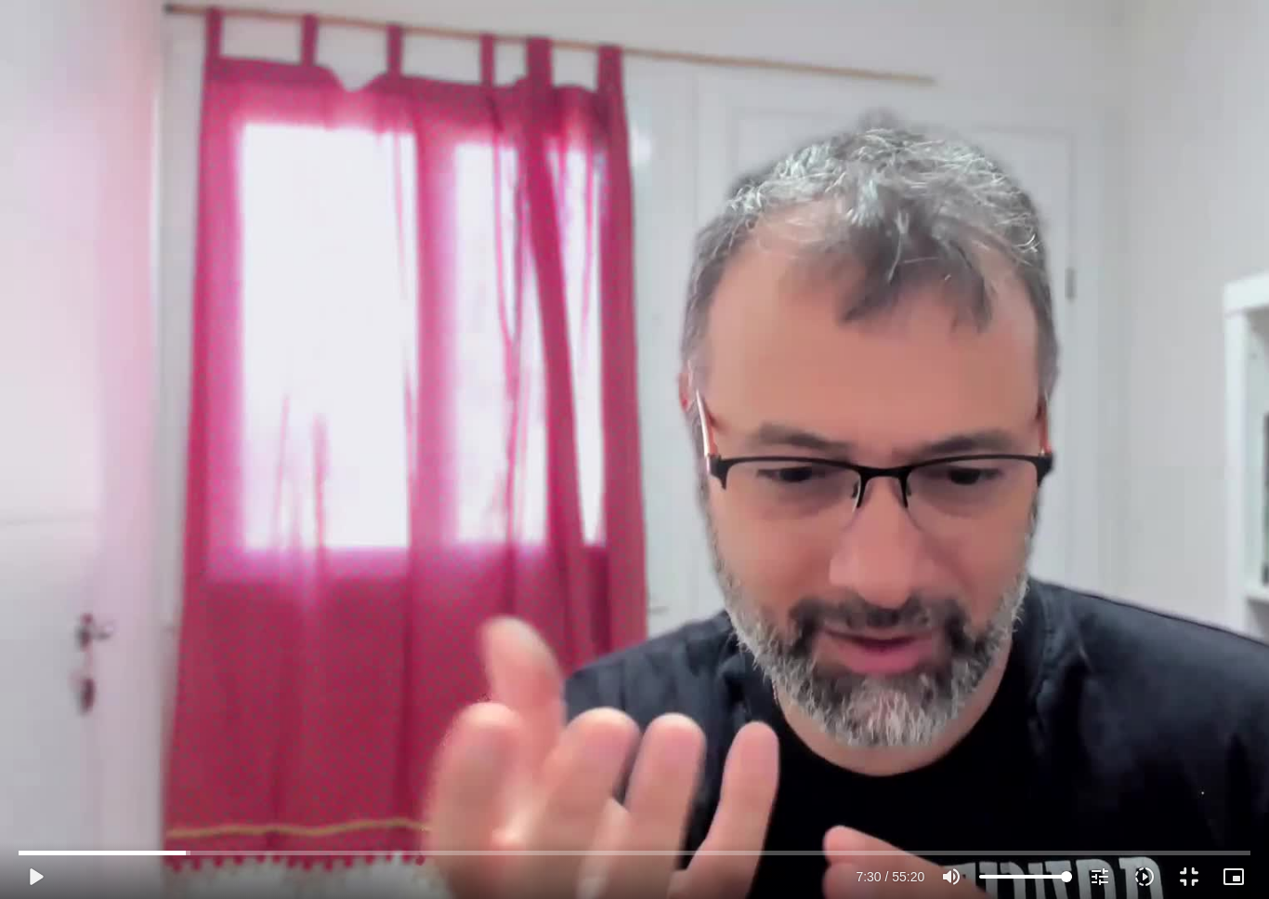
type input "450.167632600331"
type input "1377.76"
type input "450.167632600331"
type input "1377.76"
type input "450.167632600331"
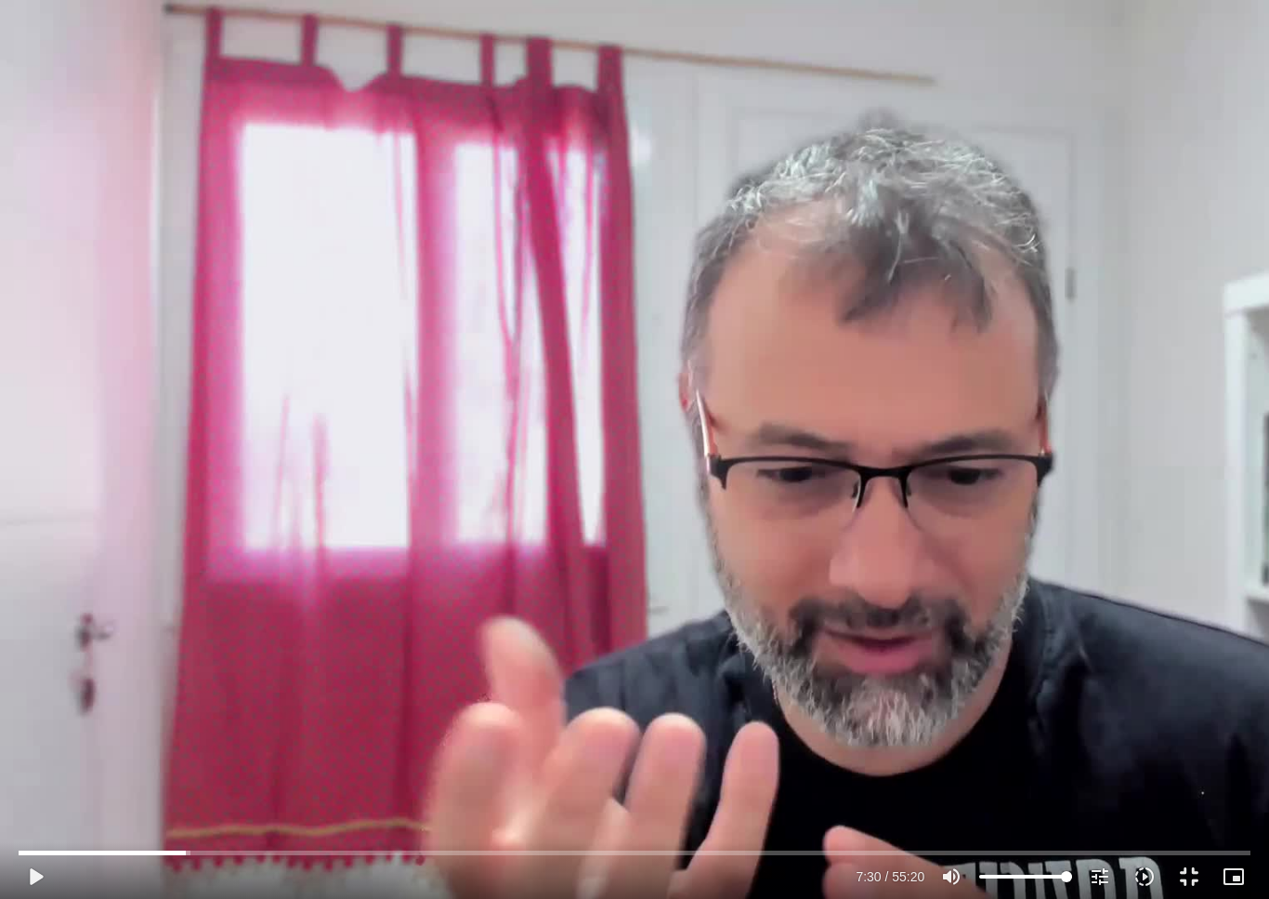
type input "1377.76"
type input "450.167632600331"
type input "1377.76"
type input "450.167632600331"
type input "1377.76"
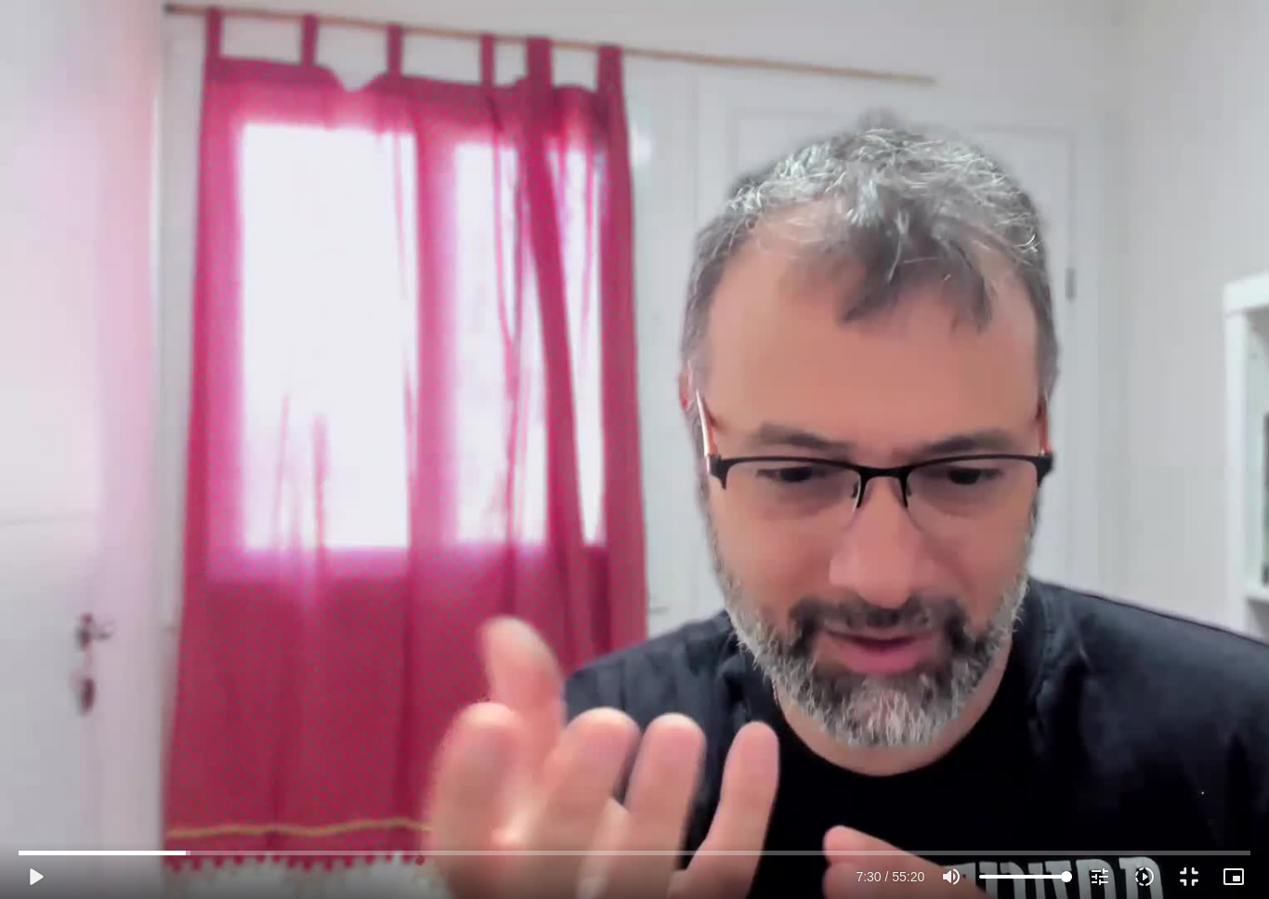
type input "450.167632600331"
type input "1377.76"
type input "450.167632600331"
type input "1377.76"
type input "450.167632600331"
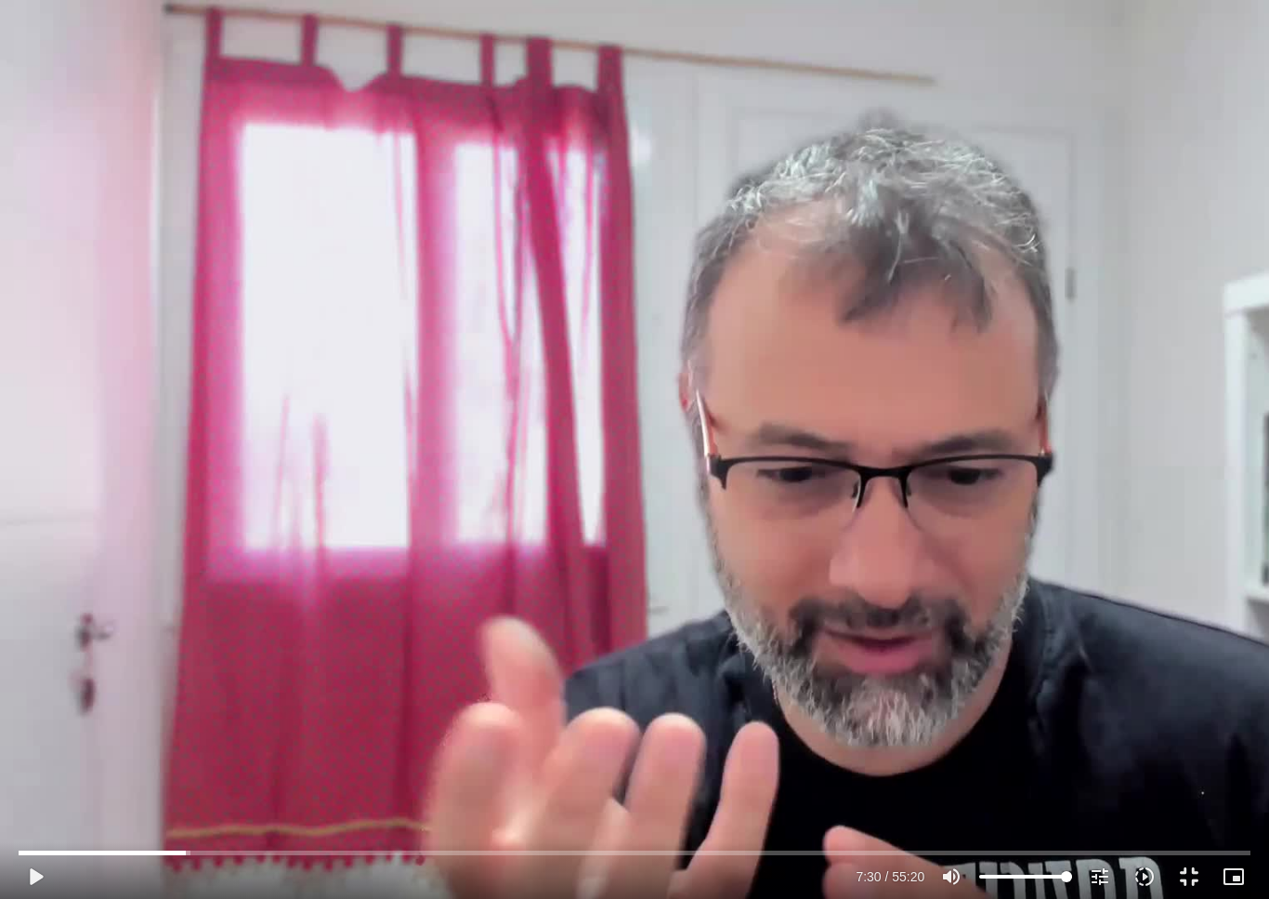
type input "1377.76"
type input "450.167632600331"
type input "1377.76"
type input "450.167632600331"
type input "1377.76"
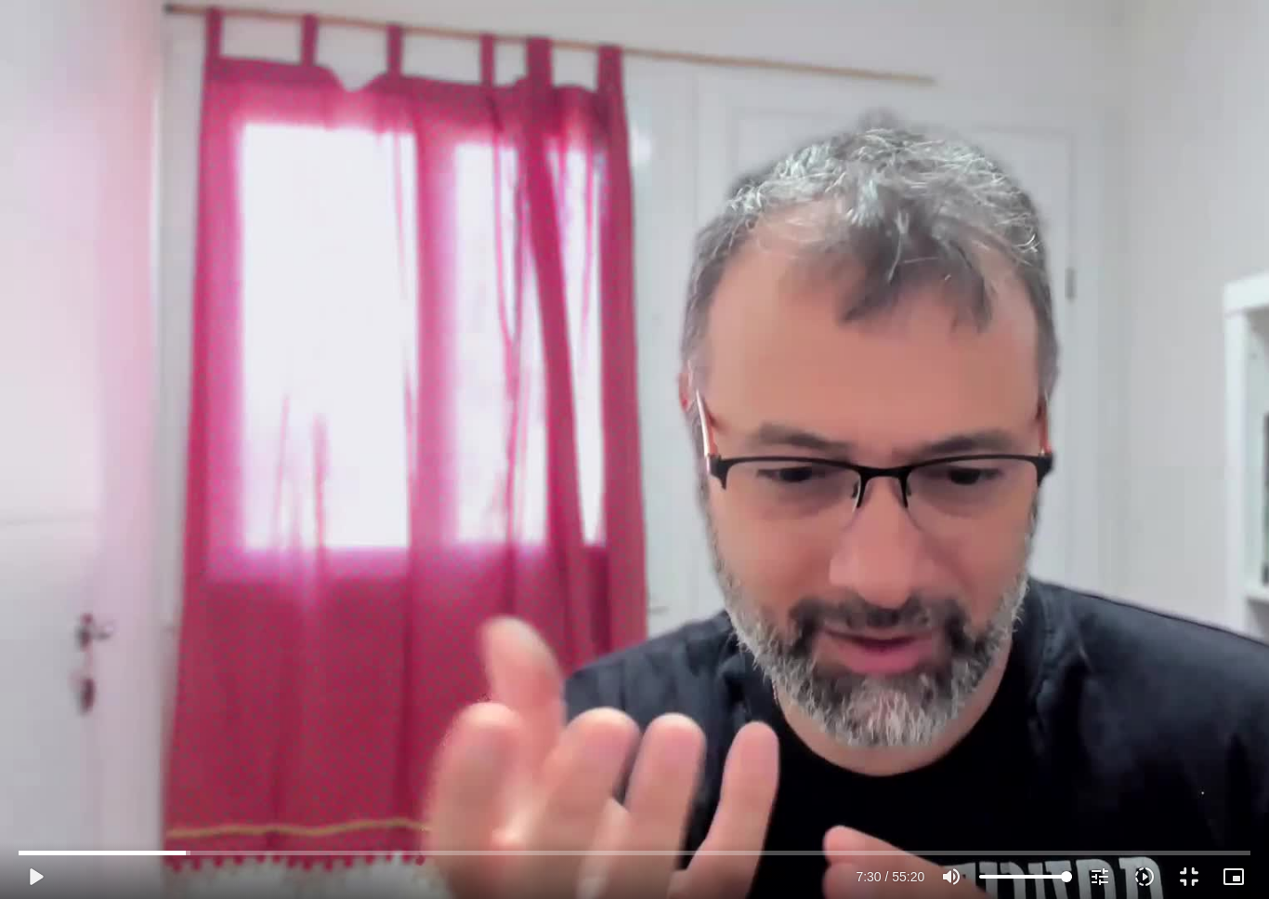
type input "450.167632600331"
type input "1377.76"
type input "450.167632600331"
type input "1377.76"
type input "450.167632600331"
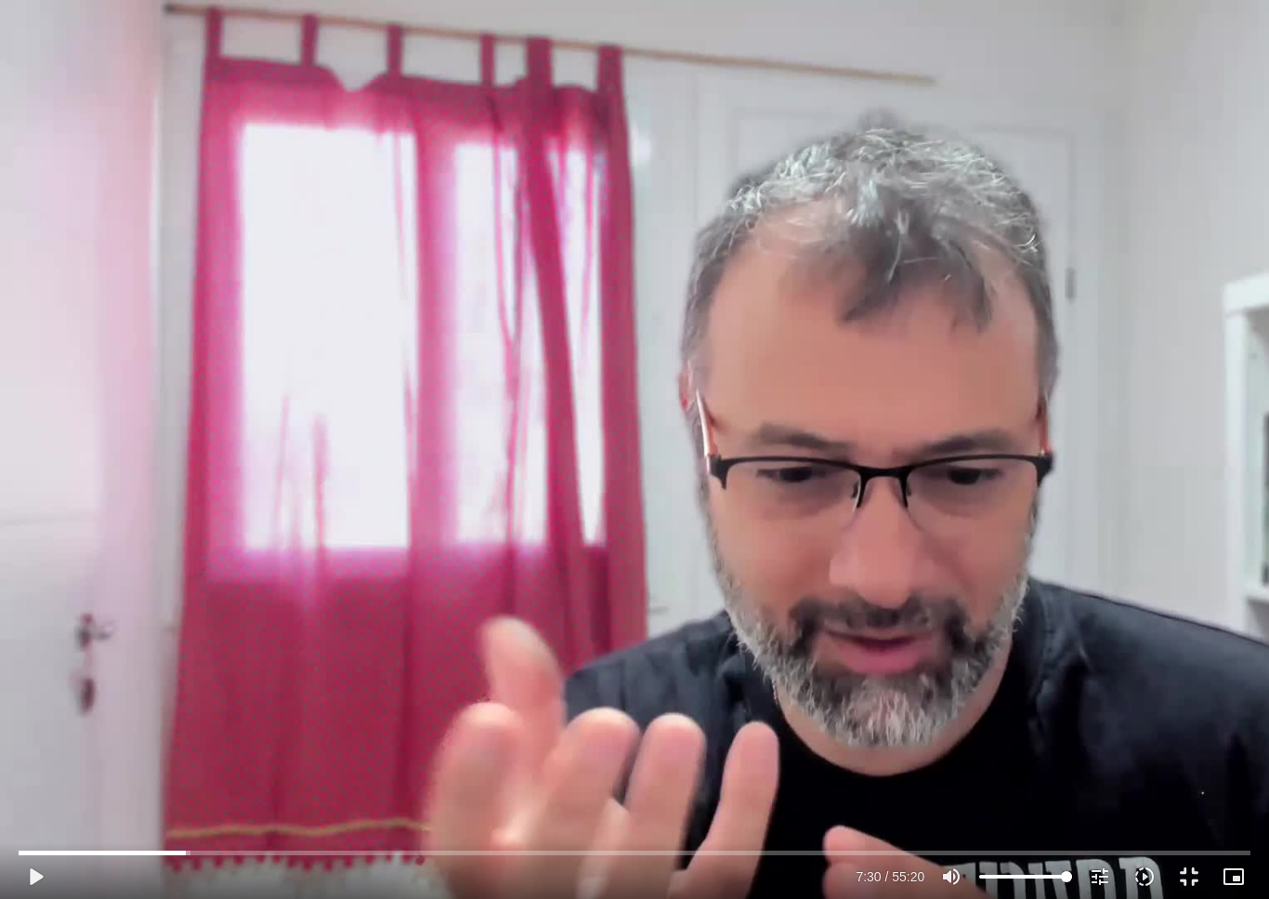
type input "1377.76"
type input "450.167632600331"
type input "1377.76"
type input "450.167632600331"
type input "1377.76"
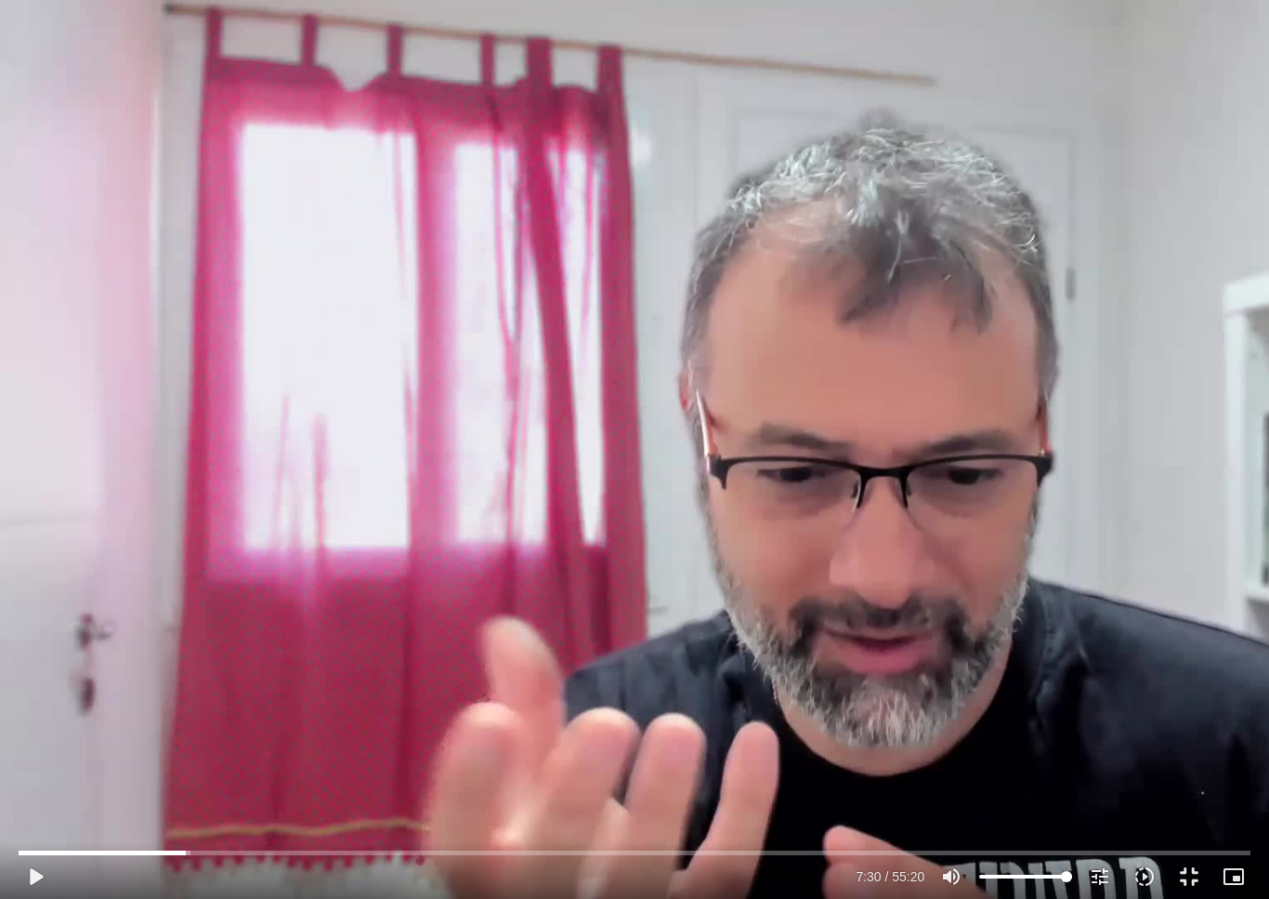
type input "450.167632600331"
type input "1377.76"
type input "450.167632600331"
type input "1377.76"
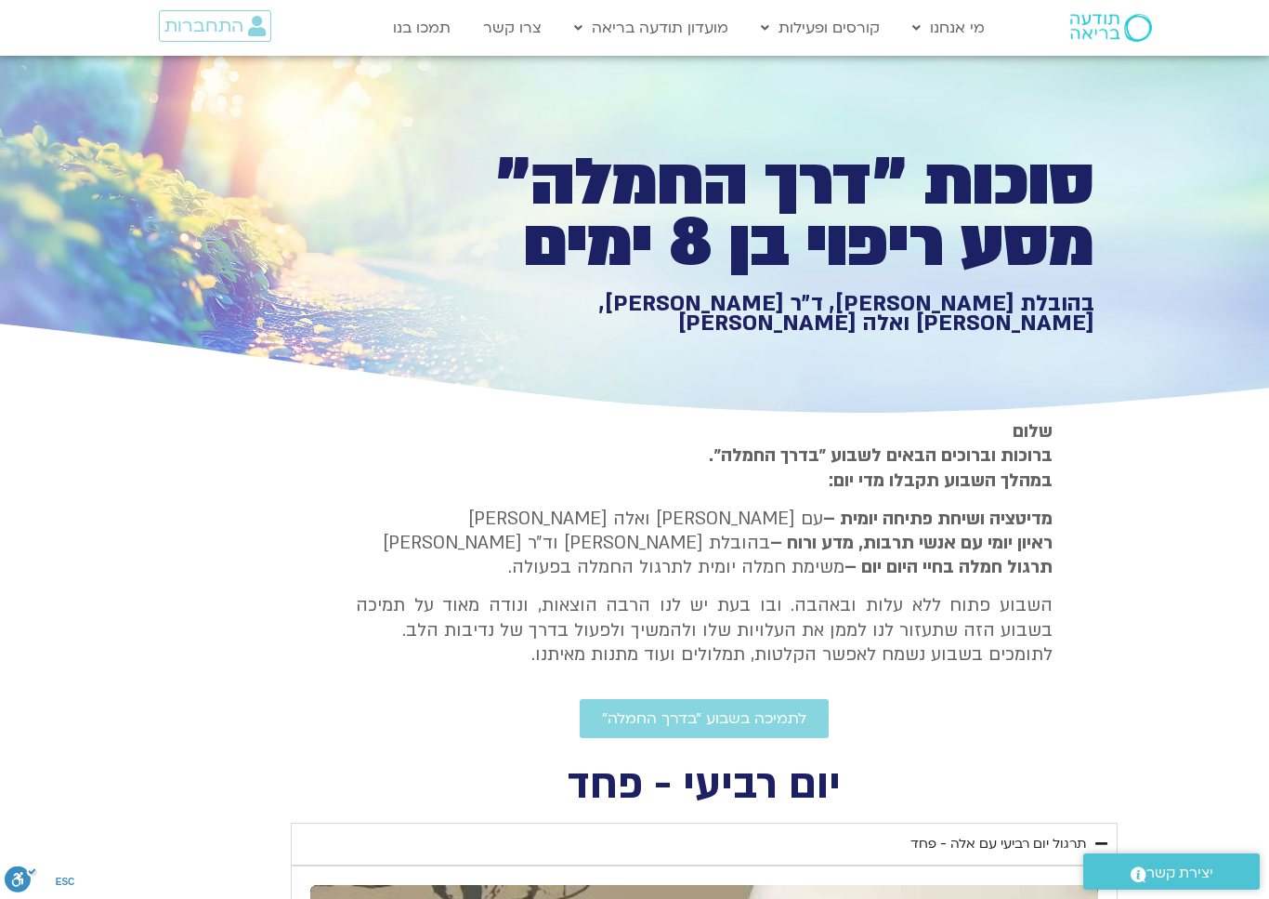
type input "450.167632600331"
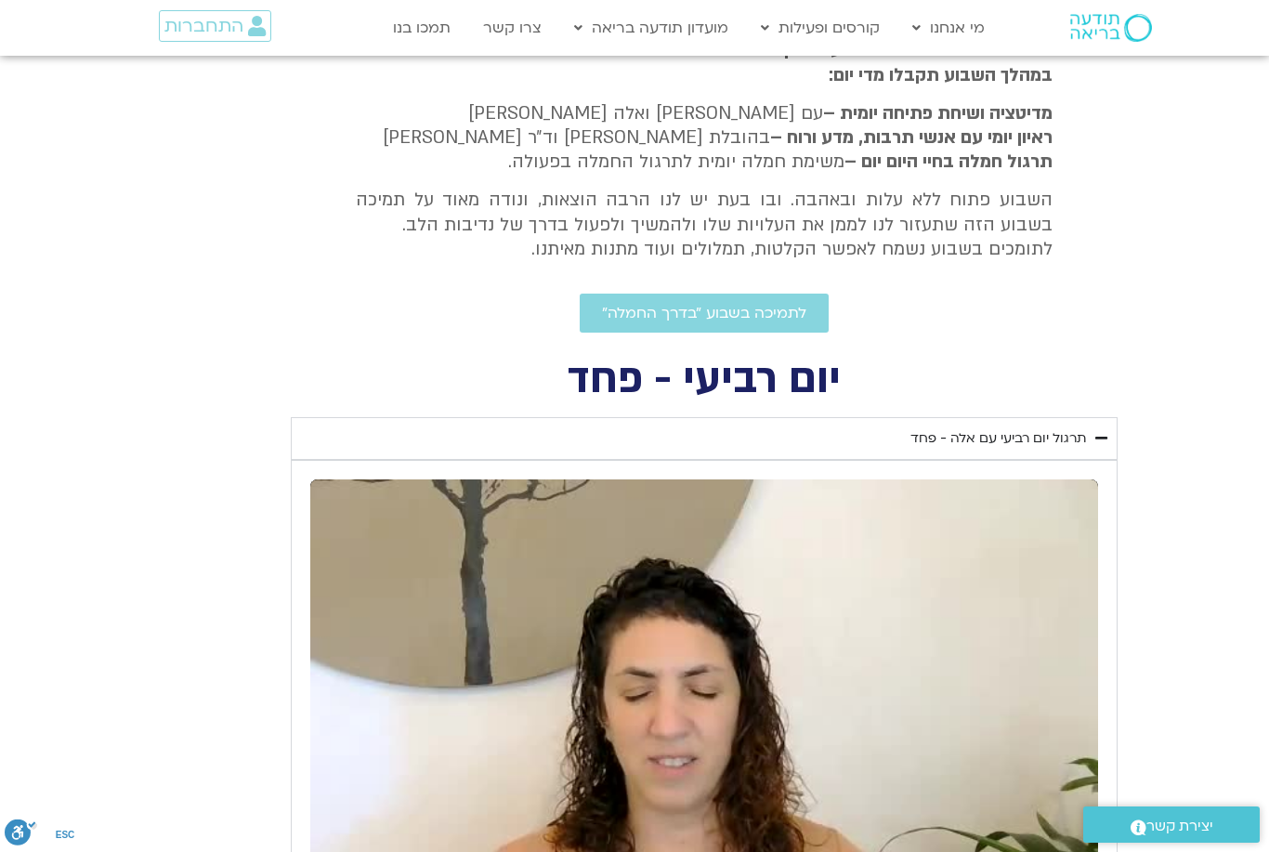
type input "1377.76"
type input "450.167632600331"
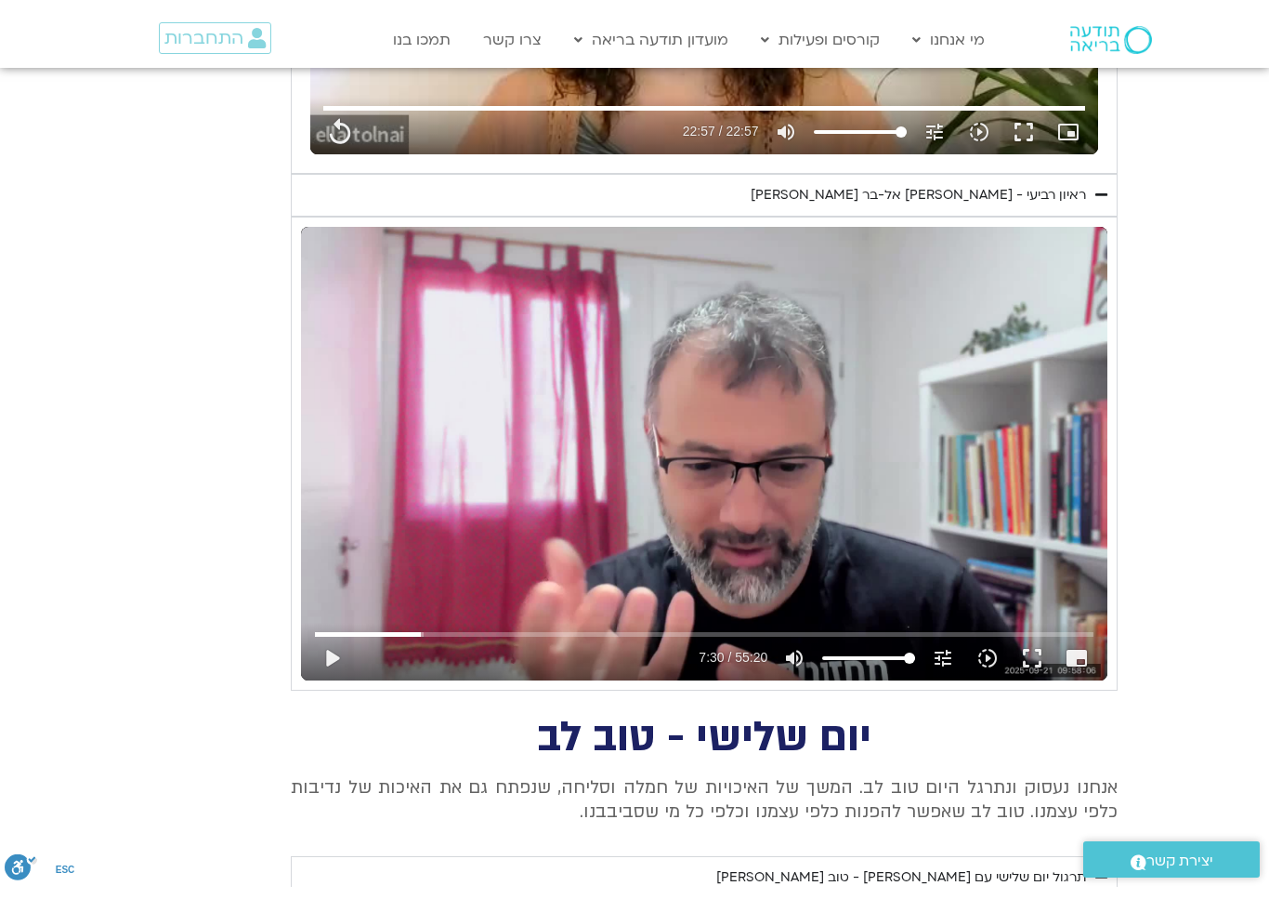
scroll to position [0, 0]
